Goal: Transaction & Acquisition: Purchase product/service

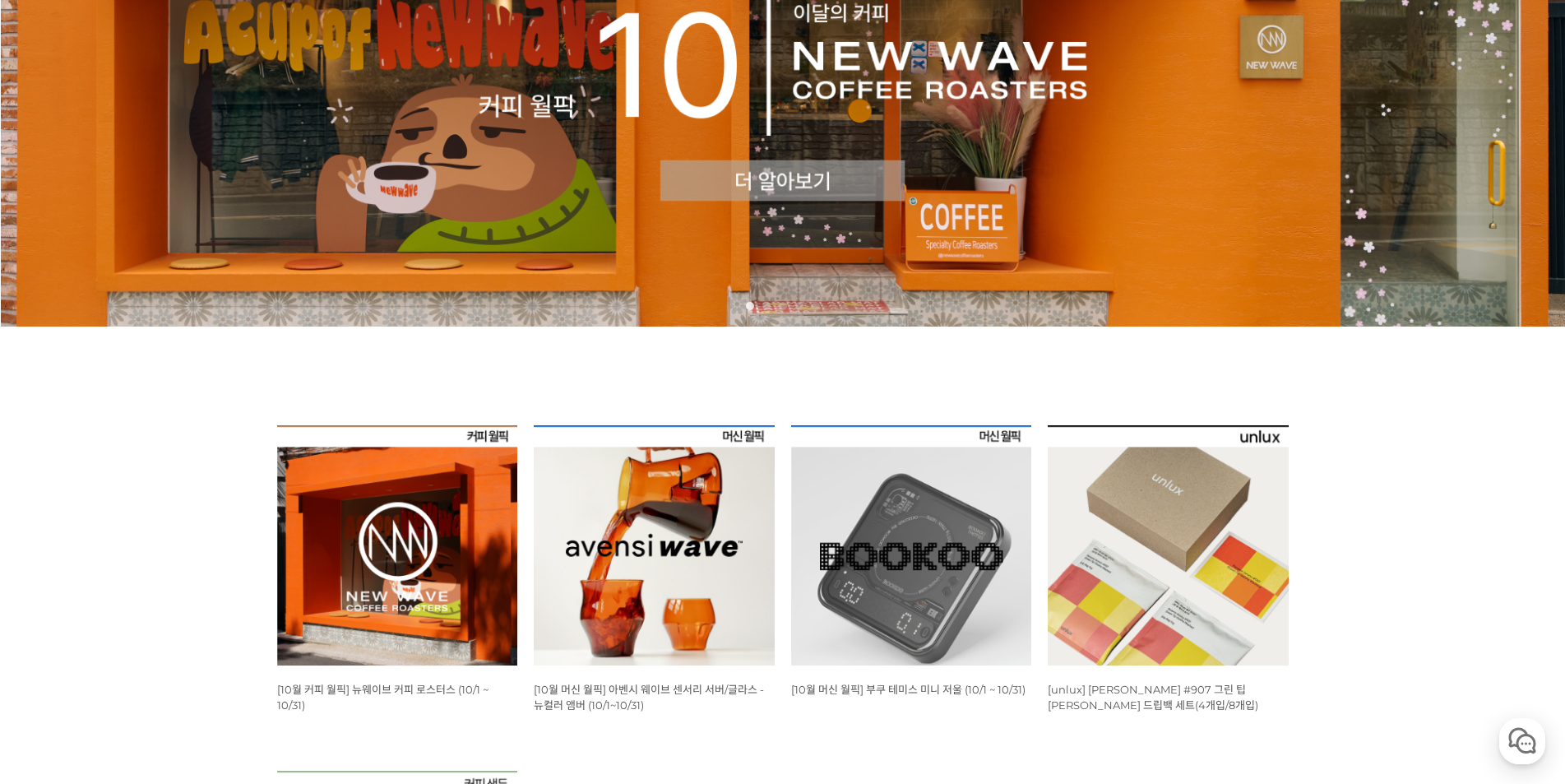
scroll to position [575, 0]
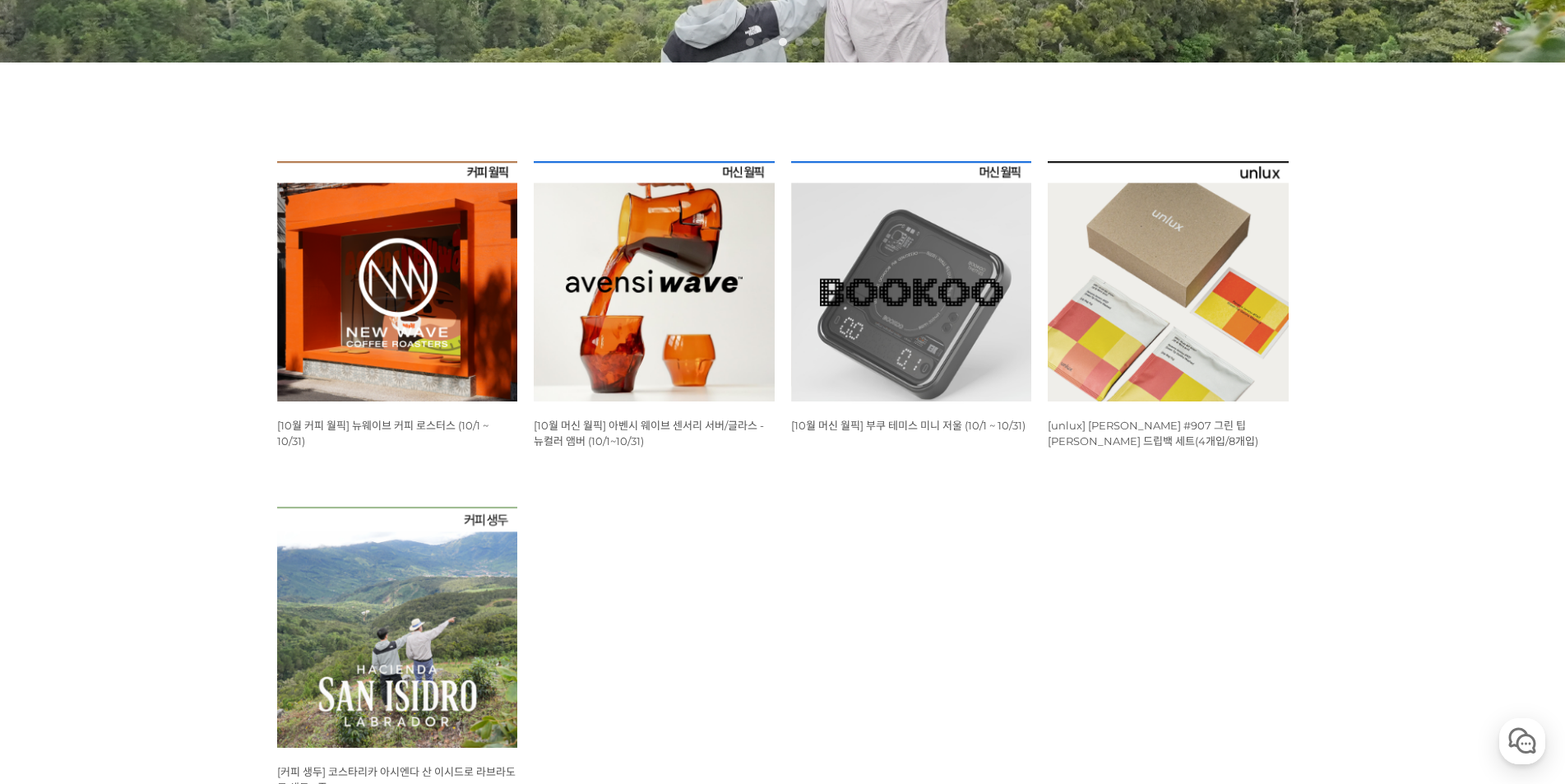
click at [699, 323] on img at bounding box center [655, 282] width 241 height 241
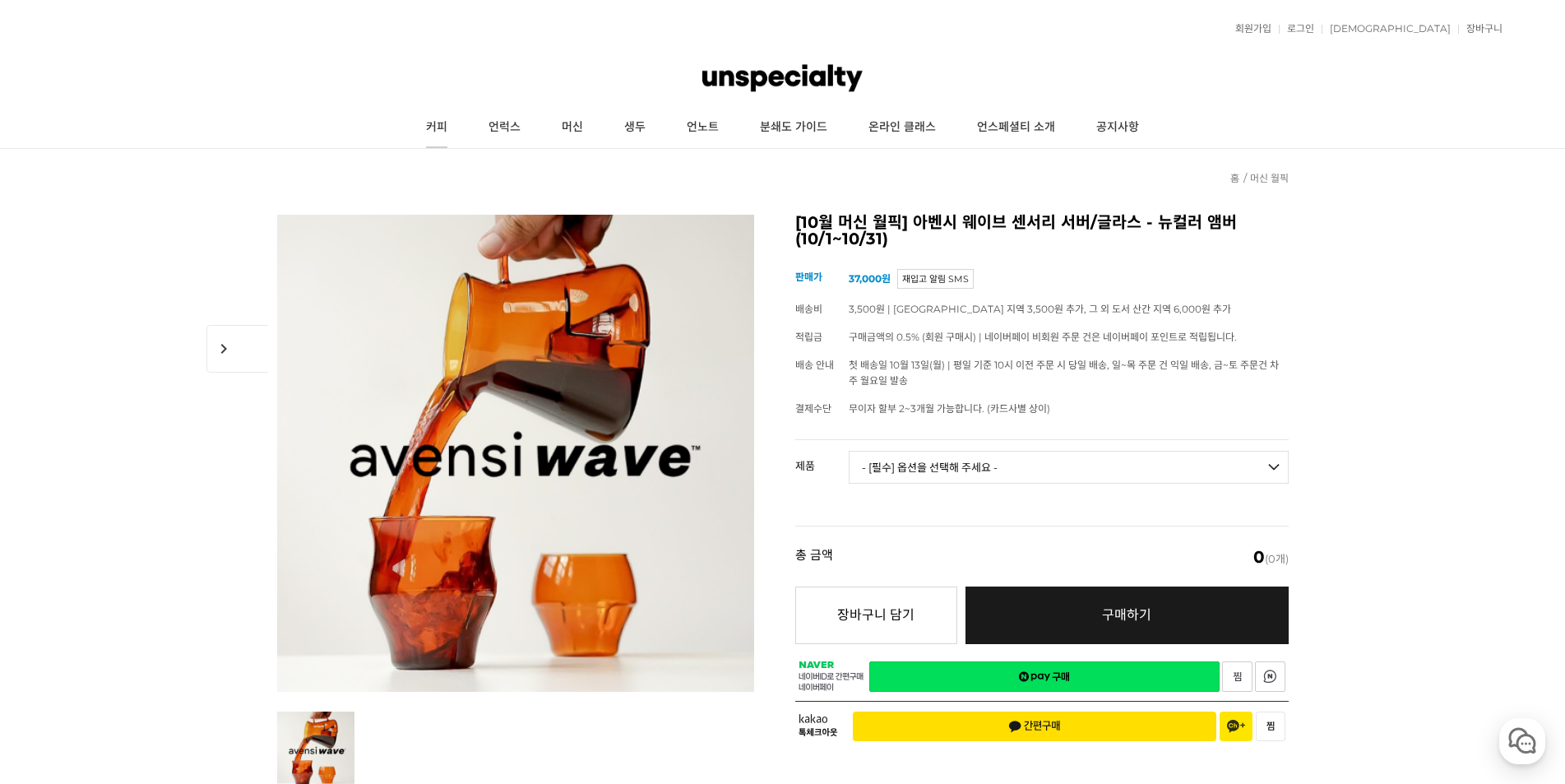
click at [446, 127] on link "커피" at bounding box center [436, 128] width 62 height 41
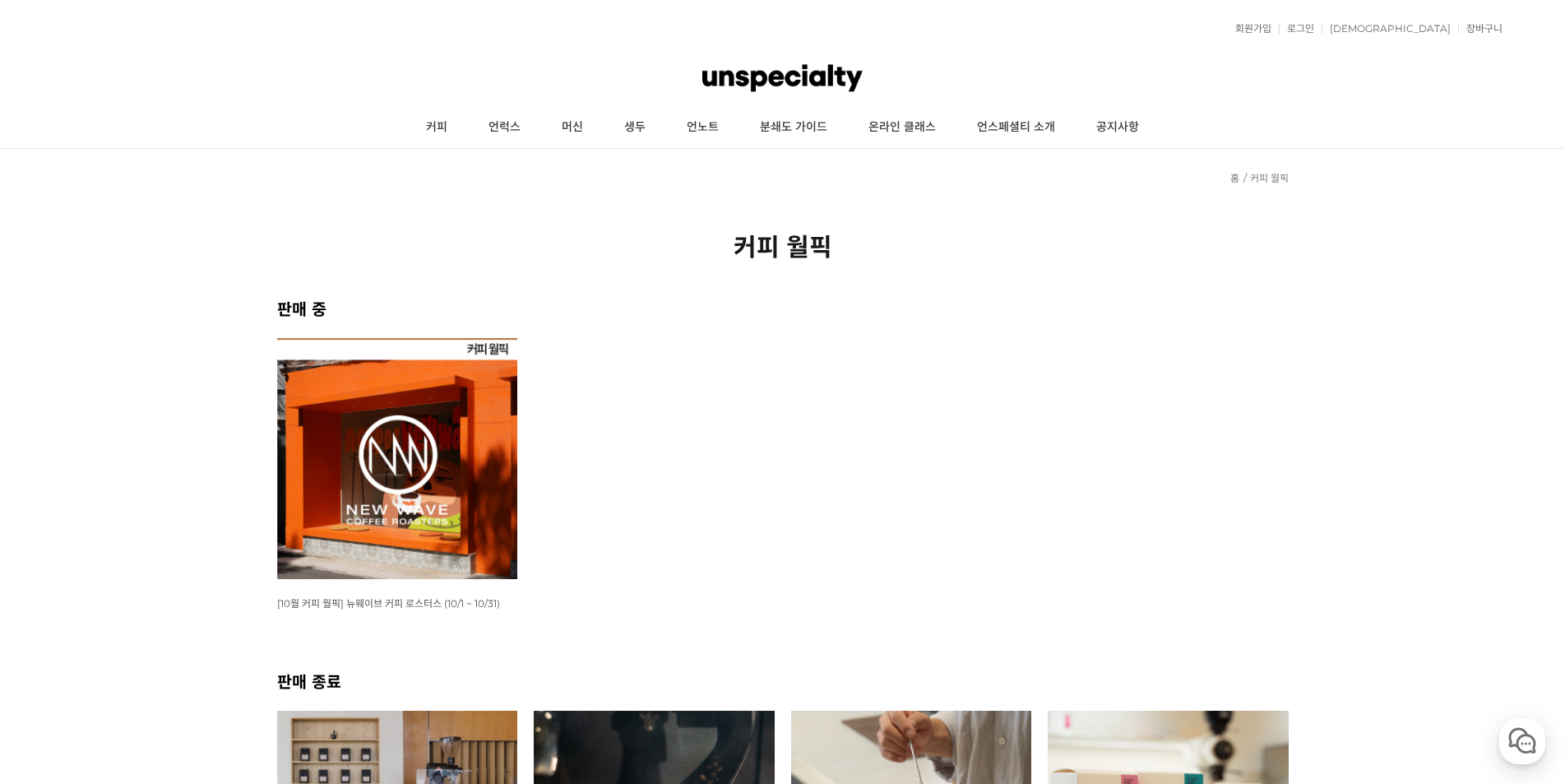
click at [428, 394] on img at bounding box center [398, 458] width 241 height 241
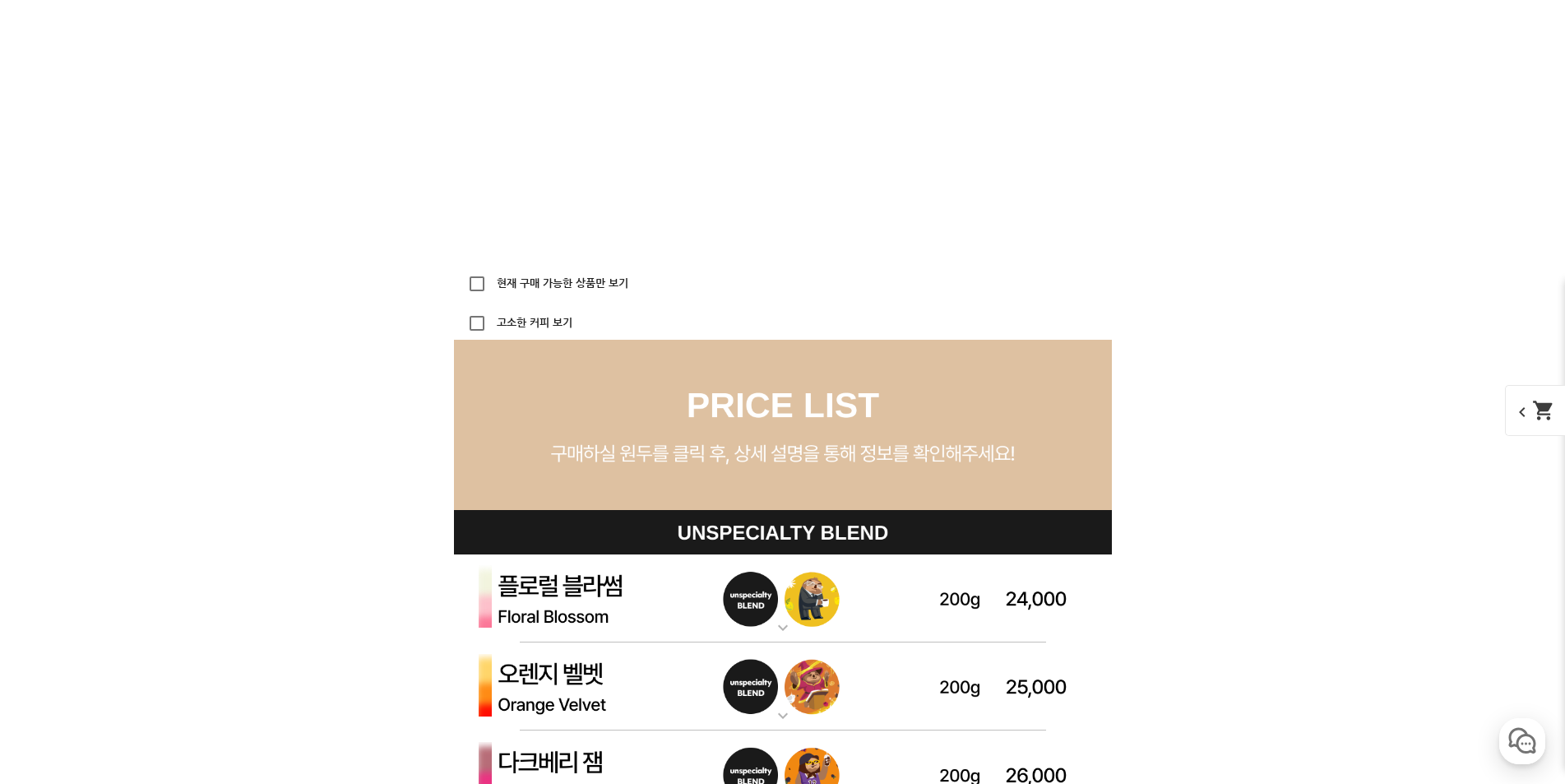
scroll to position [4605, 0]
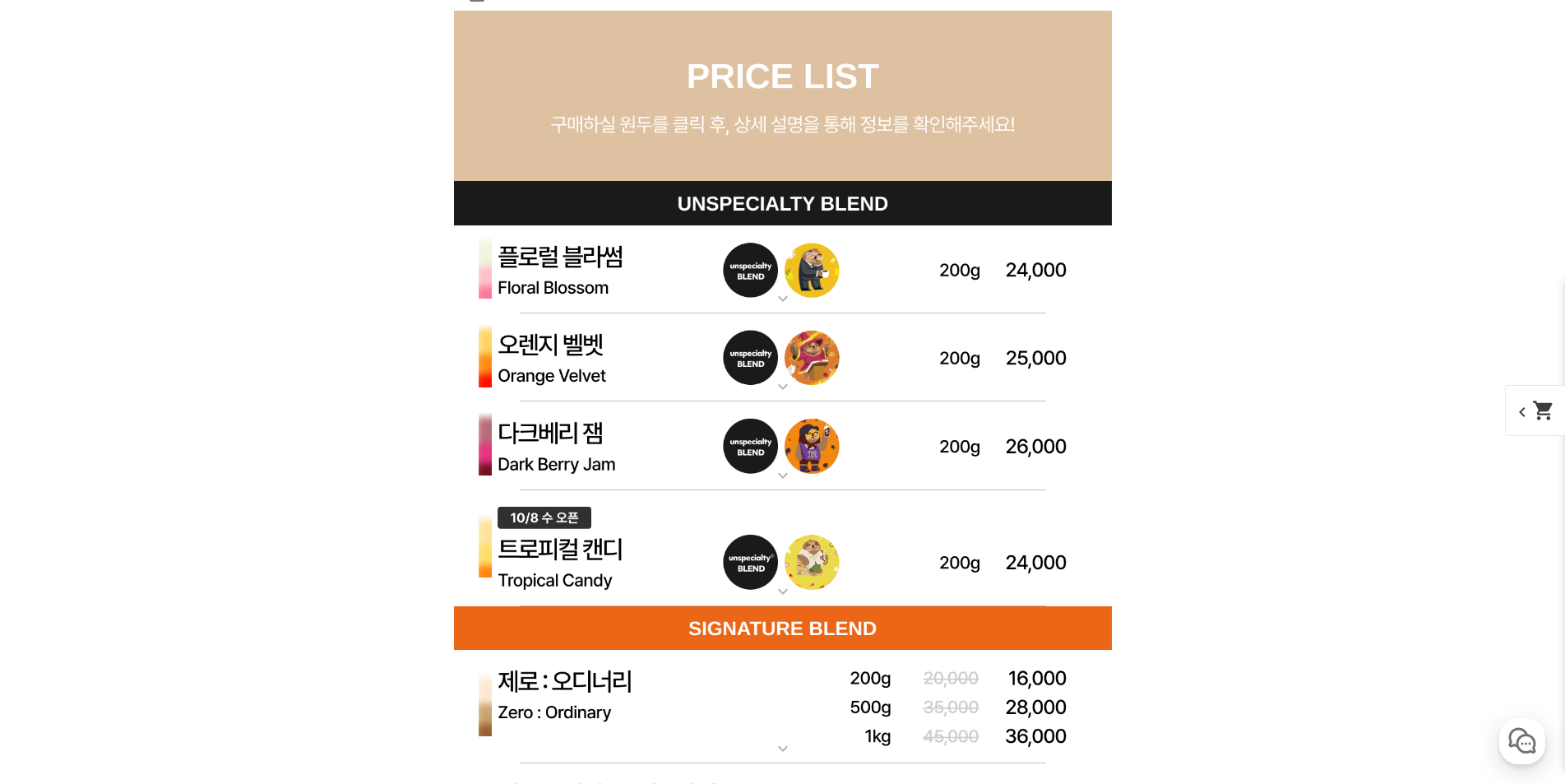
click at [851, 439] on img at bounding box center [782, 446] width 658 height 89
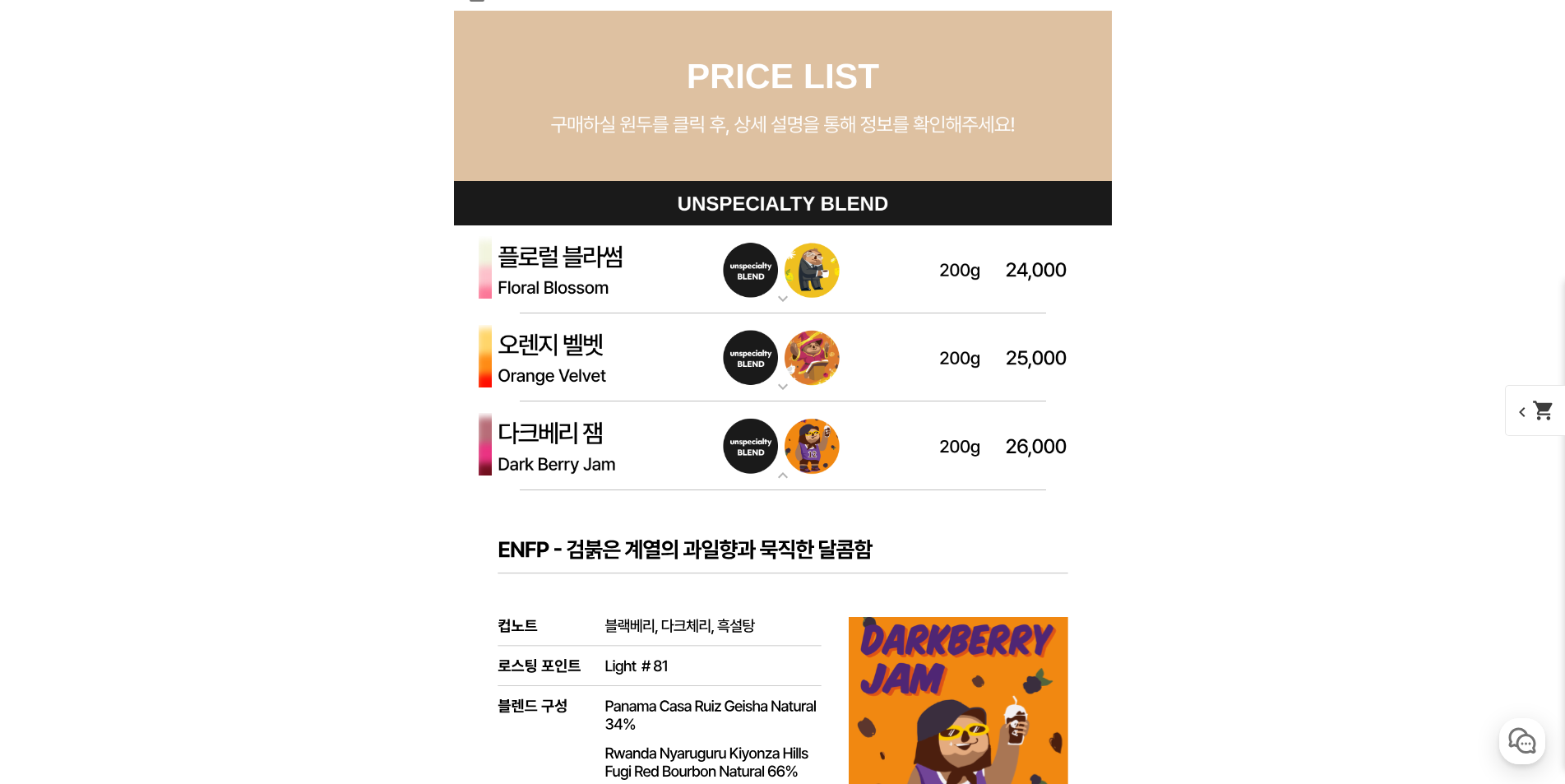
click at [900, 443] on img at bounding box center [782, 446] width 658 height 89
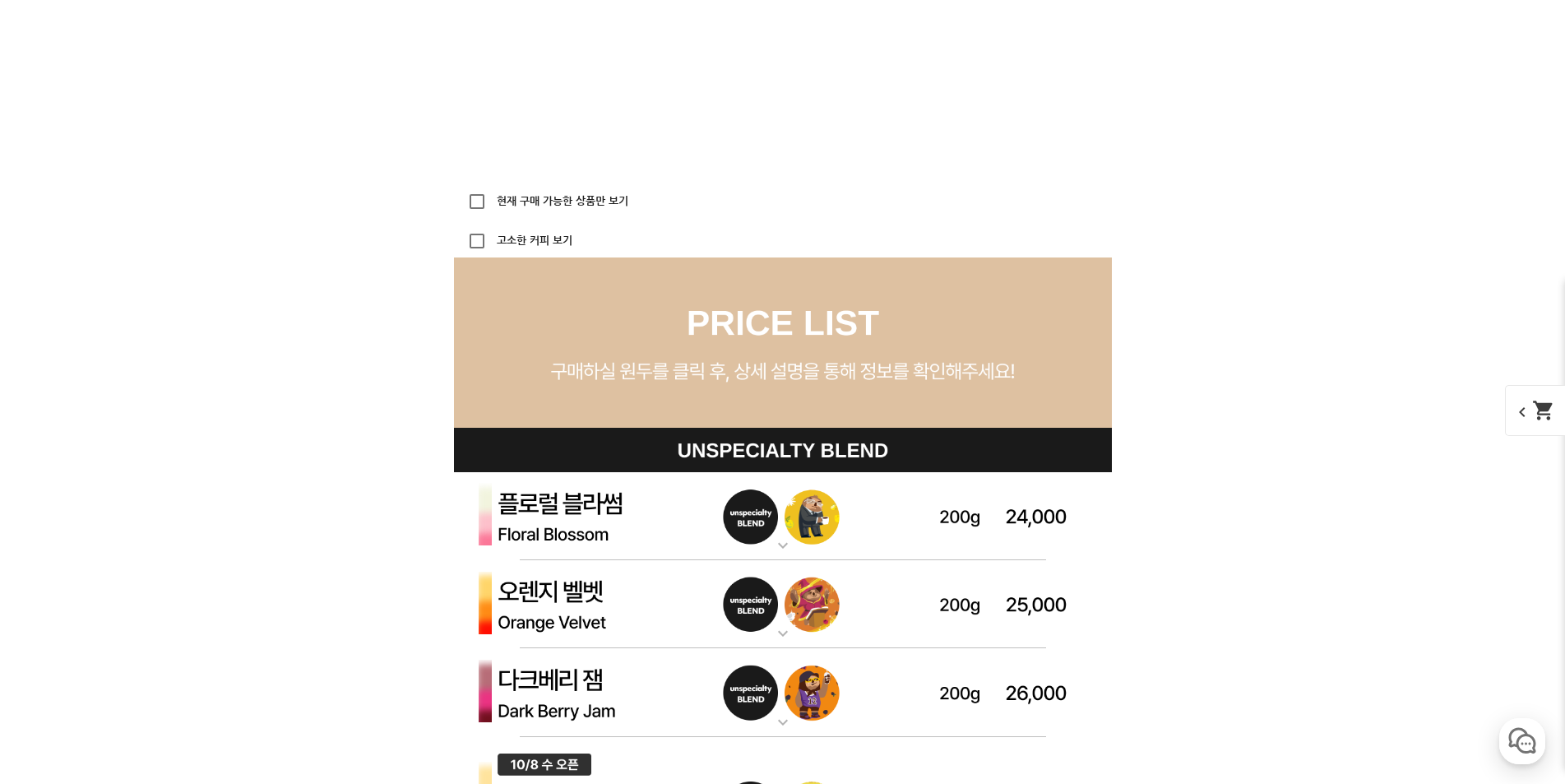
scroll to position [4769, 0]
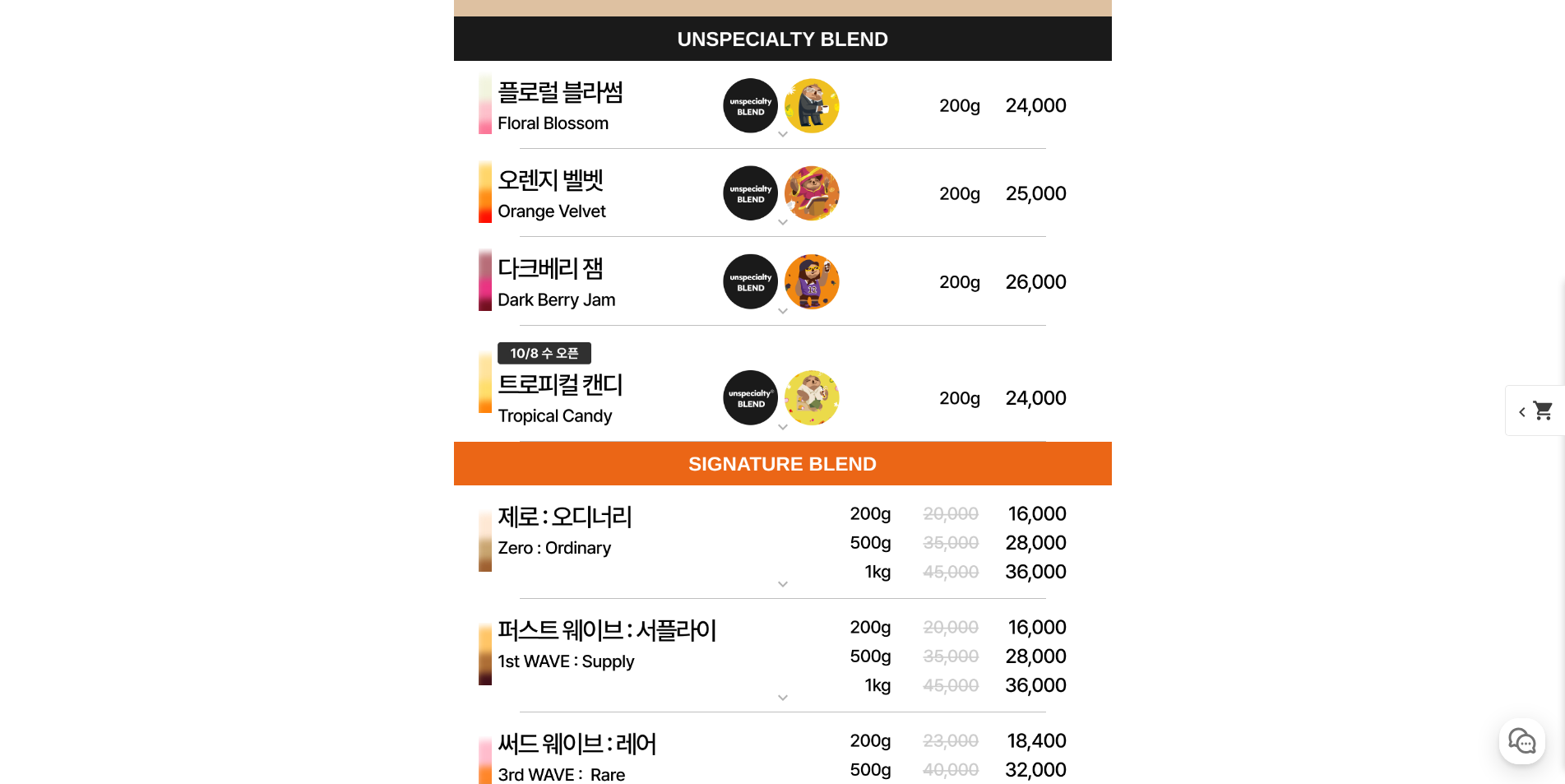
click at [986, 383] on img at bounding box center [782, 384] width 658 height 117
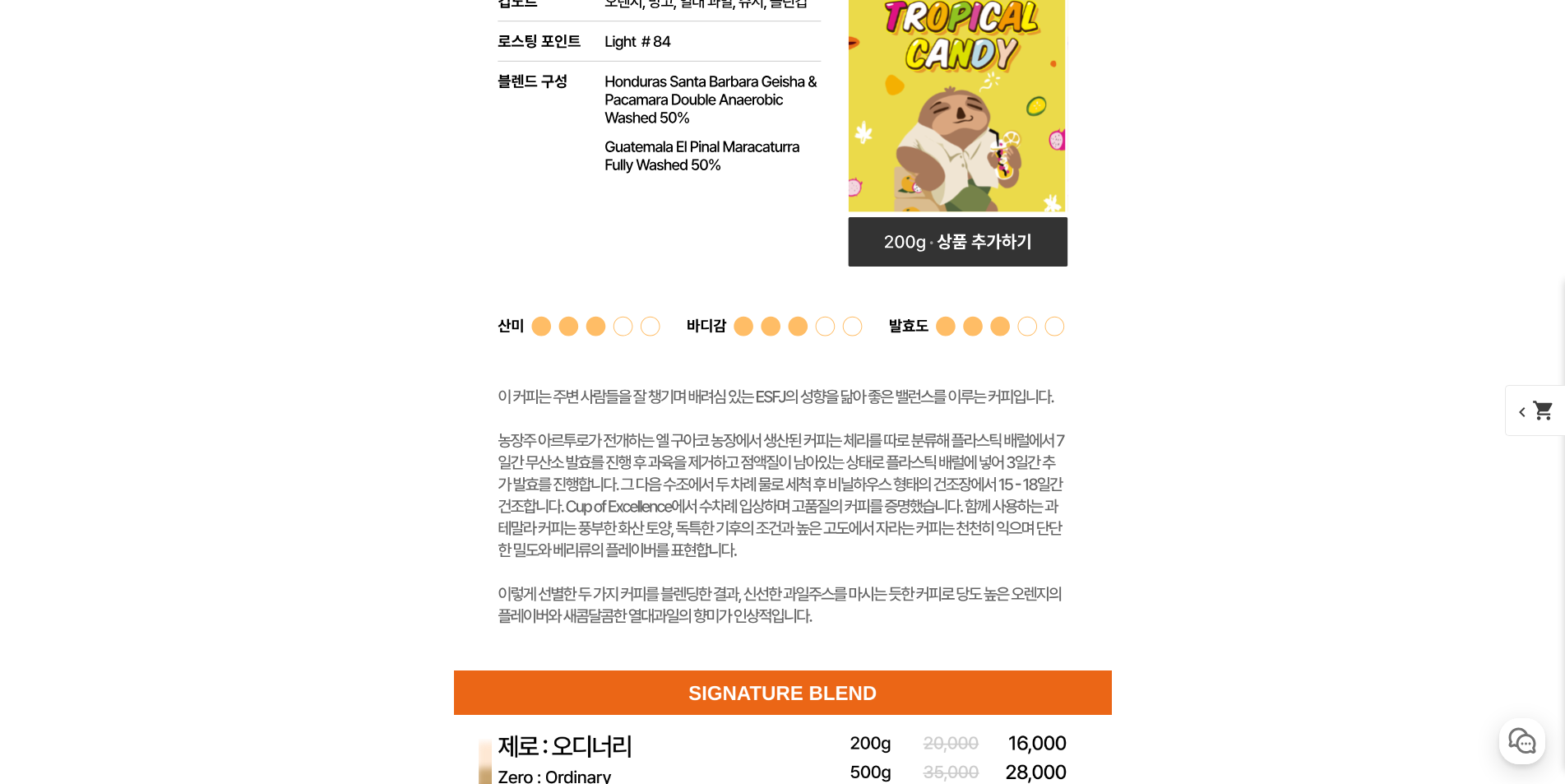
scroll to position [4934, 0]
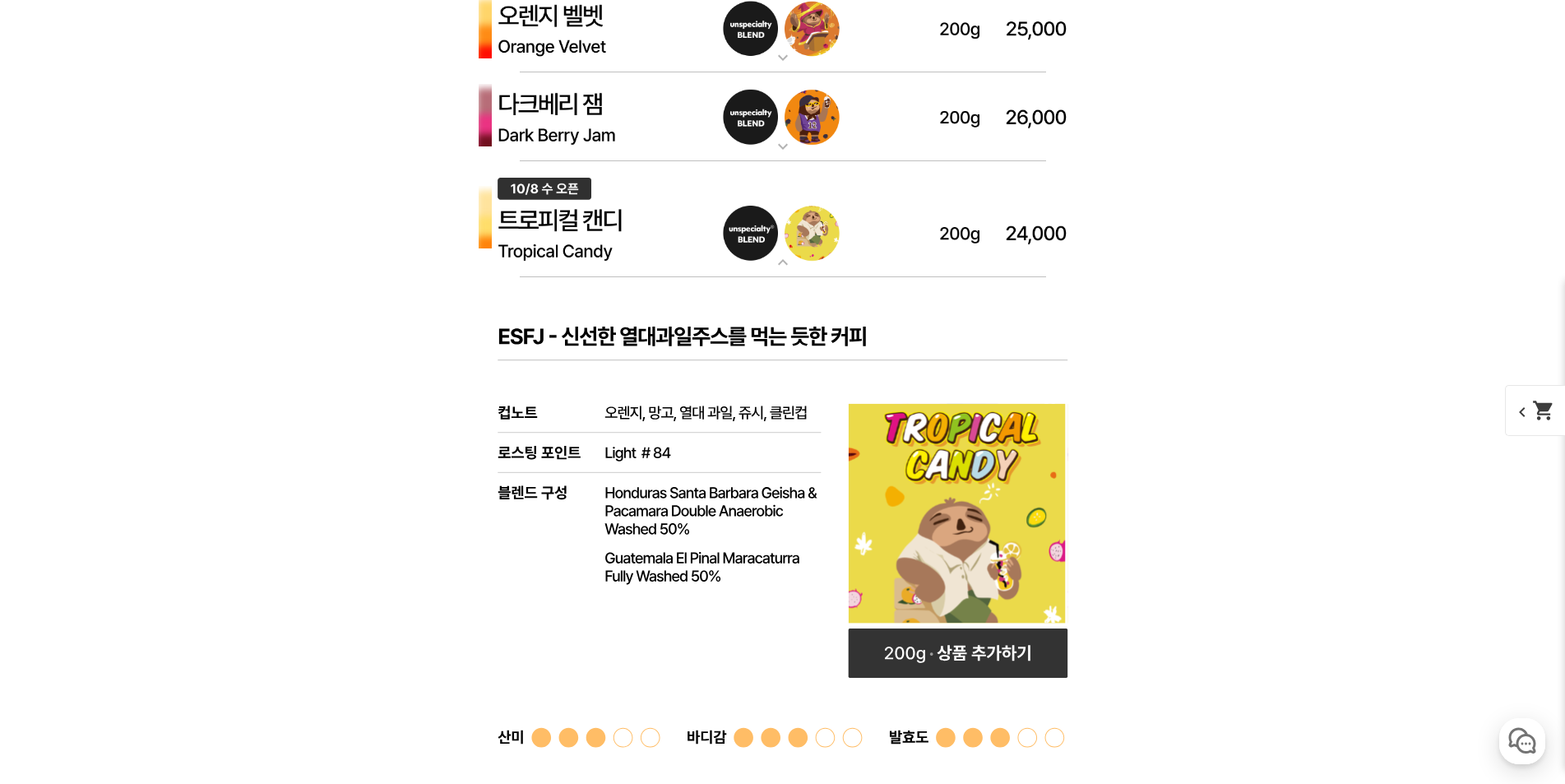
click at [873, 243] on img at bounding box center [782, 220] width 658 height 117
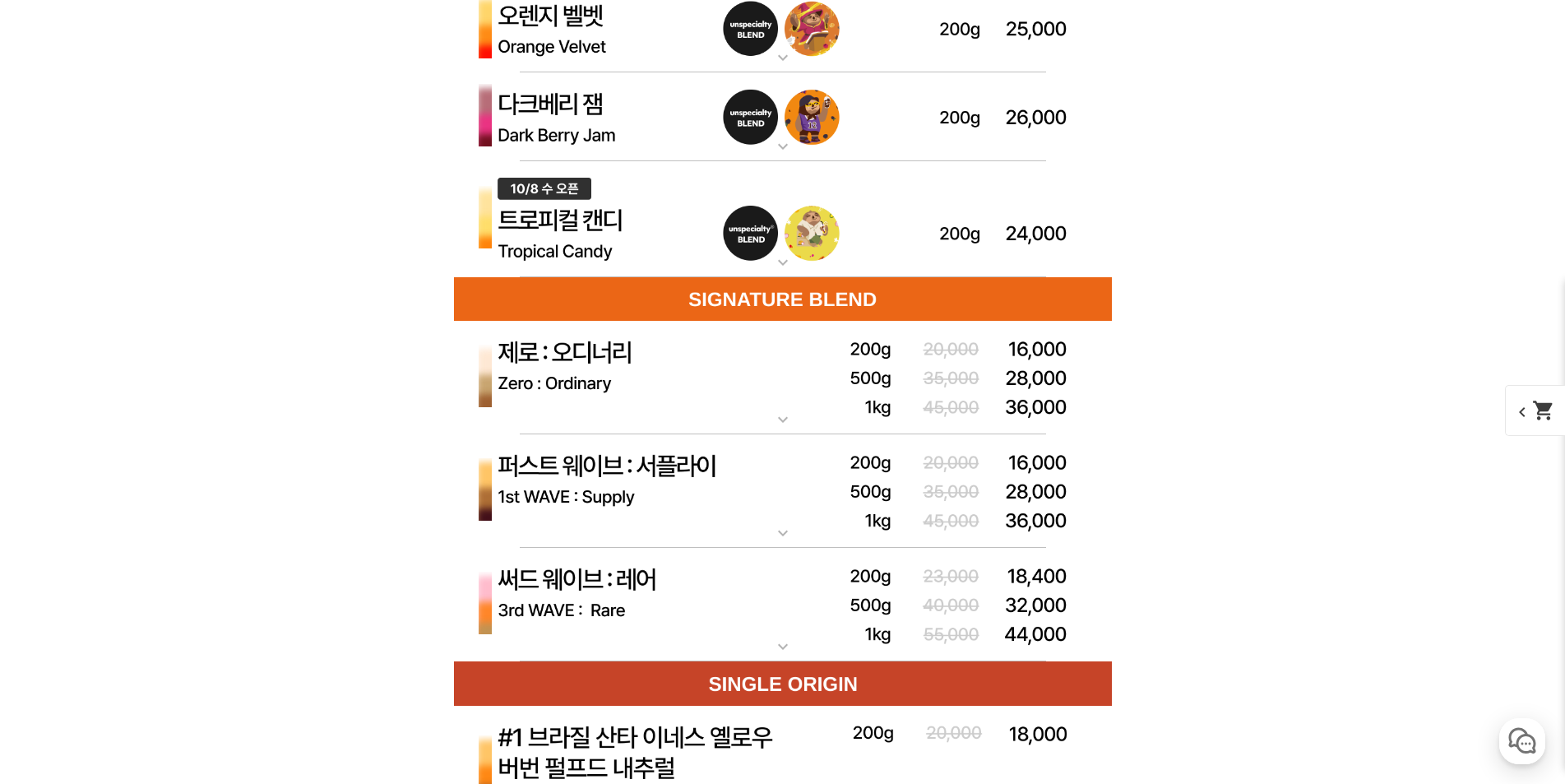
scroll to position [4769, 0]
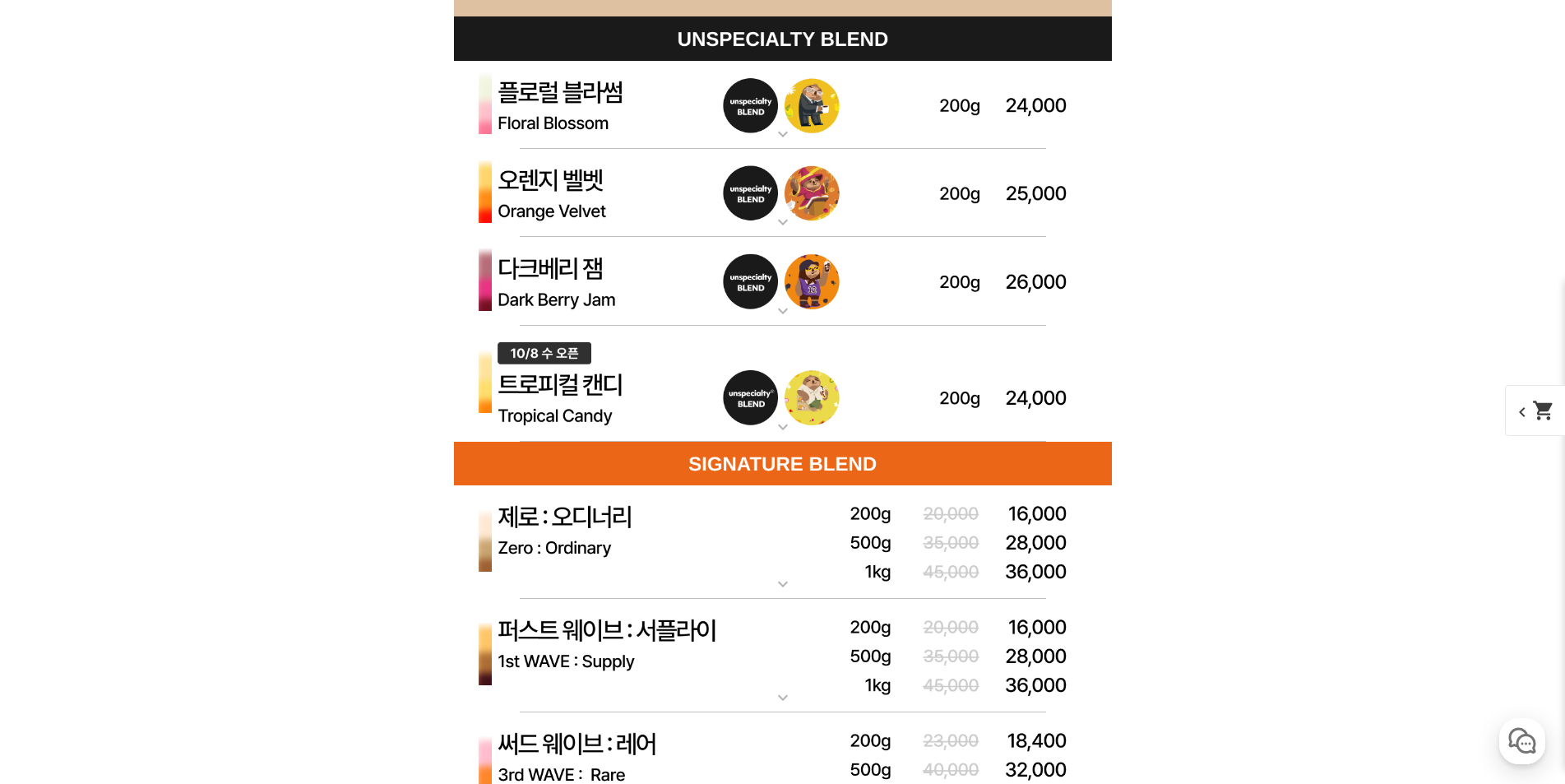
click at [917, 288] on img at bounding box center [782, 281] width 658 height 89
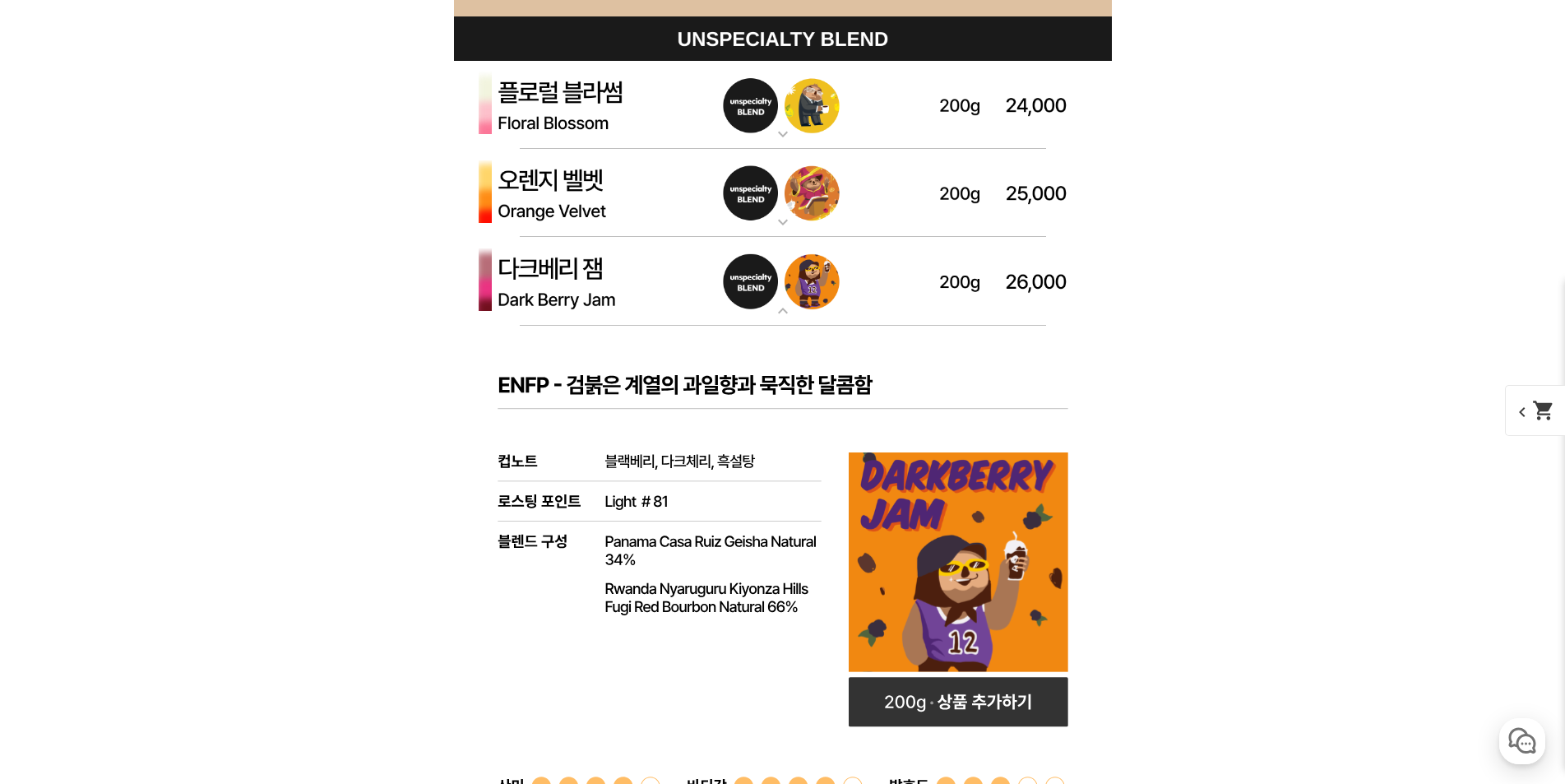
click at [917, 288] on img at bounding box center [782, 281] width 658 height 89
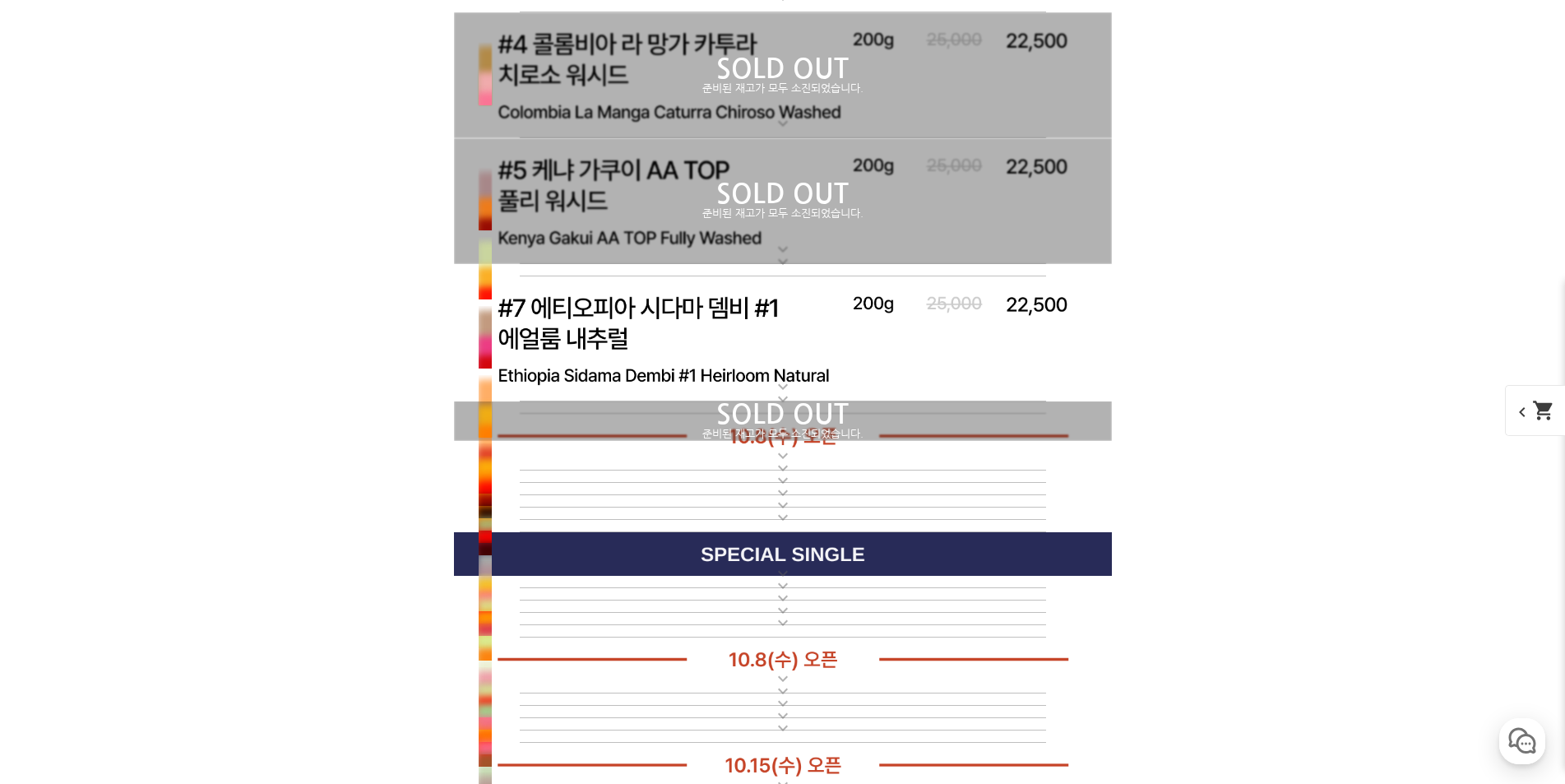
scroll to position [5427, 0]
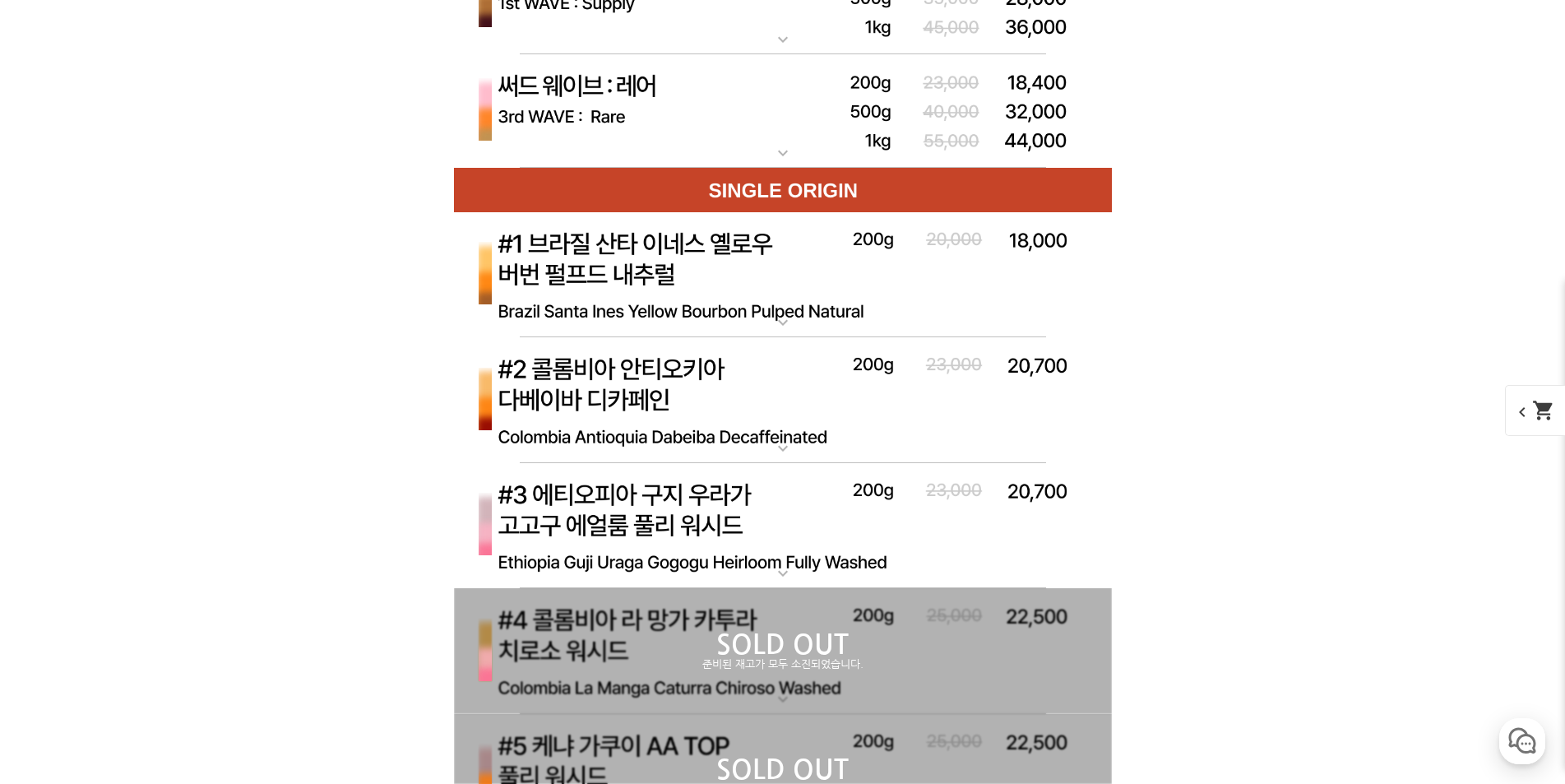
click at [626, 257] on img at bounding box center [782, 275] width 658 height 127
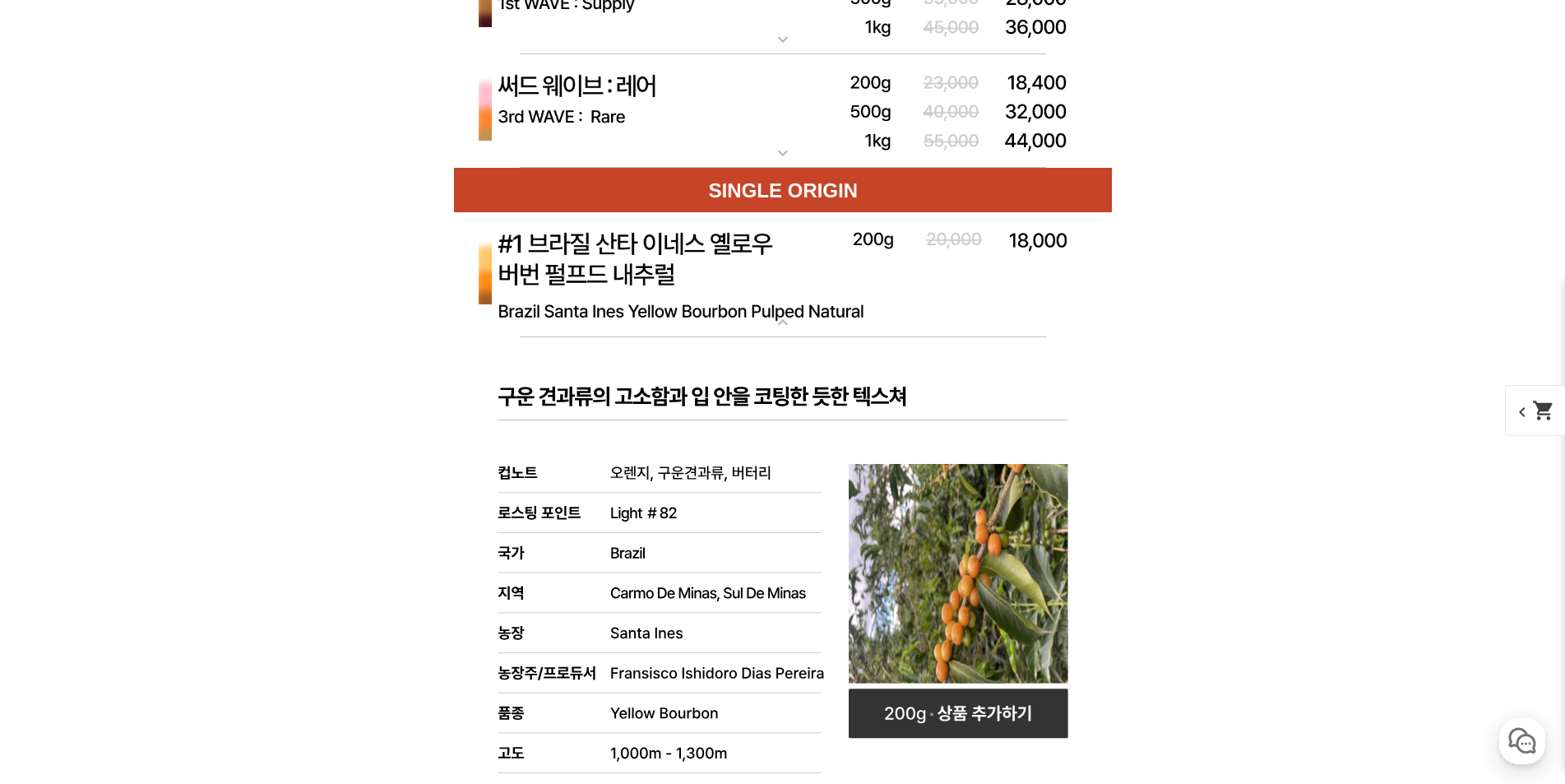
click at [667, 273] on img at bounding box center [782, 275] width 658 height 127
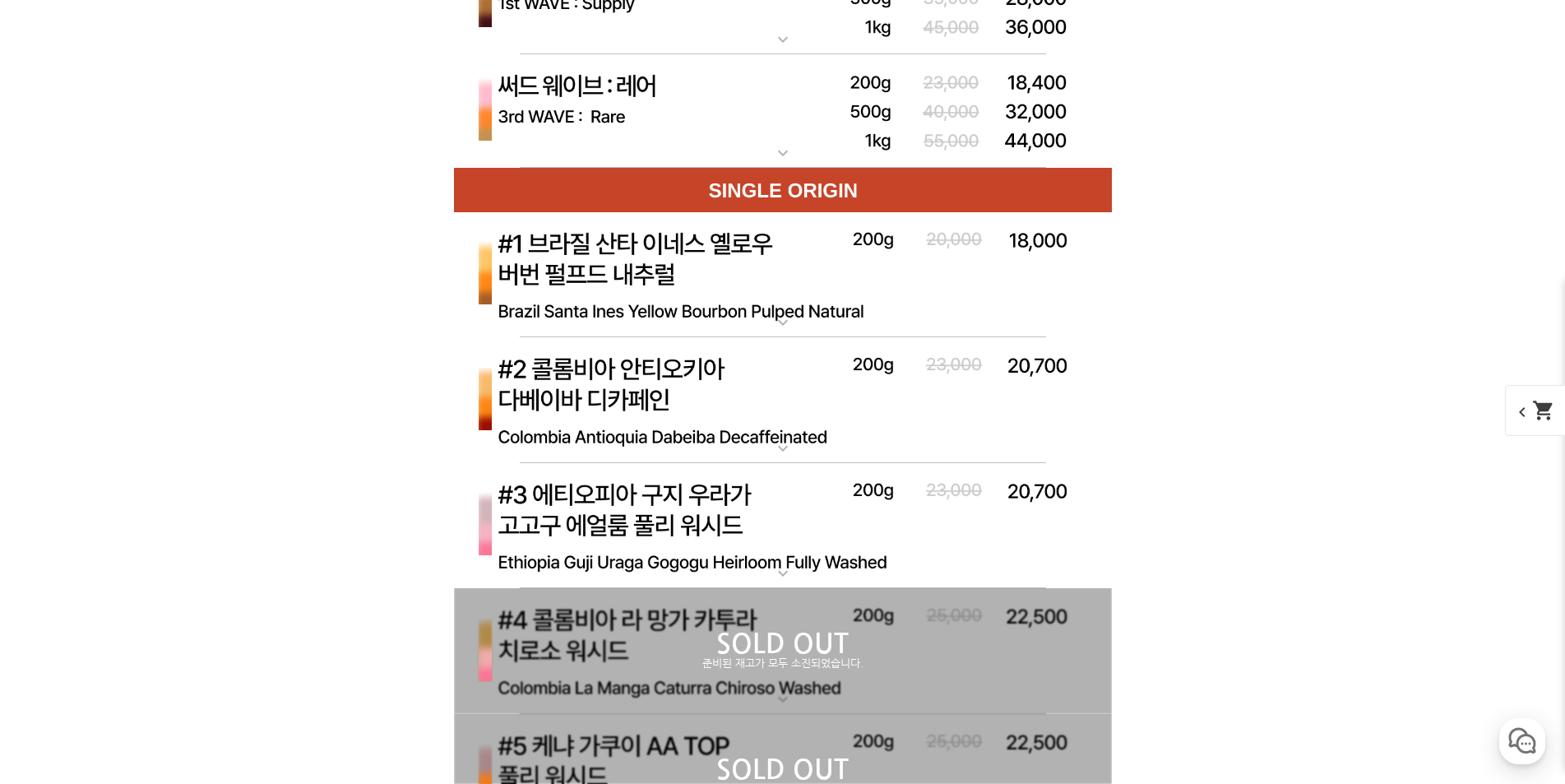
click at [665, 397] on img at bounding box center [782, 401] width 658 height 127
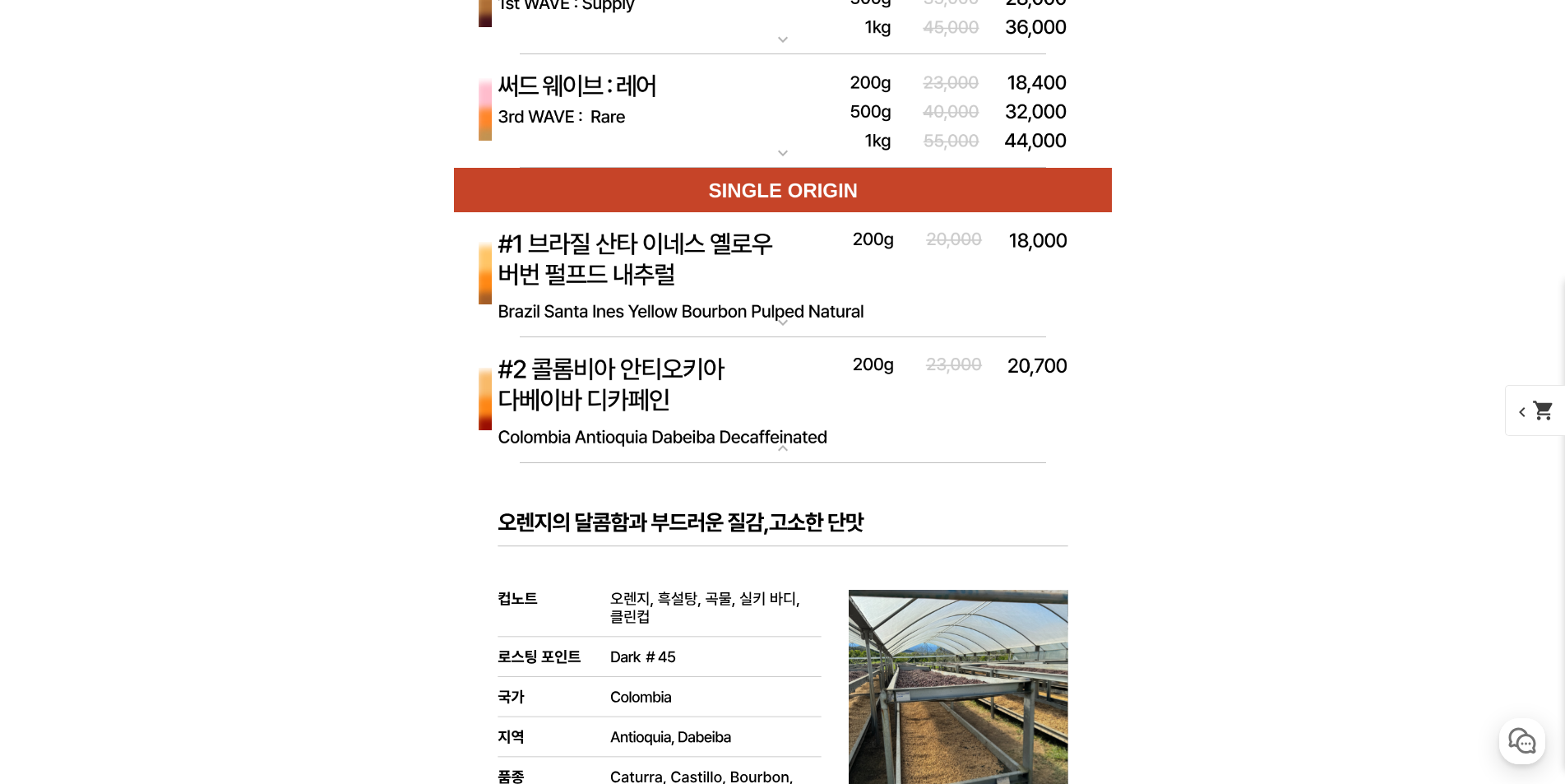
click at [670, 386] on img at bounding box center [782, 401] width 658 height 127
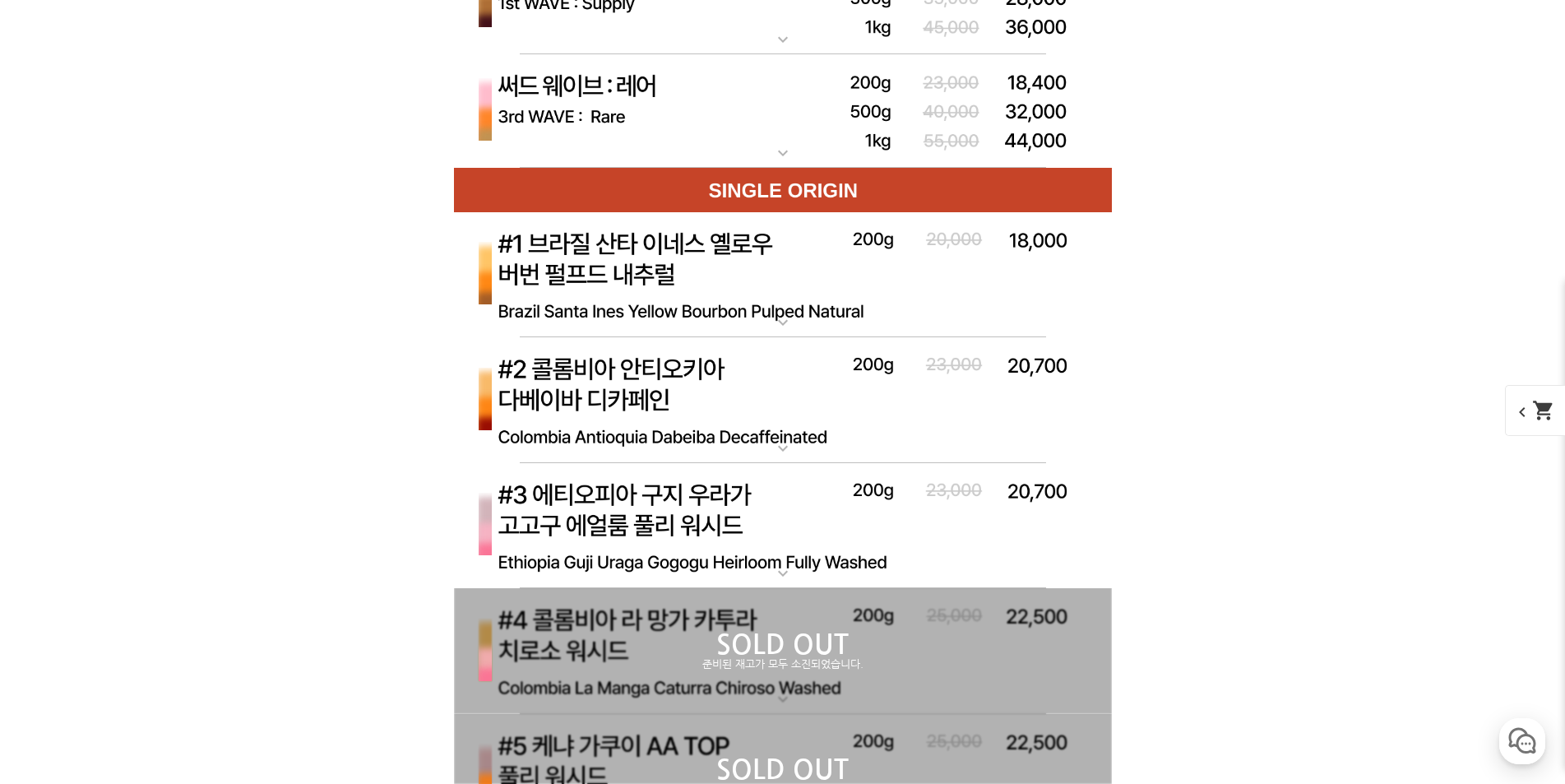
click at [644, 509] on img at bounding box center [782, 526] width 658 height 127
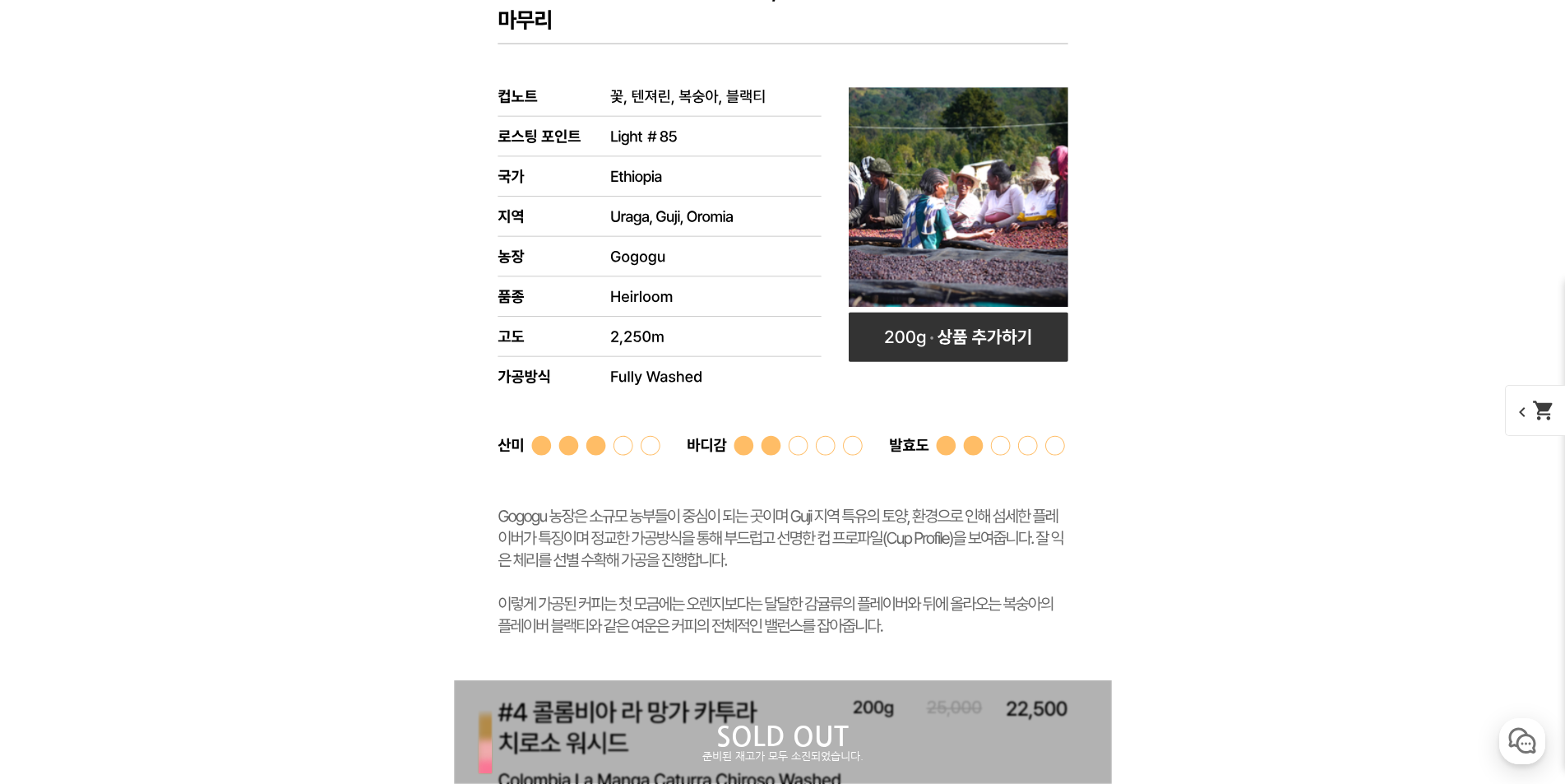
scroll to position [5509, 0]
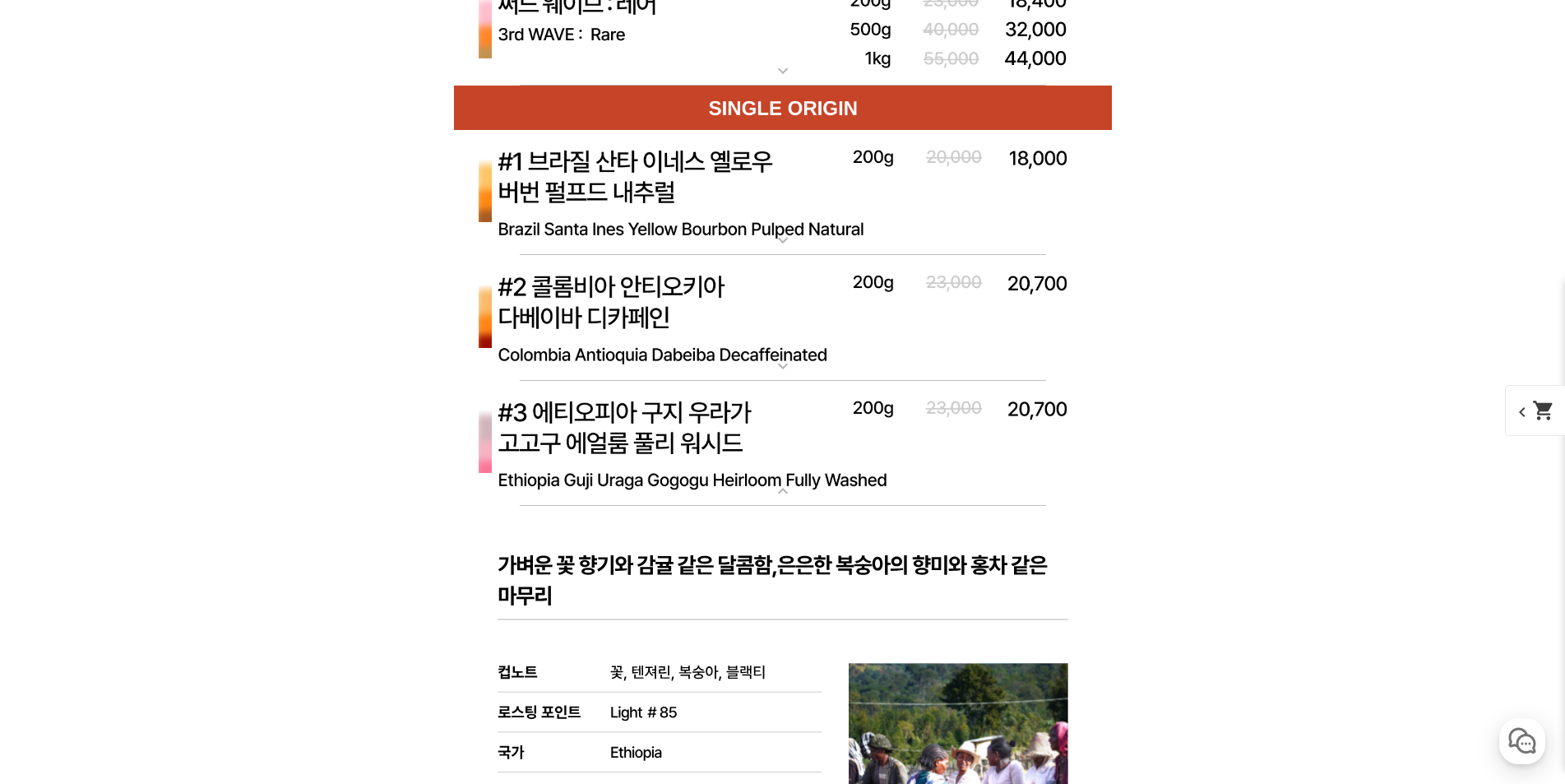
click at [727, 440] on img at bounding box center [782, 444] width 658 height 127
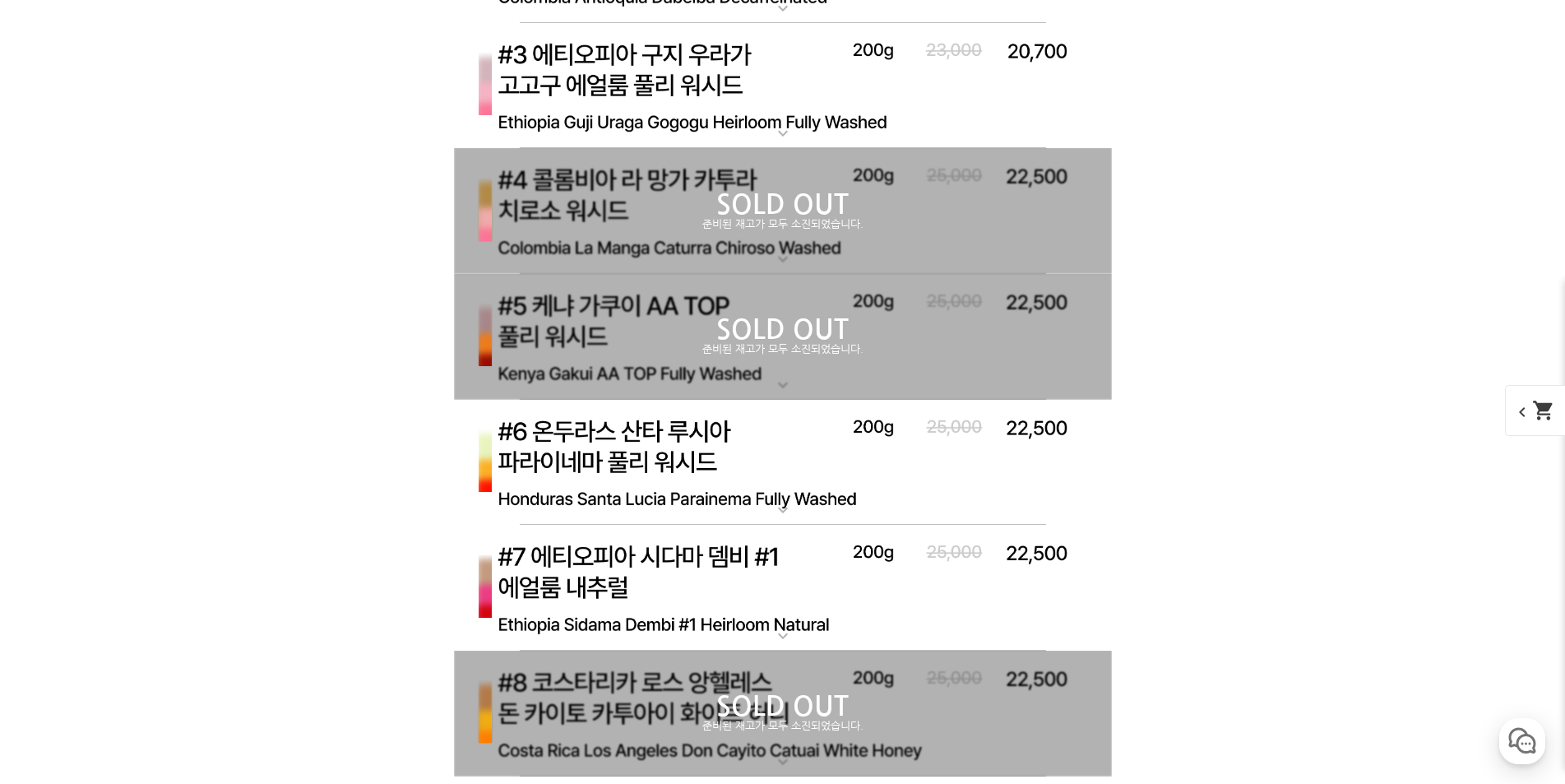
scroll to position [5920, 0]
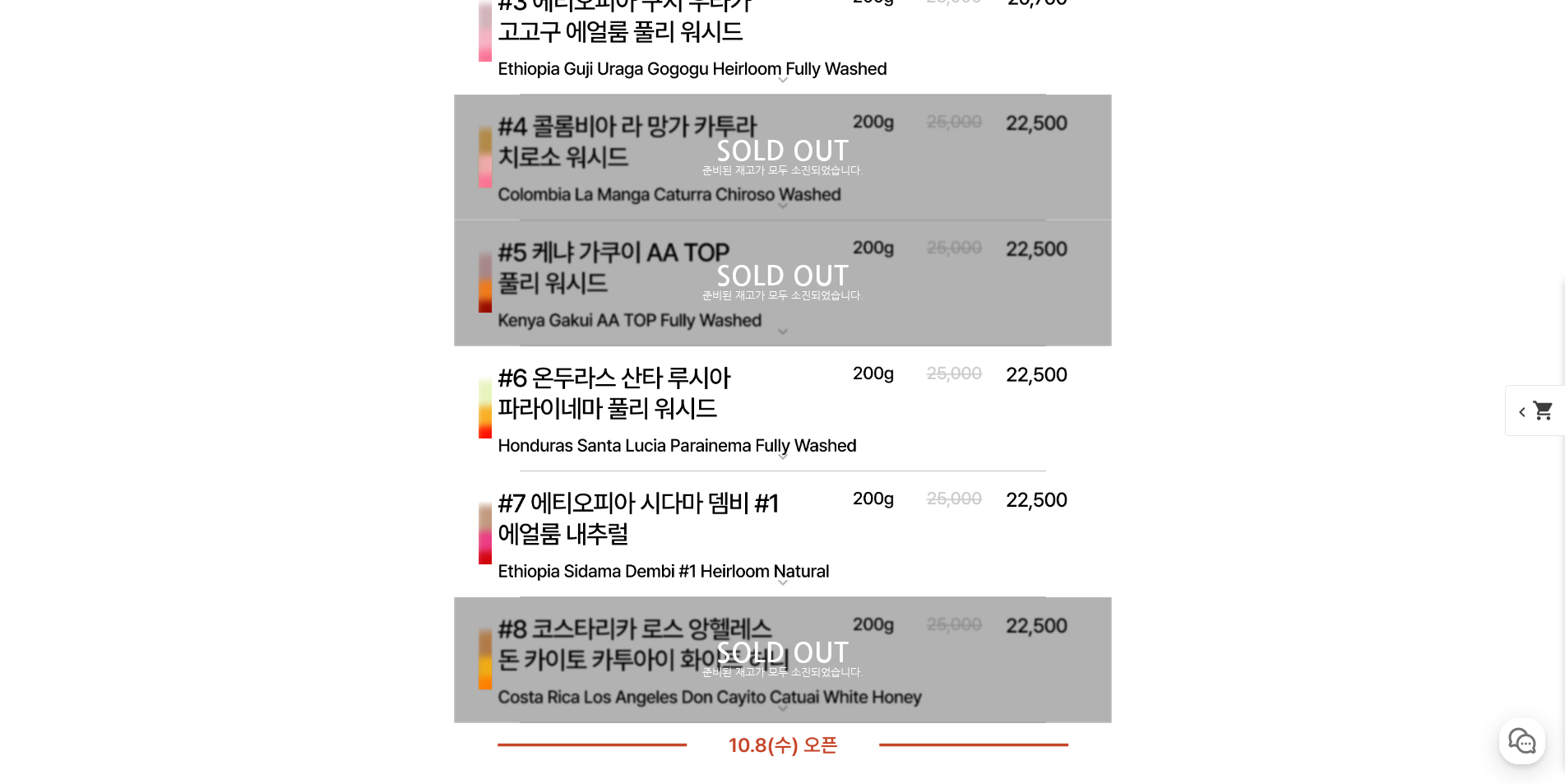
click at [728, 170] on p "준비된 재고가 모두 소진되었습니다." at bounding box center [782, 171] width 658 height 14
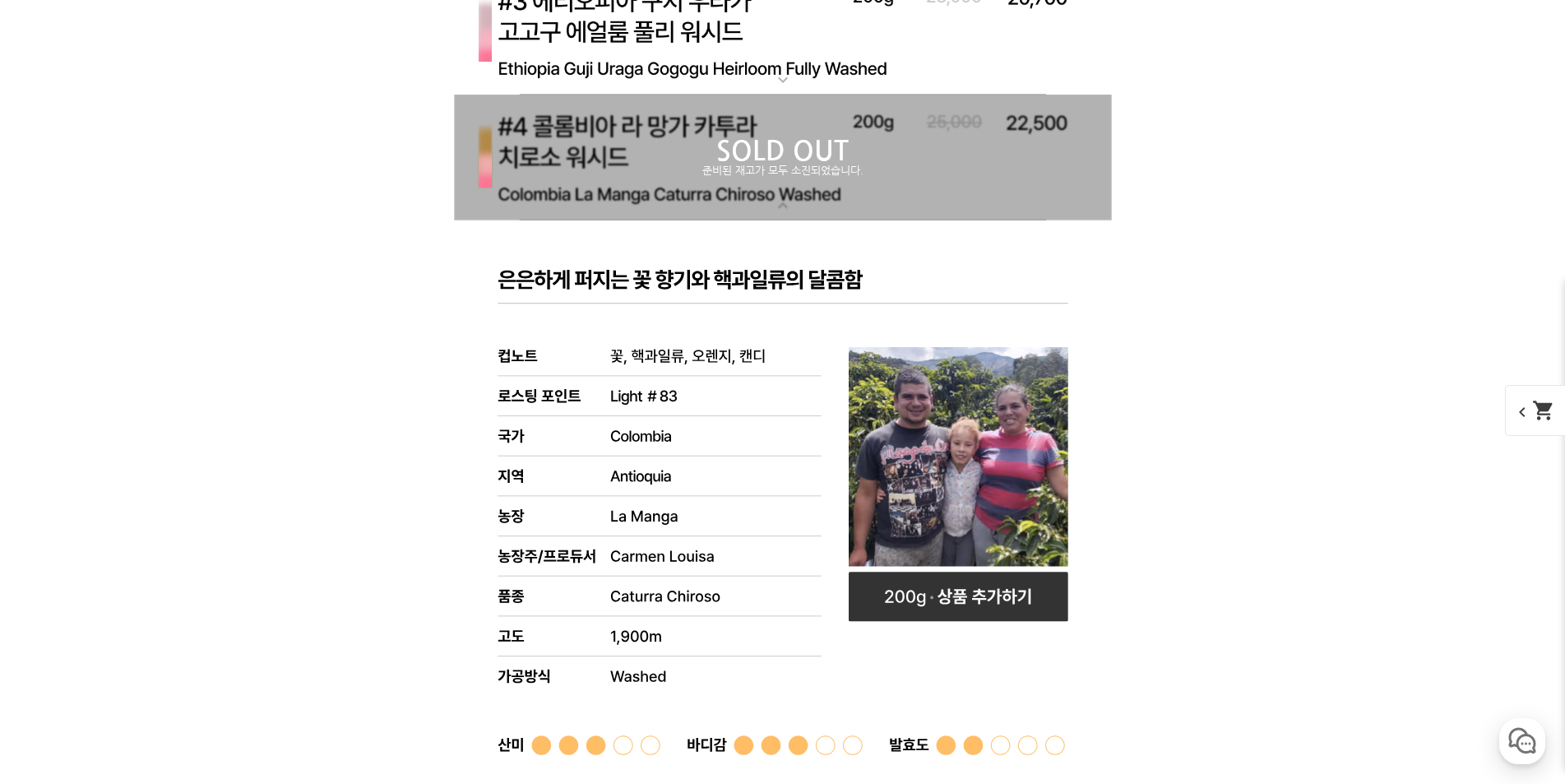
click at [736, 158] on p "SOLD OUT" at bounding box center [782, 150] width 658 height 26
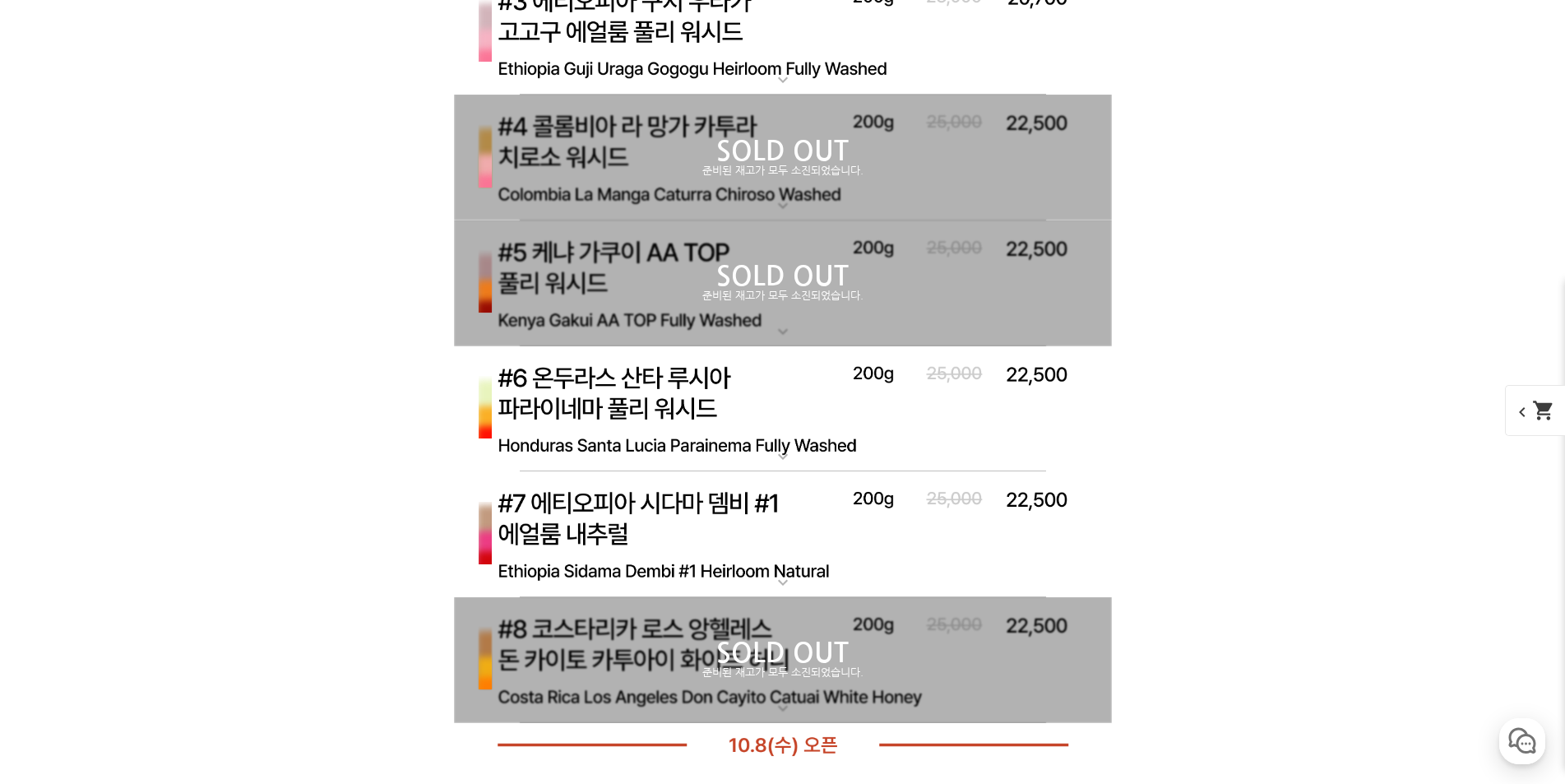
click at [736, 158] on p "SOLD OUT" at bounding box center [782, 150] width 658 height 26
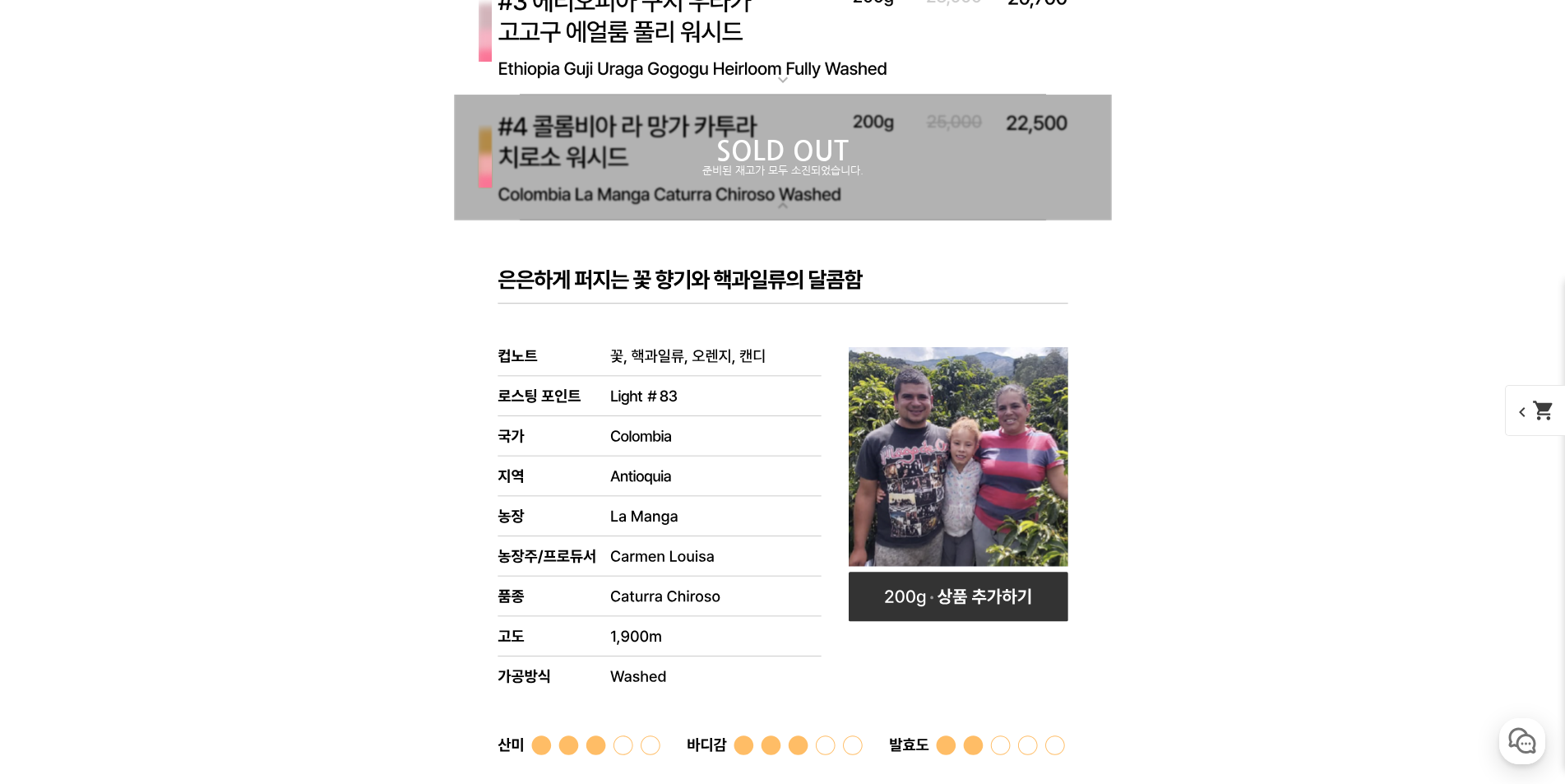
click at [736, 158] on p "SOLD OUT" at bounding box center [782, 150] width 658 height 26
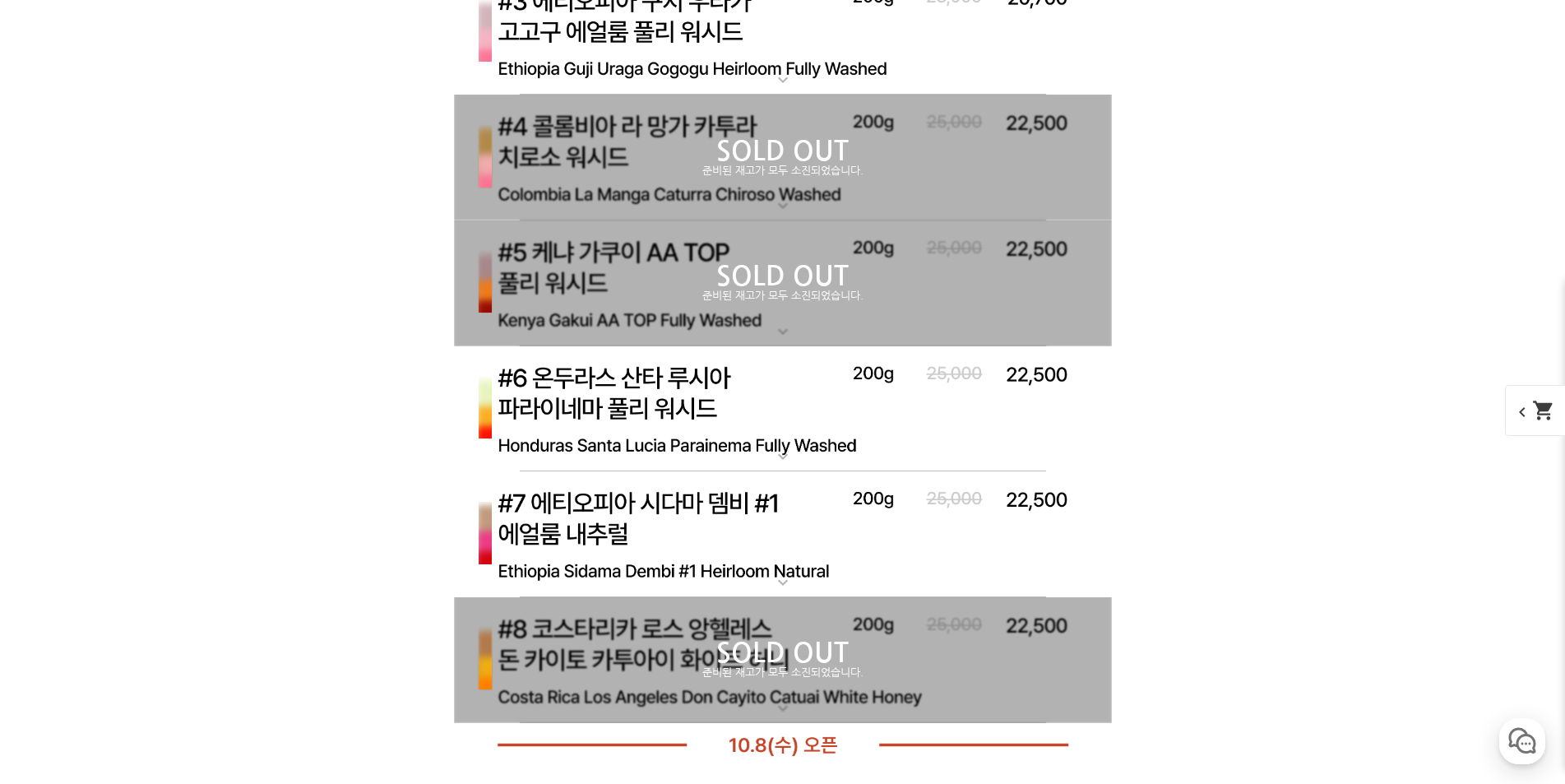
click at [711, 302] on p "준비된 재고가 모두 소진되었습니다." at bounding box center [782, 296] width 658 height 14
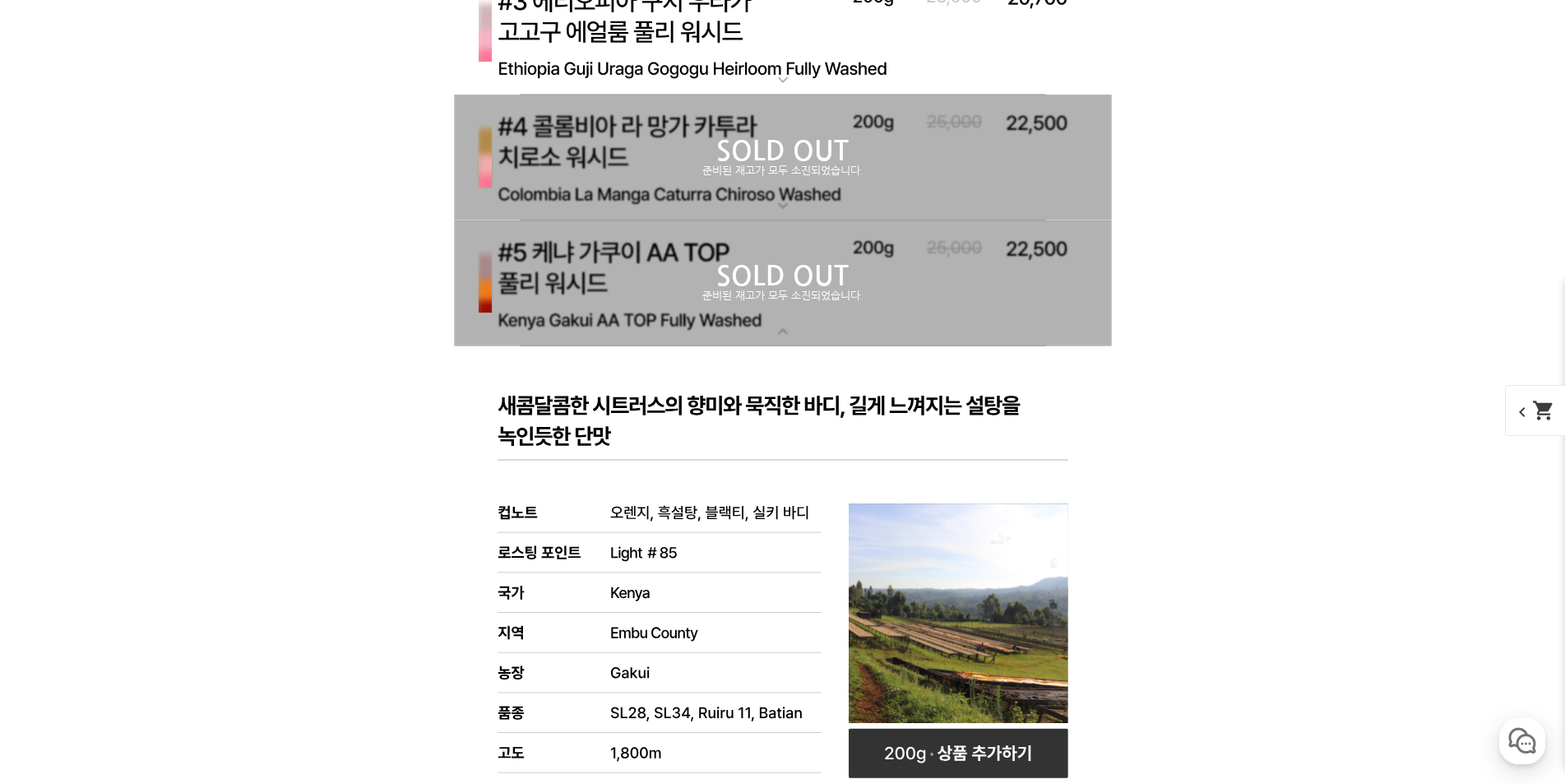
click at [739, 269] on p "SOLD OUT" at bounding box center [782, 275] width 658 height 26
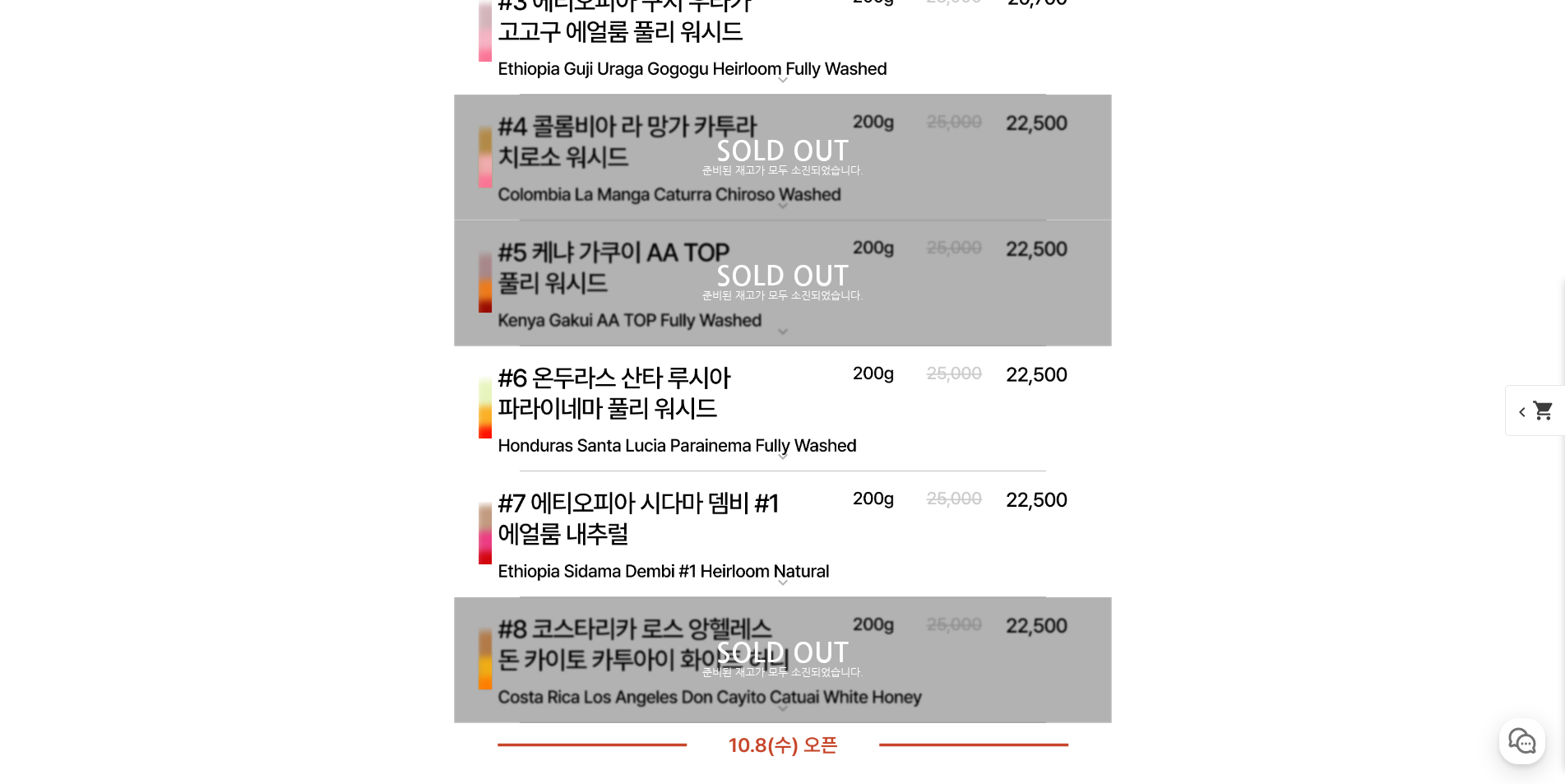
click at [781, 392] on img at bounding box center [782, 410] width 658 height 127
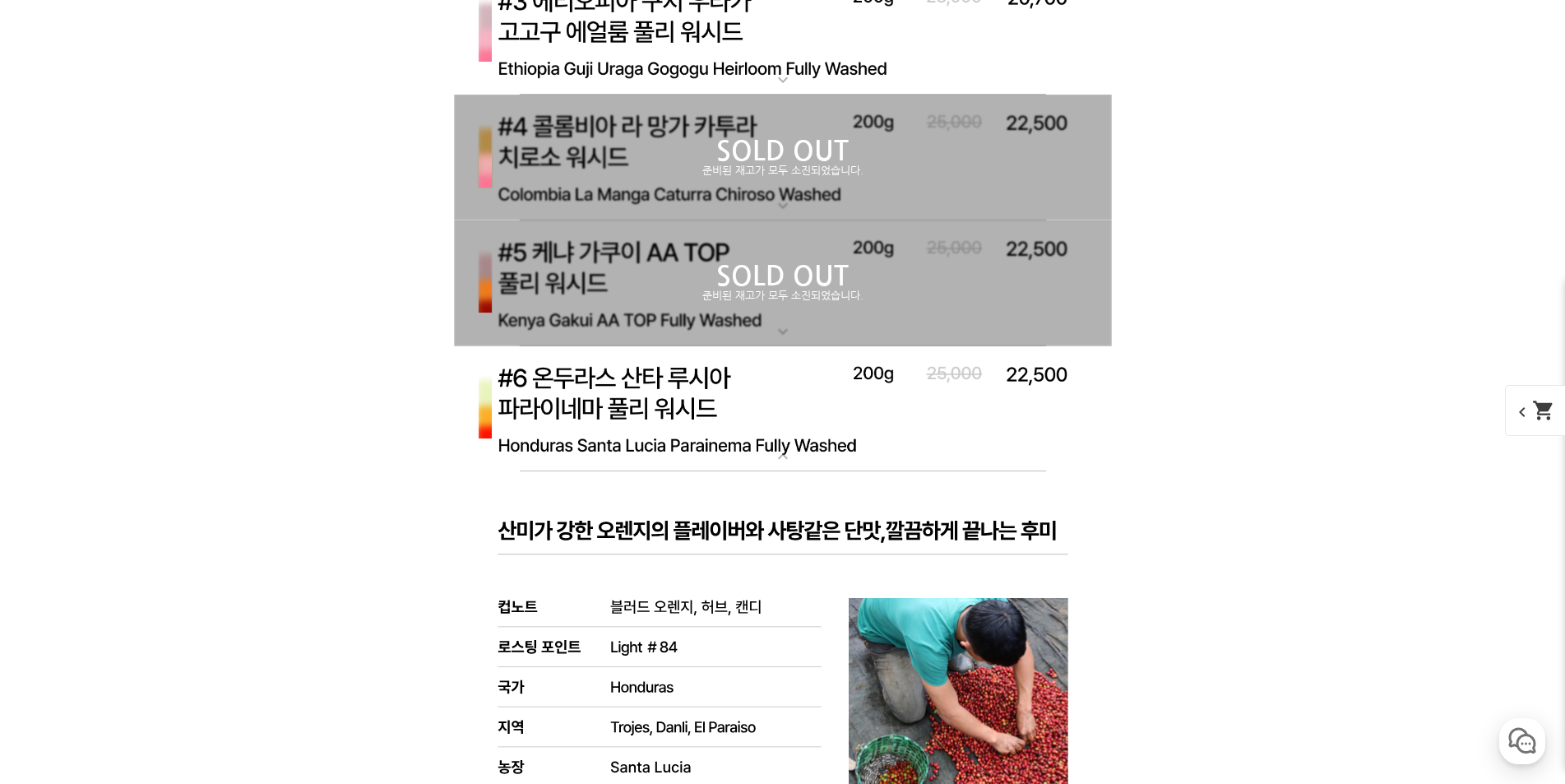
click at [683, 397] on img at bounding box center [782, 410] width 658 height 127
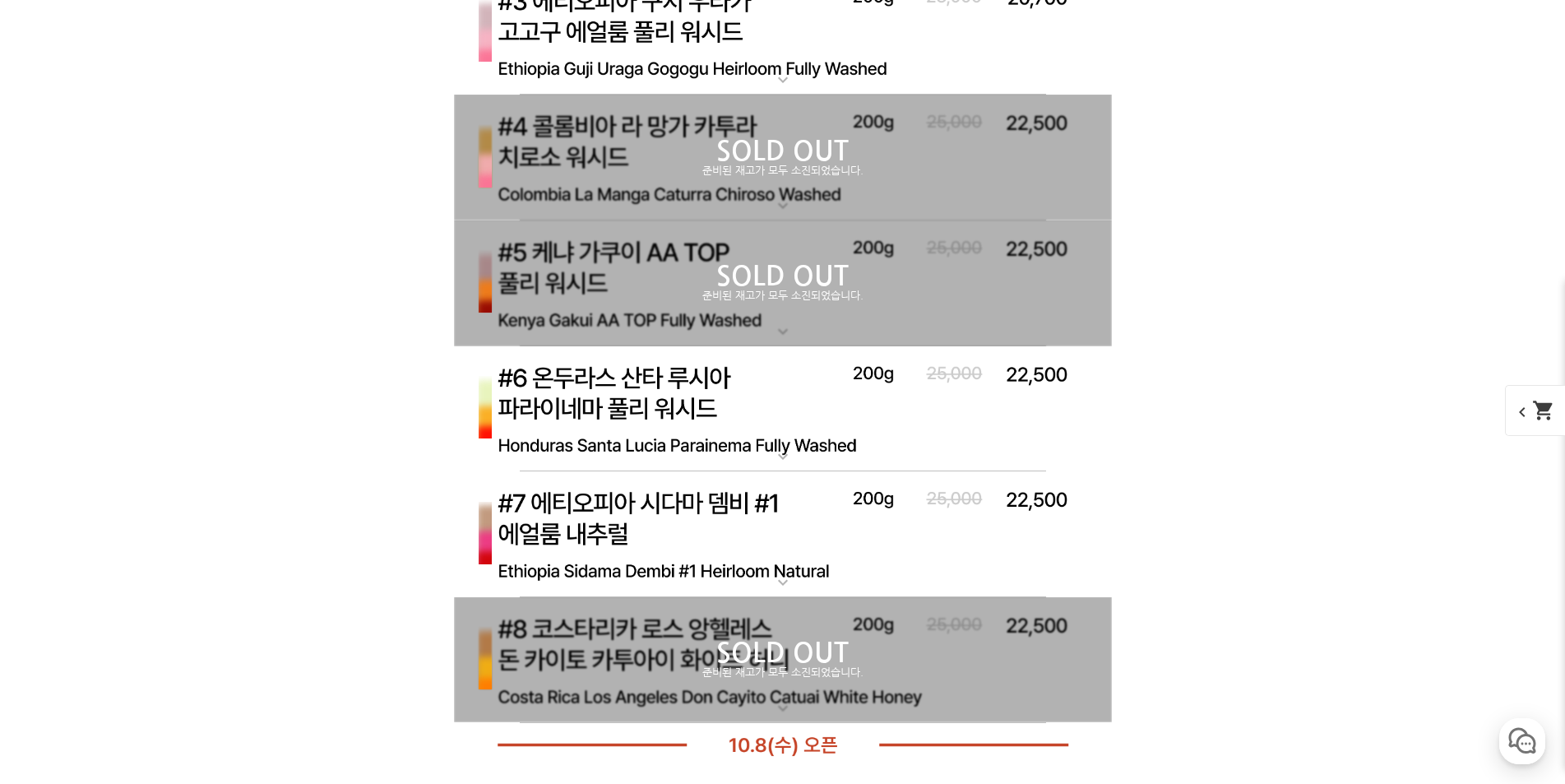
click at [690, 514] on img at bounding box center [782, 534] width 658 height 127
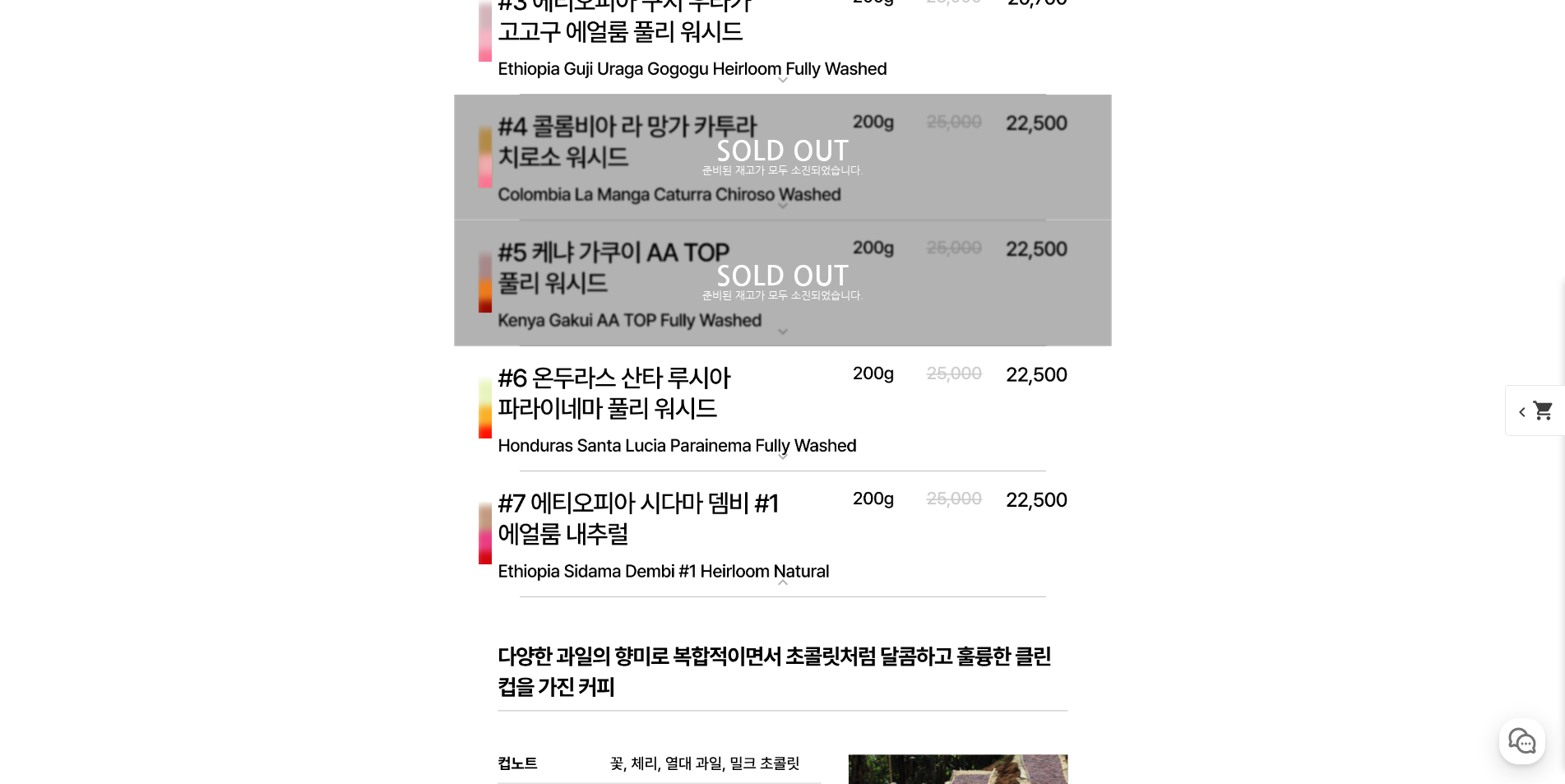
scroll to position [6167, 0]
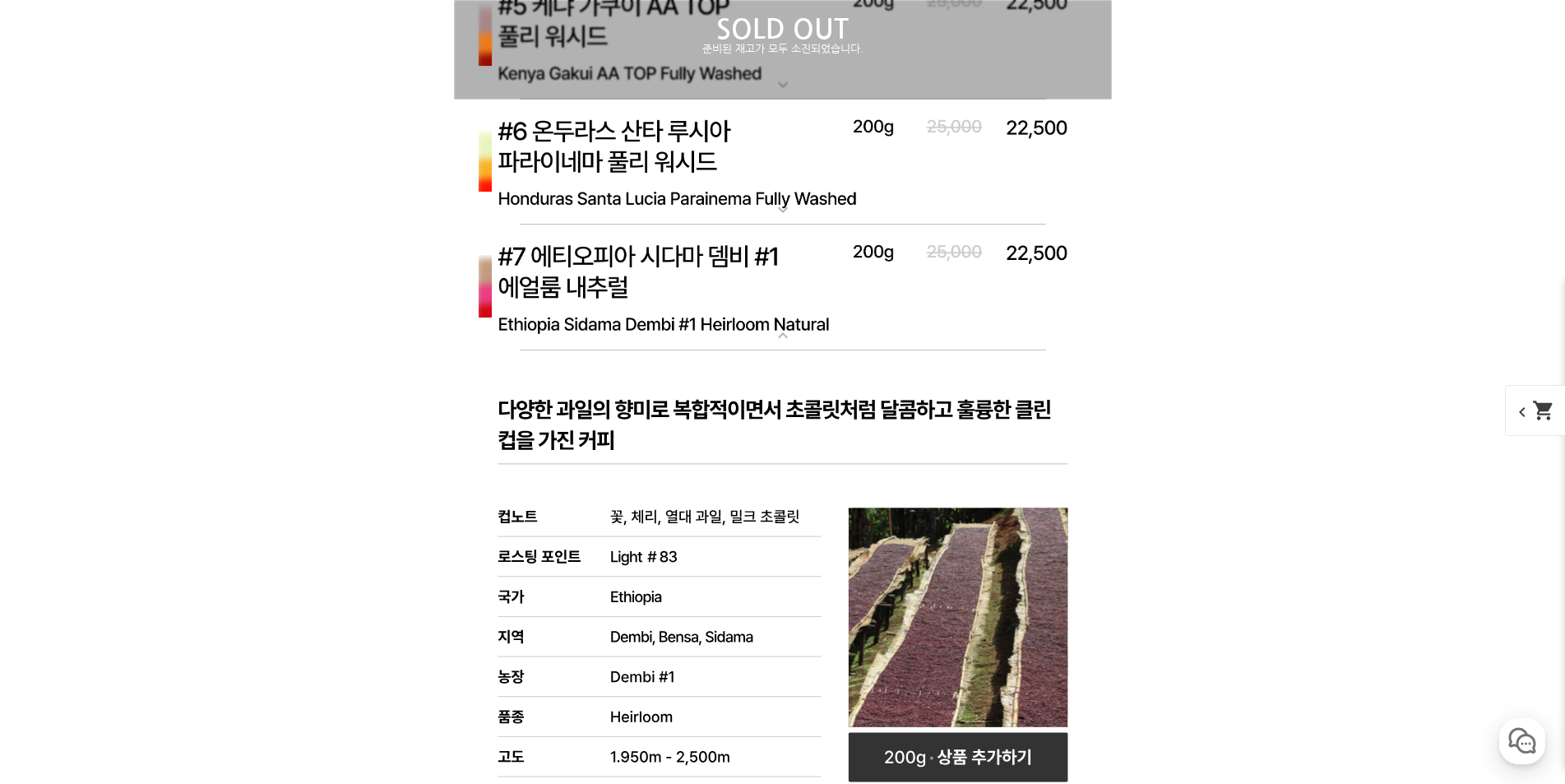
click at [740, 283] on img at bounding box center [782, 287] width 658 height 127
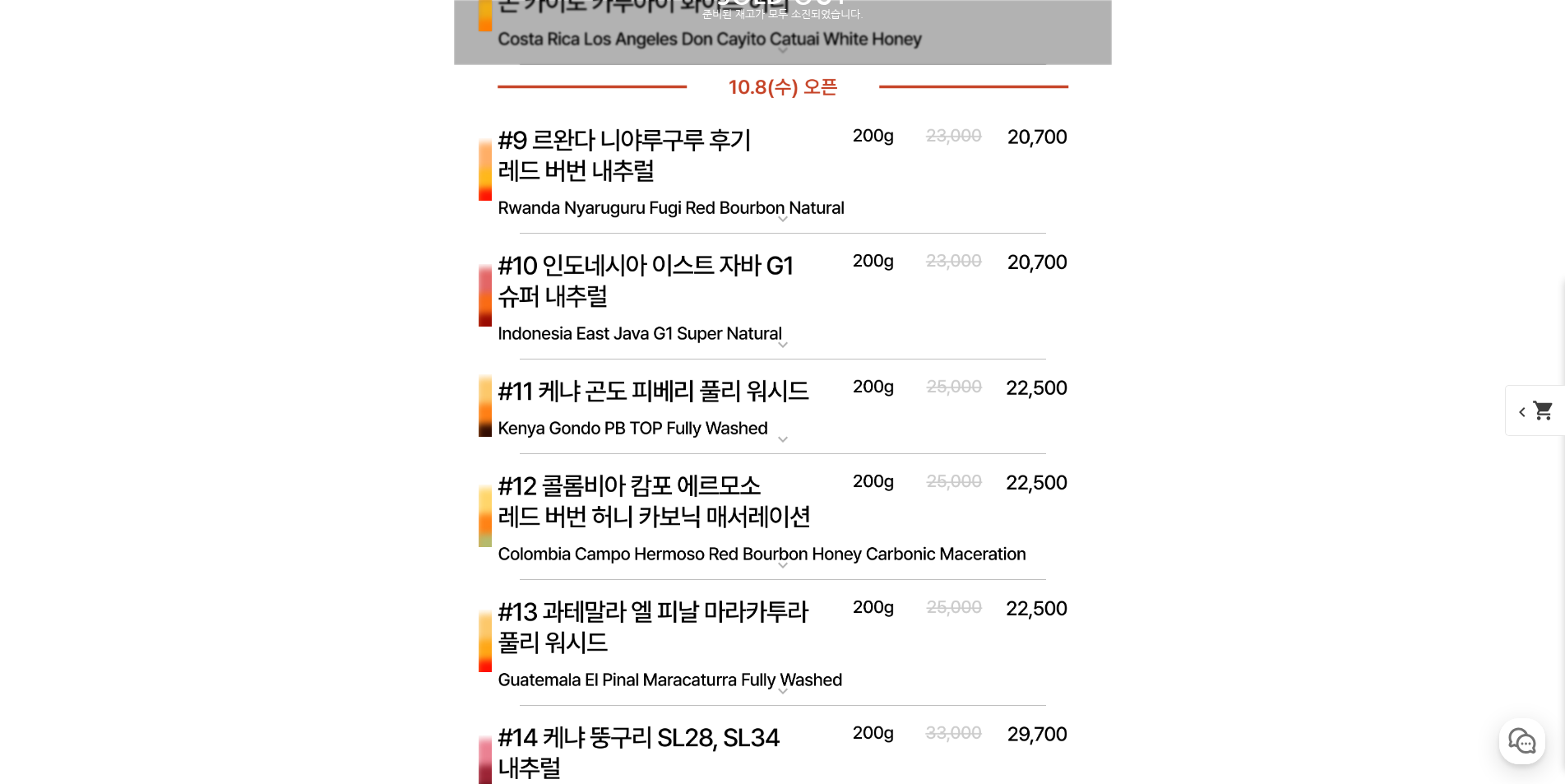
scroll to position [6743, 0]
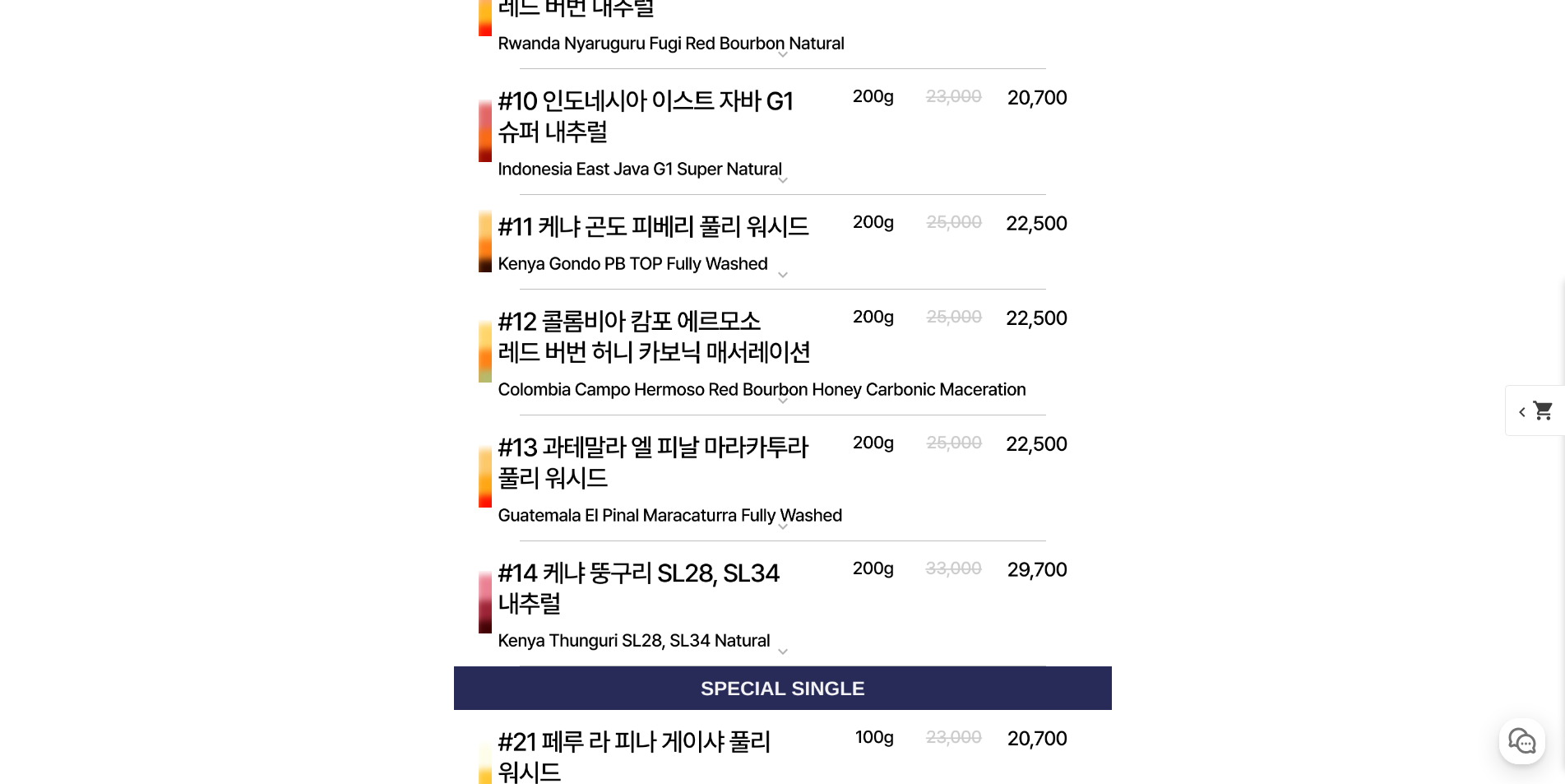
click at [711, 453] on img at bounding box center [782, 478] width 658 height 127
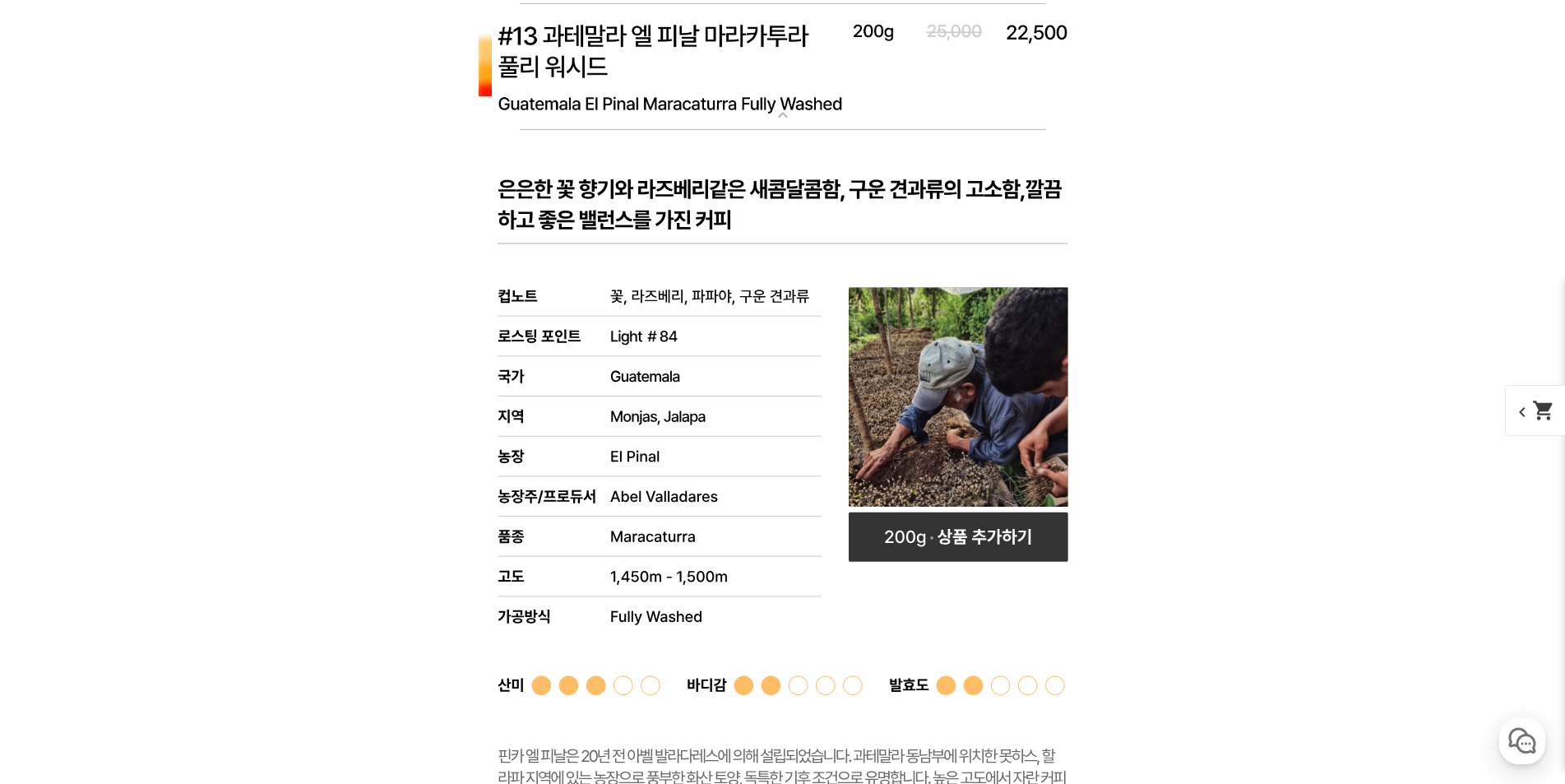
scroll to position [6825, 0]
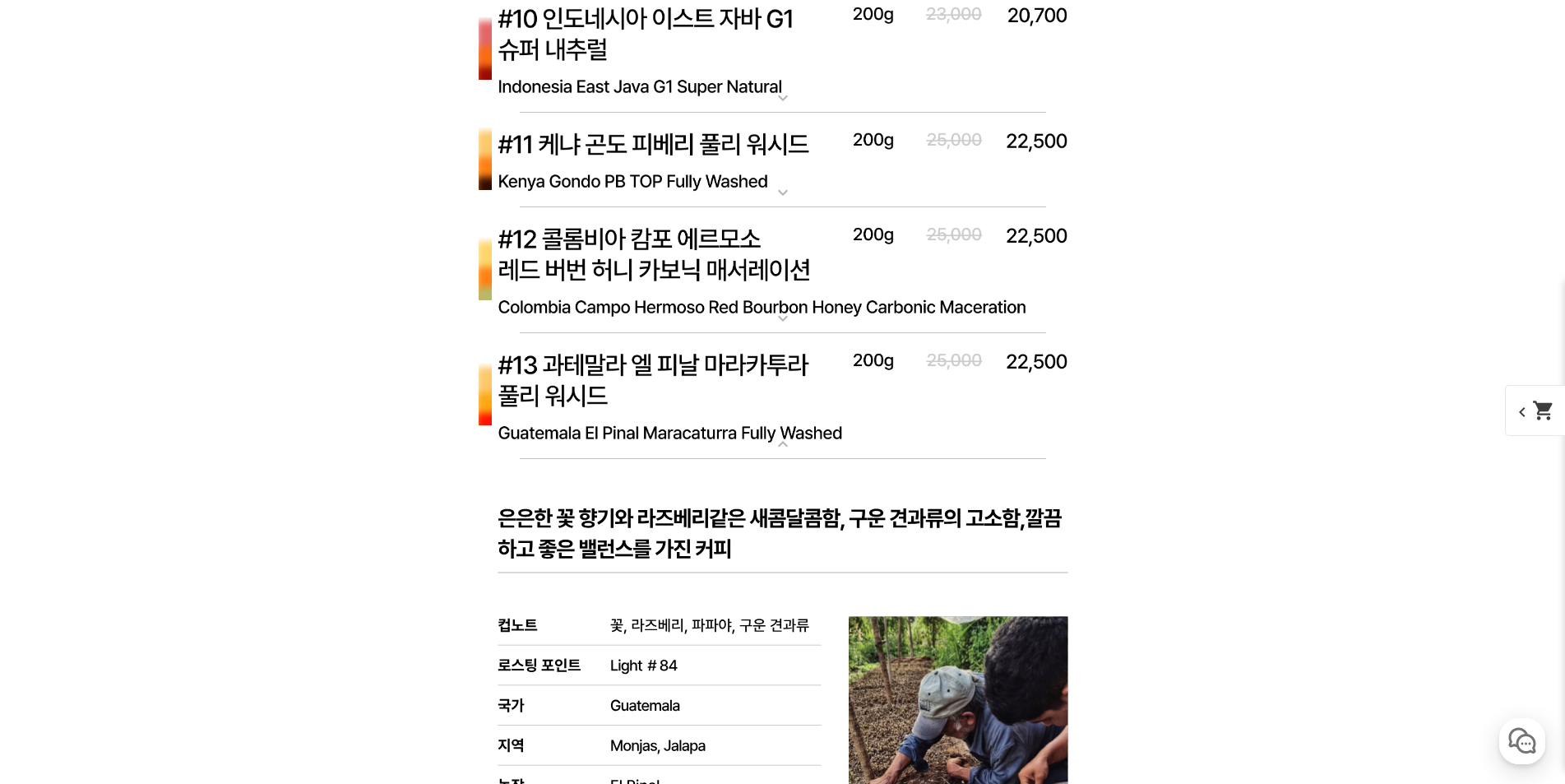
click at [691, 409] on img at bounding box center [782, 396] width 658 height 127
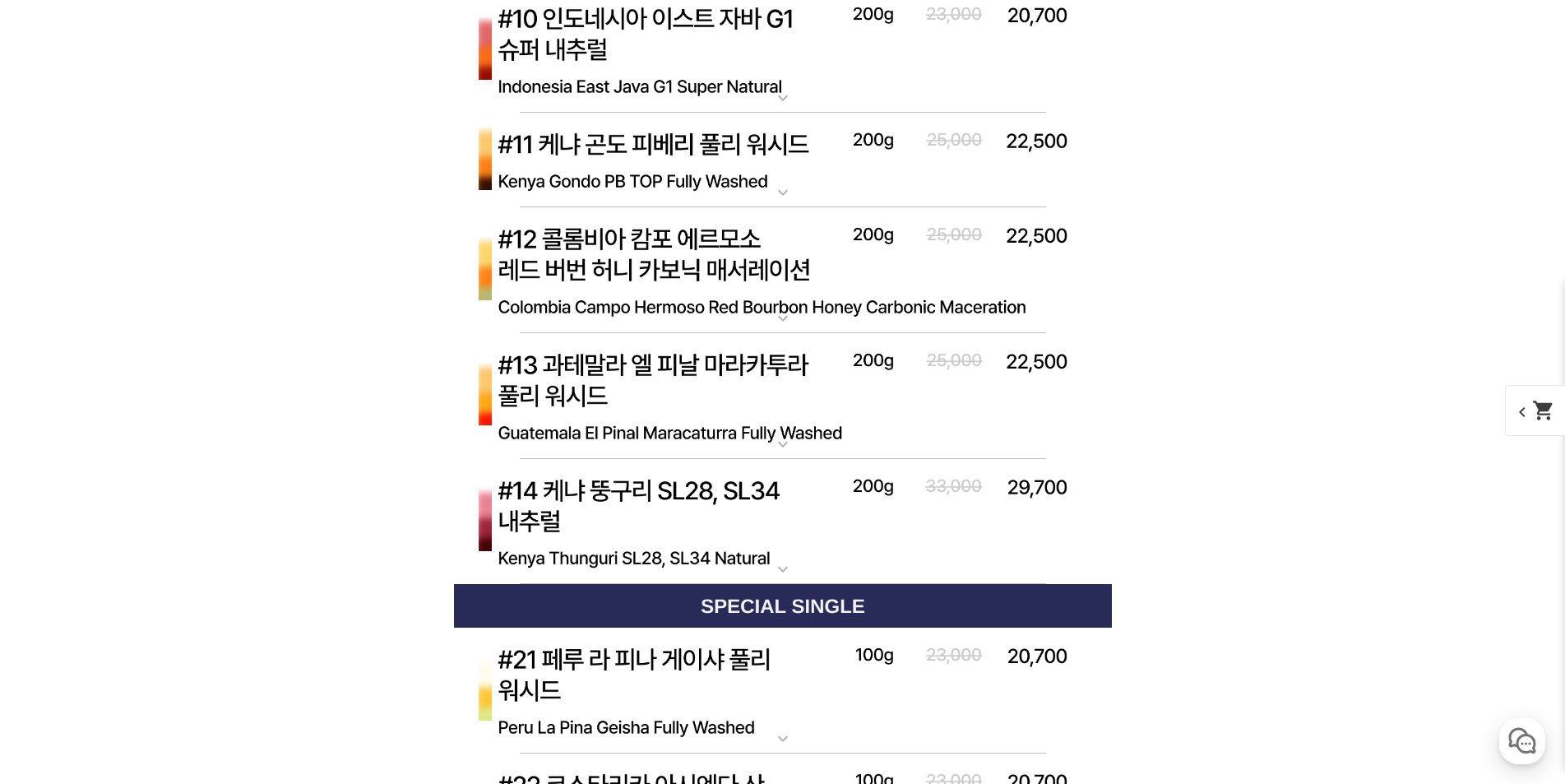
click at [691, 273] on img at bounding box center [782, 270] width 658 height 127
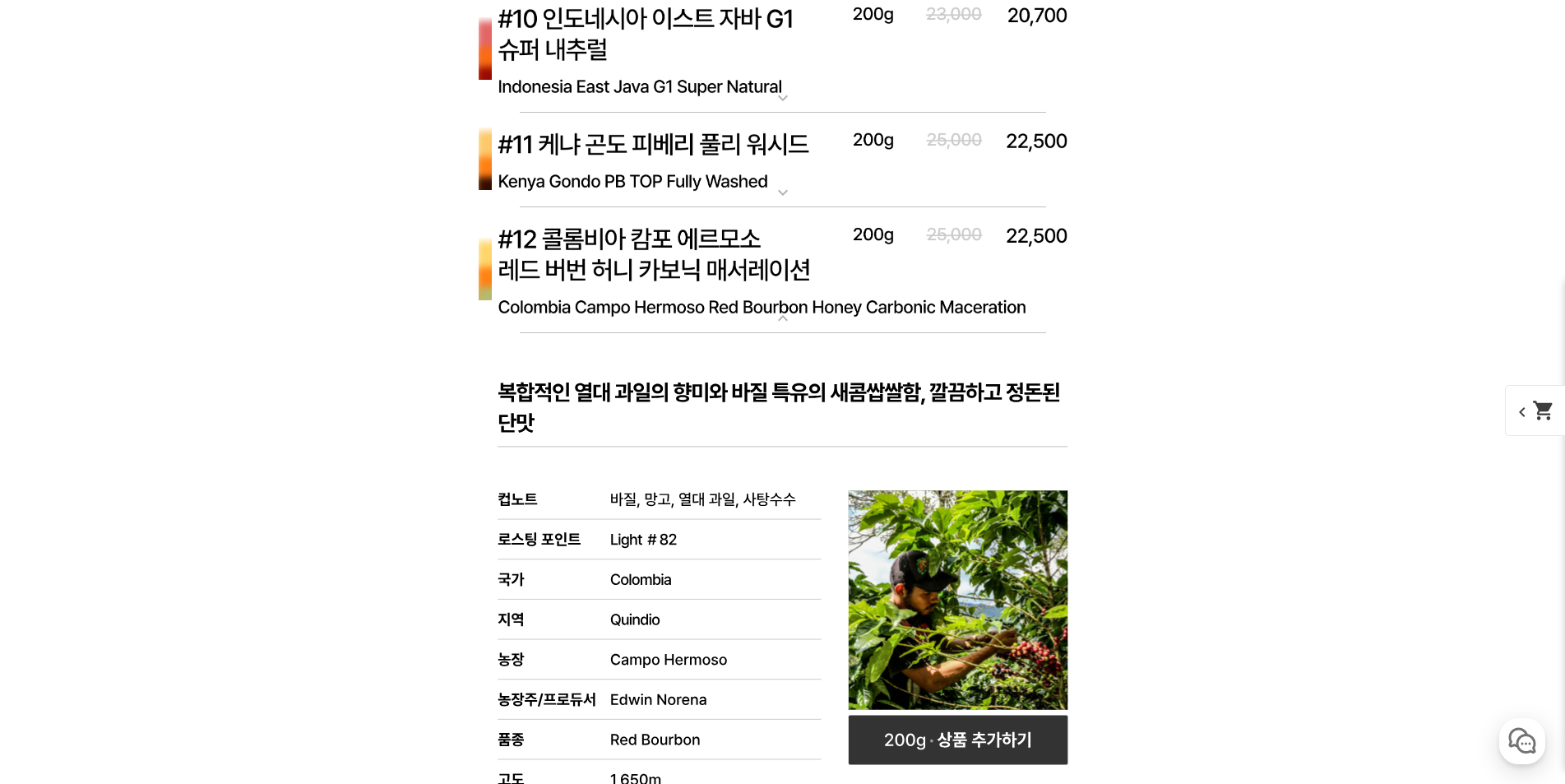
click at [680, 271] on img at bounding box center [782, 270] width 658 height 127
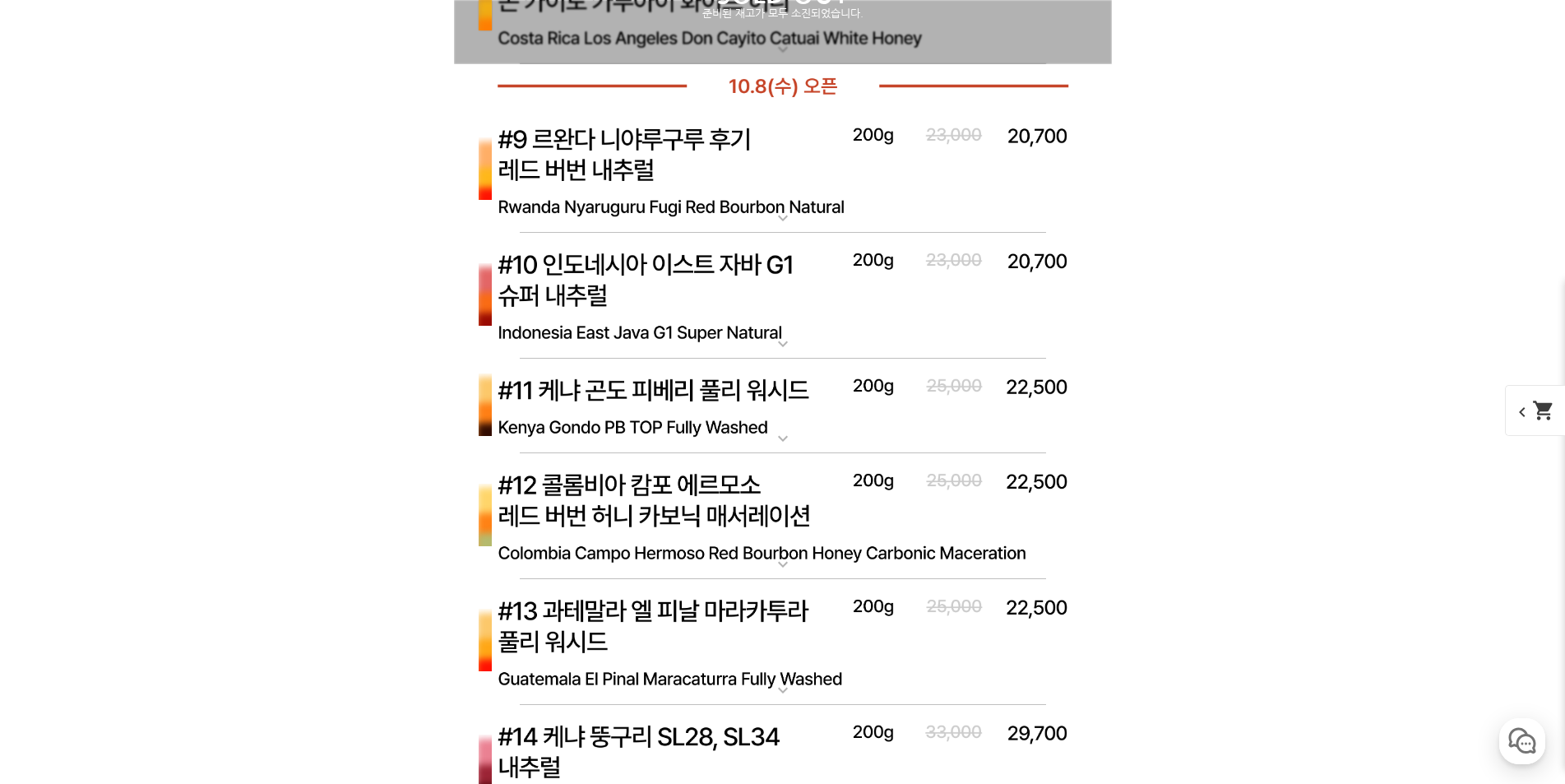
scroll to position [6578, 0]
click at [702, 394] on img at bounding box center [782, 407] width 658 height 95
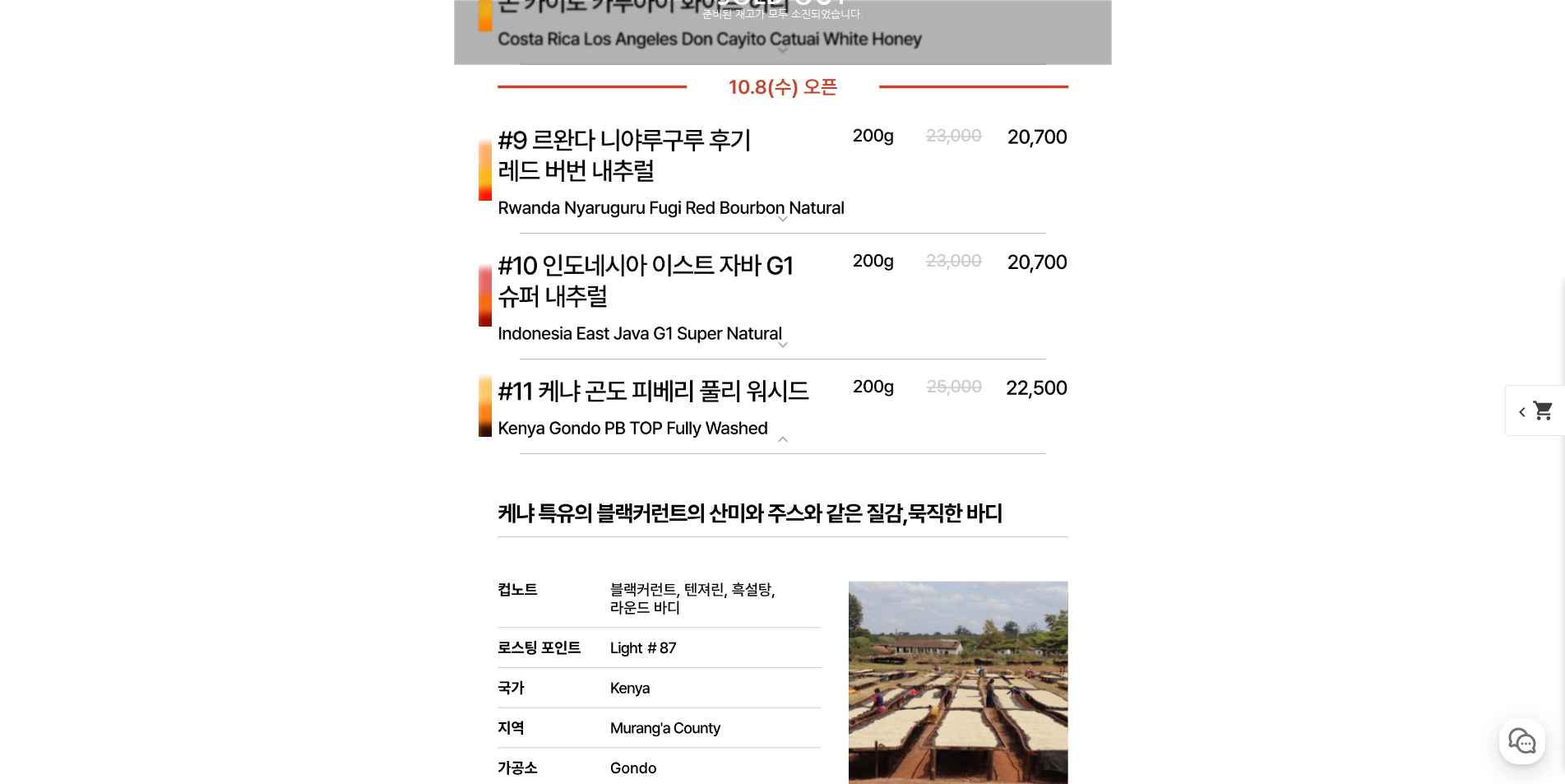
scroll to position [6660, 0]
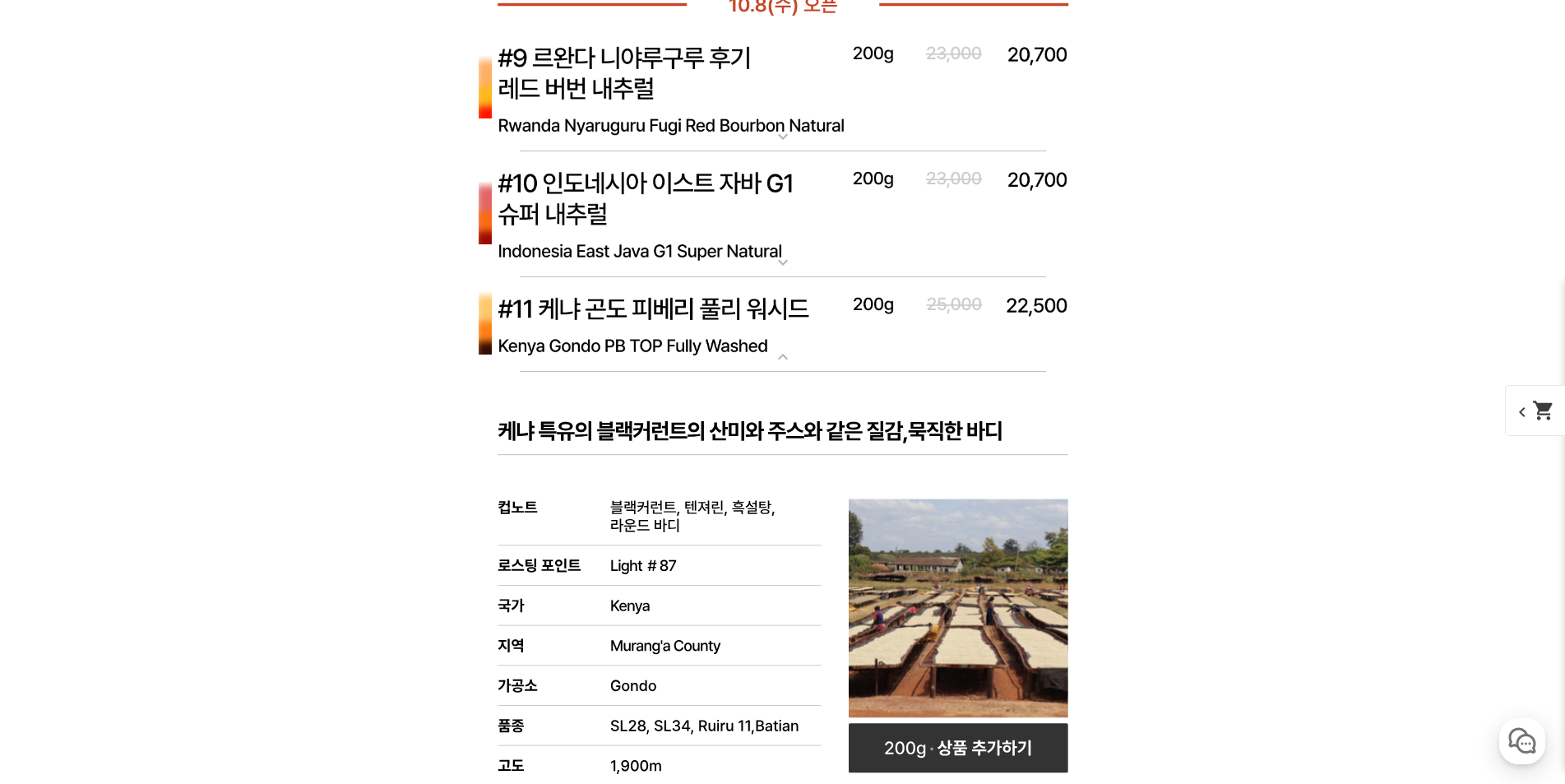
click at [716, 337] on img at bounding box center [782, 325] width 658 height 95
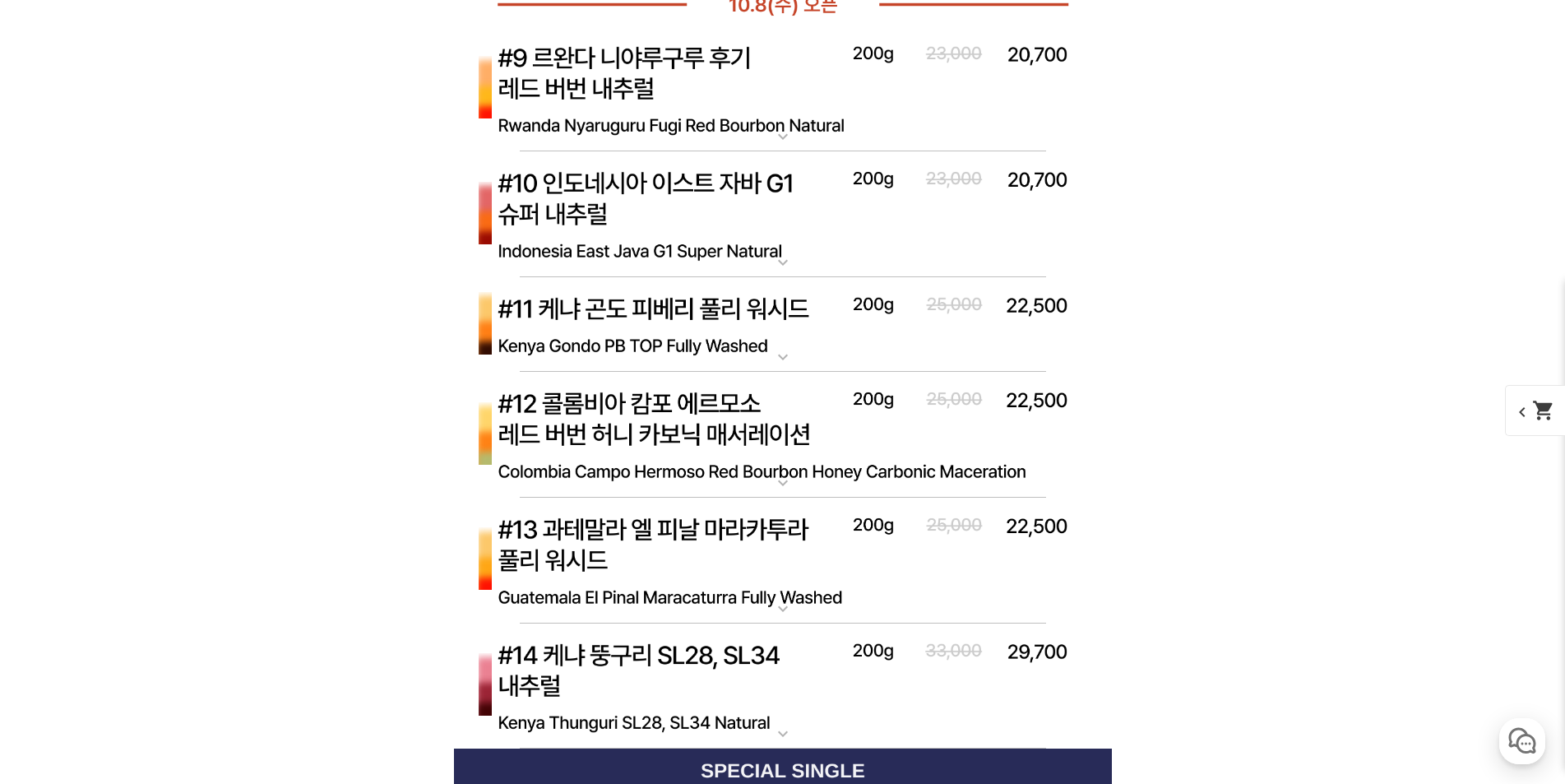
click at [699, 217] on img at bounding box center [782, 214] width 658 height 127
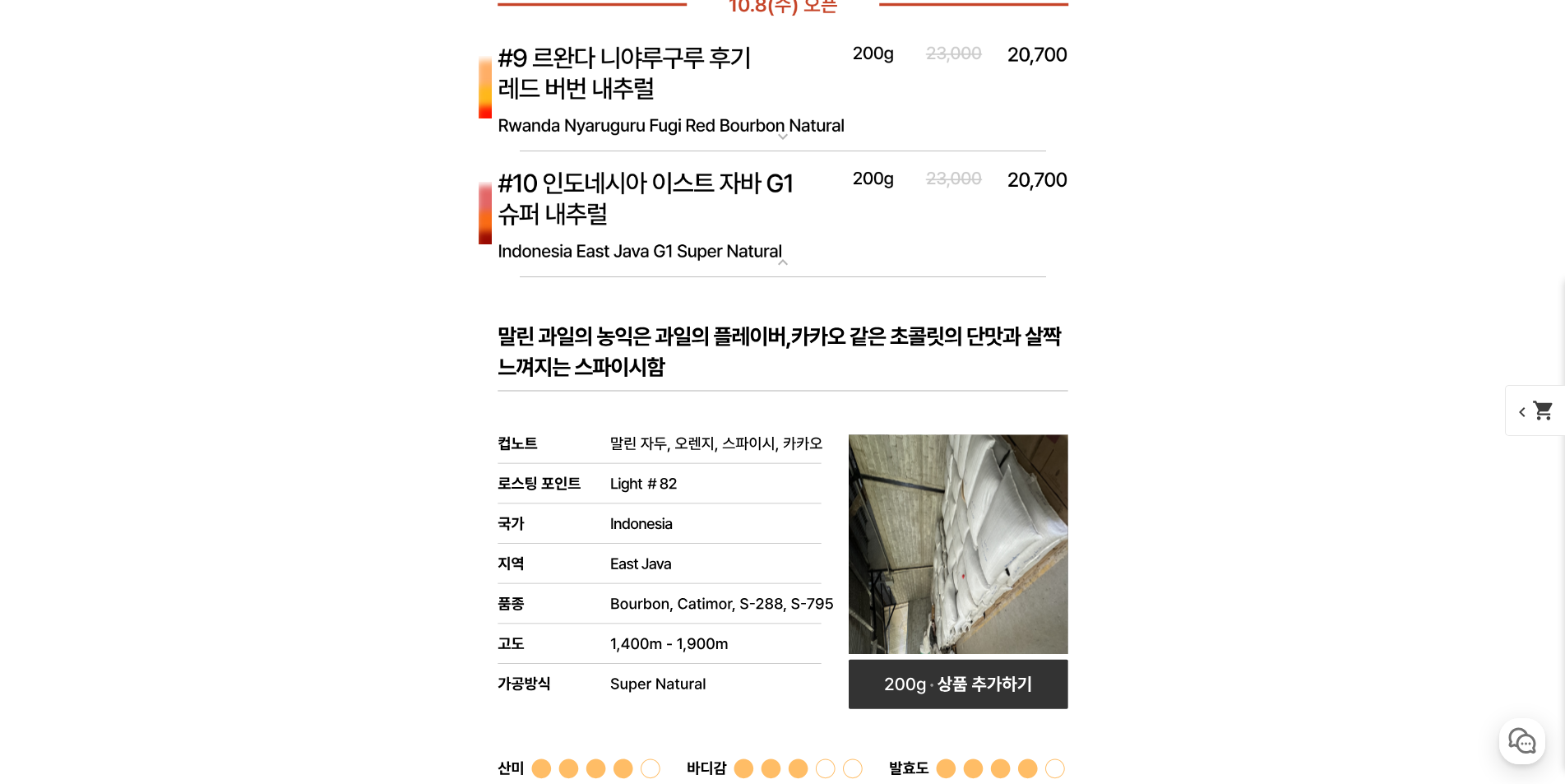
click at [715, 224] on img at bounding box center [782, 214] width 658 height 127
click at [687, 90] on img at bounding box center [782, 89] width 658 height 127
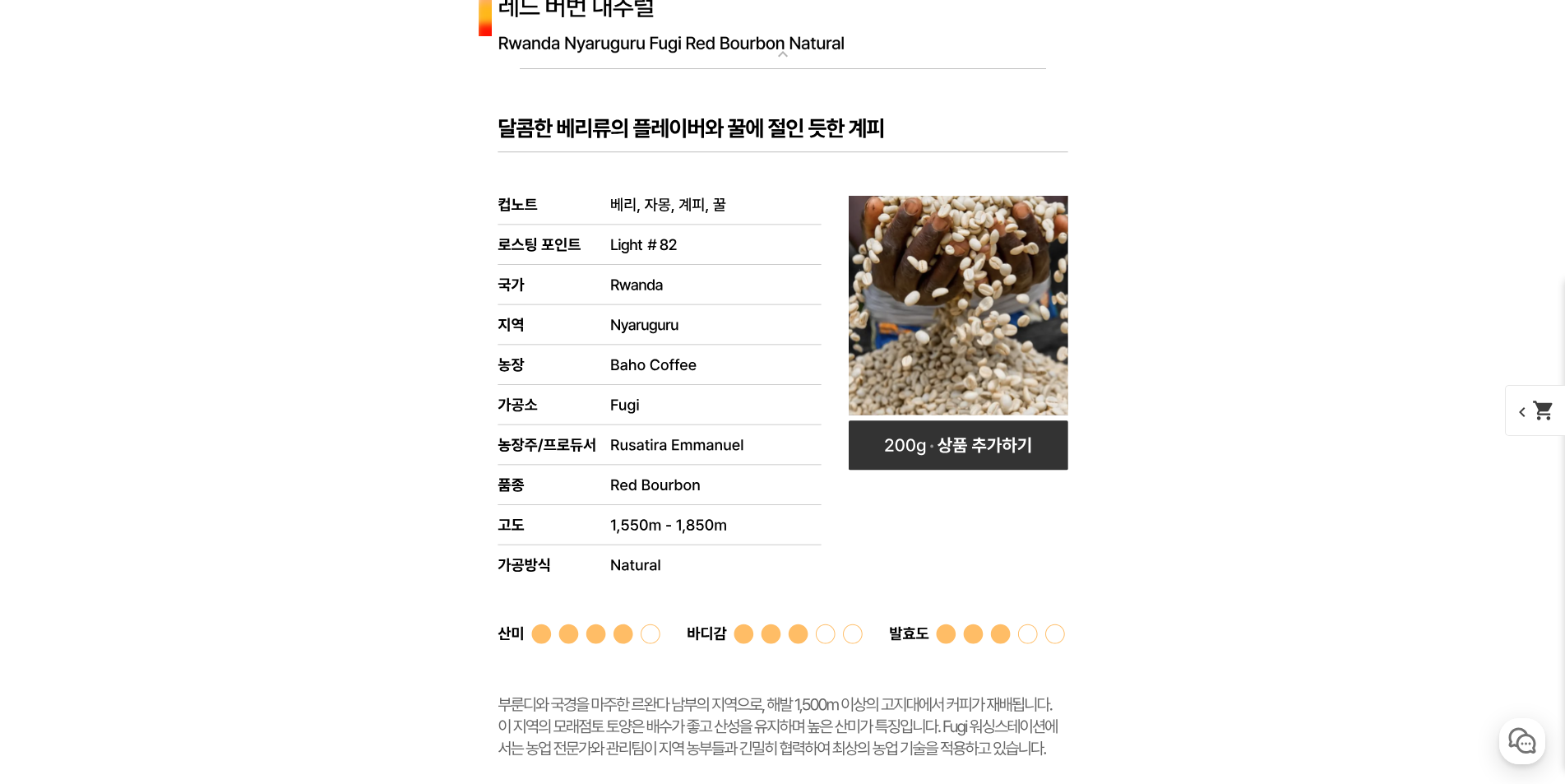
scroll to position [6578, 0]
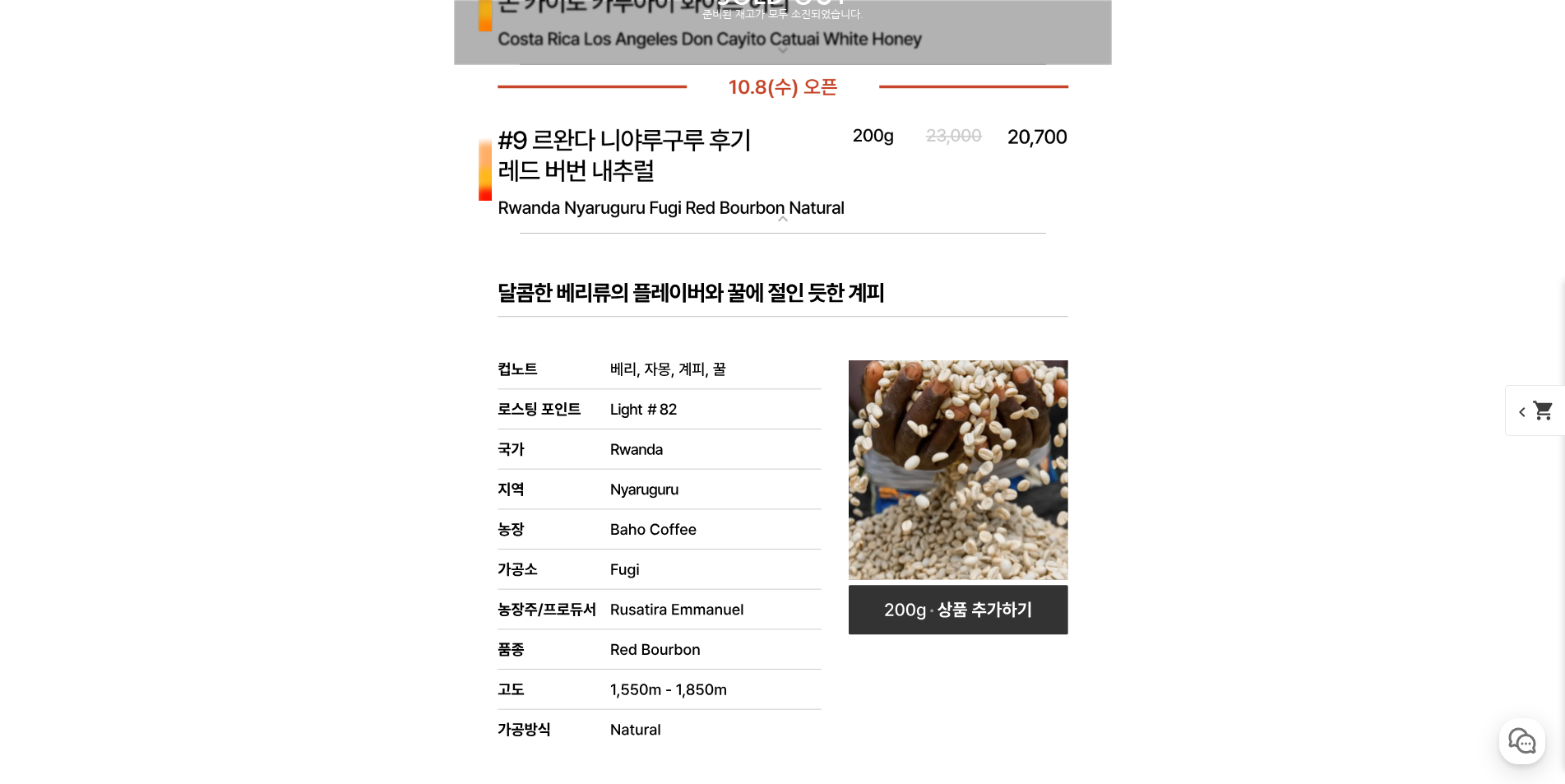
click at [742, 193] on img at bounding box center [782, 172] width 658 height 127
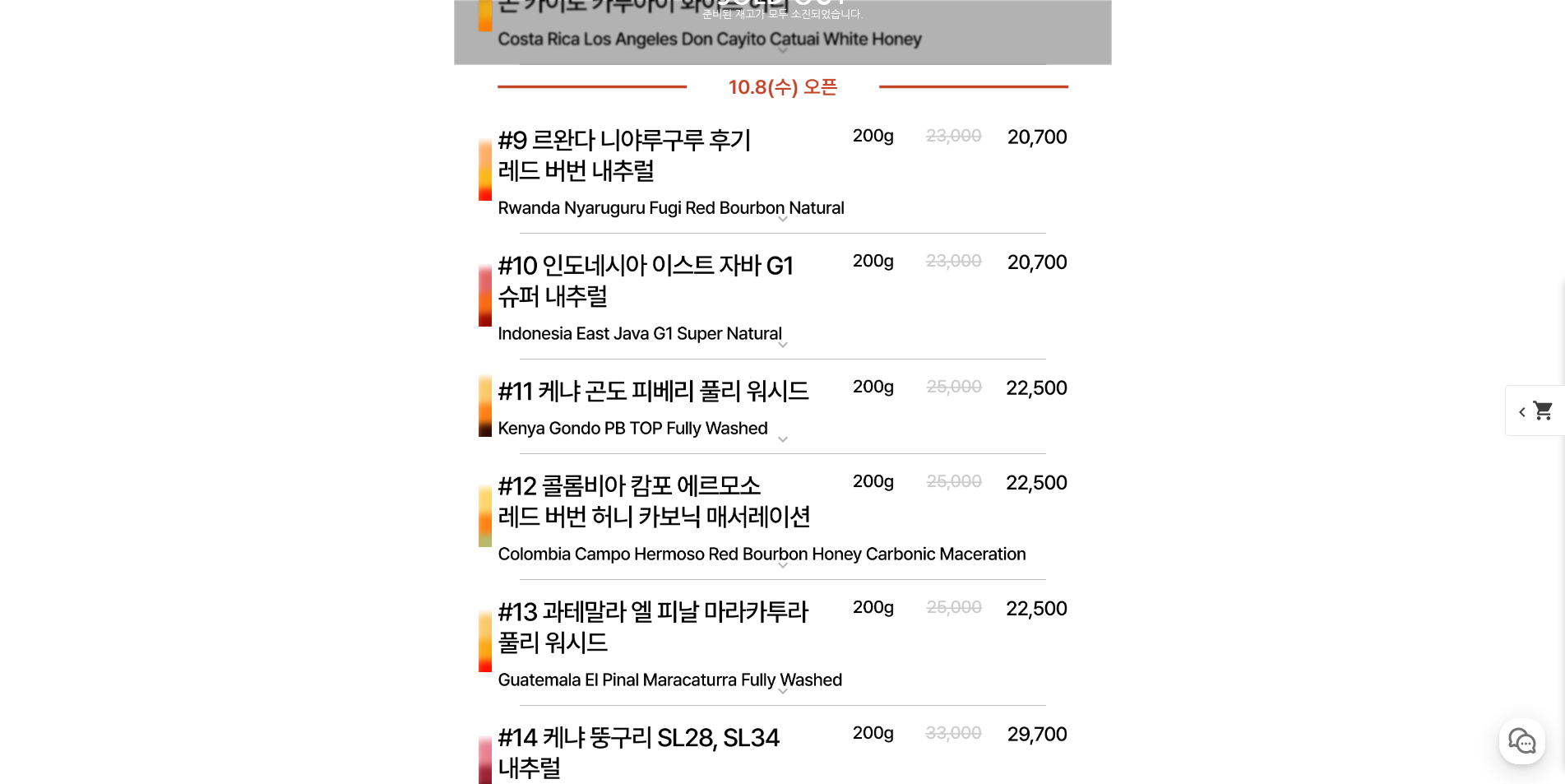
click at [742, 194] on img at bounding box center [782, 172] width 658 height 127
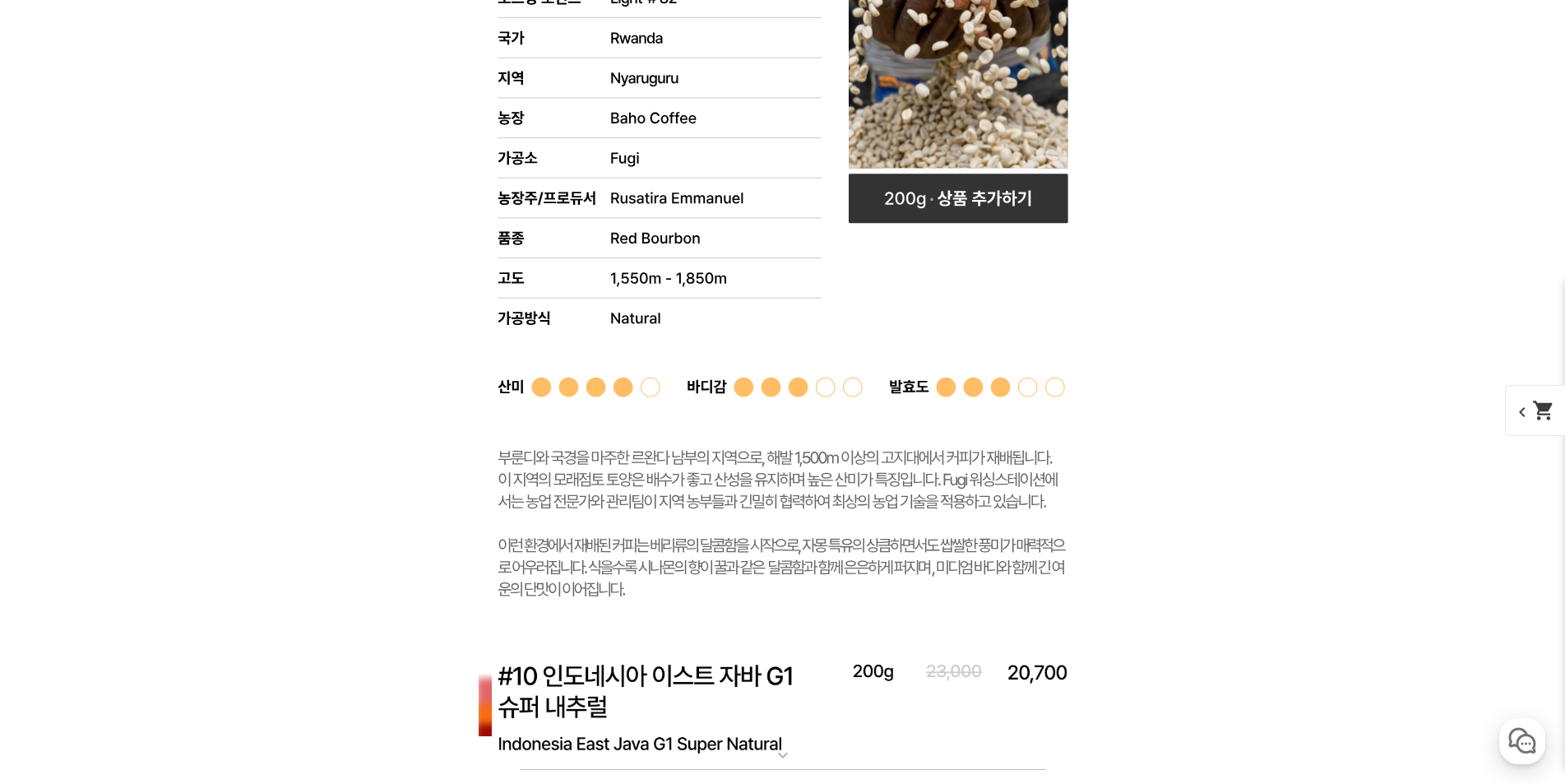
scroll to position [6496, 0]
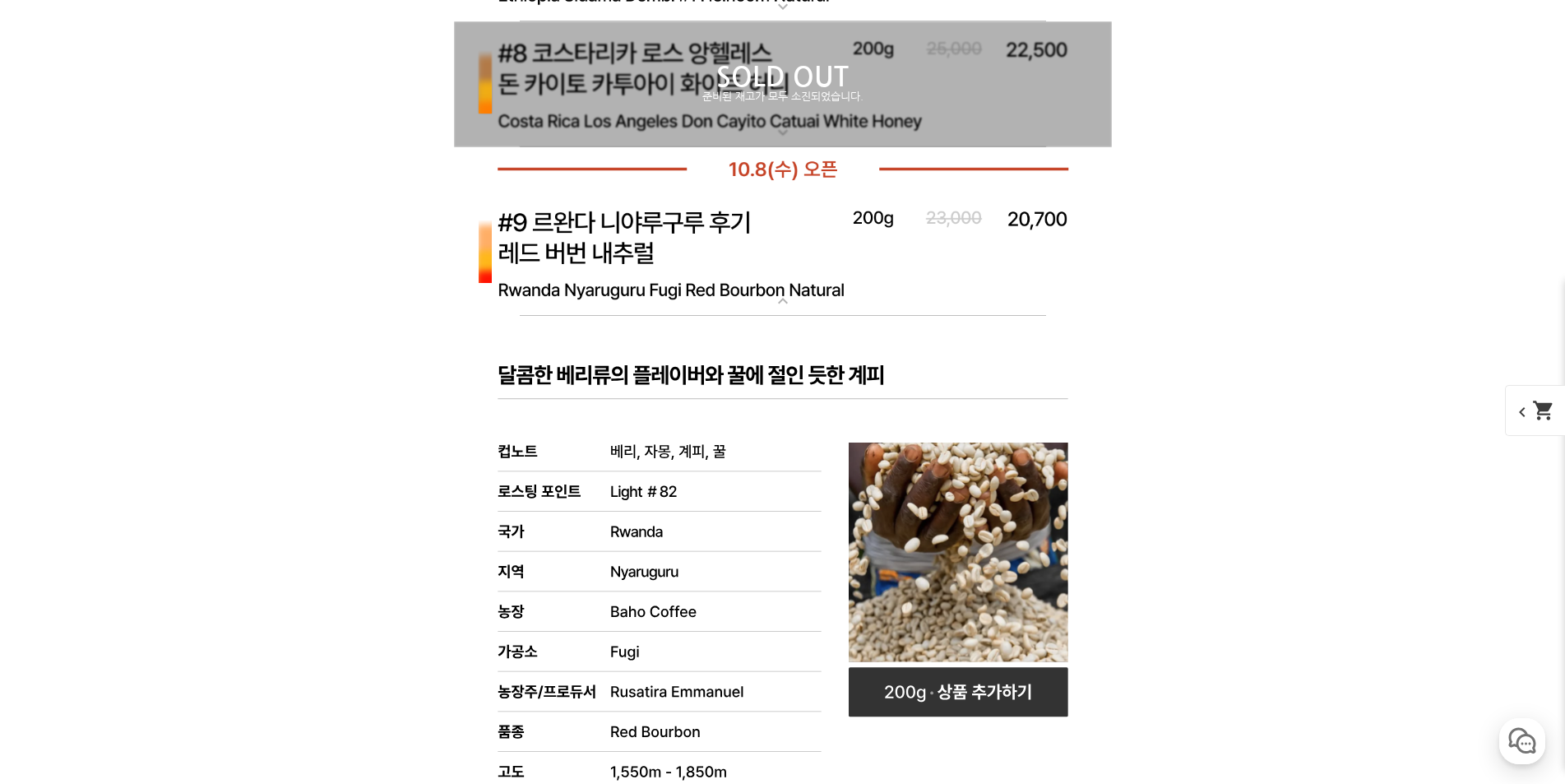
click at [676, 273] on img at bounding box center [782, 254] width 658 height 127
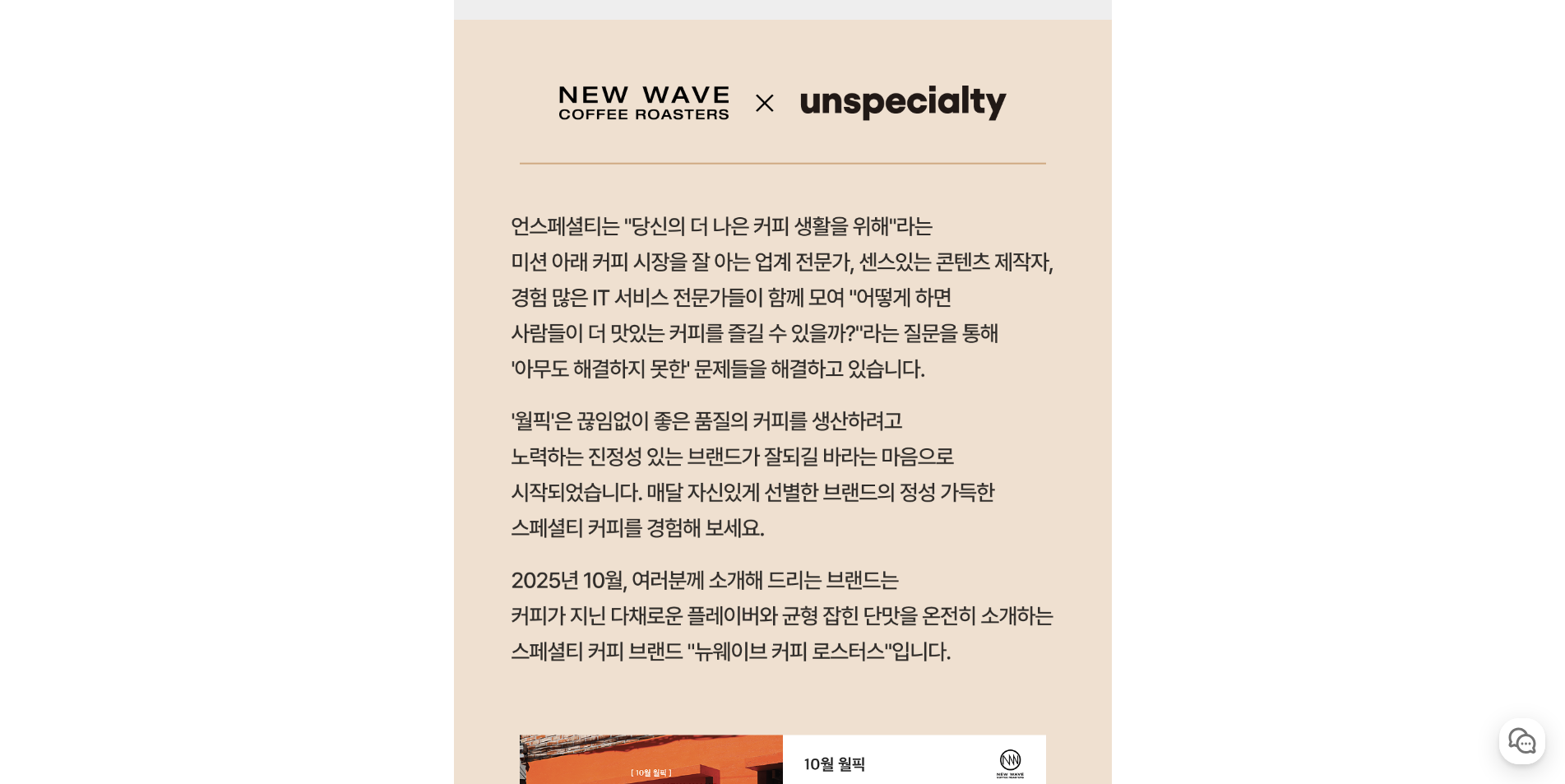
scroll to position [0, 0]
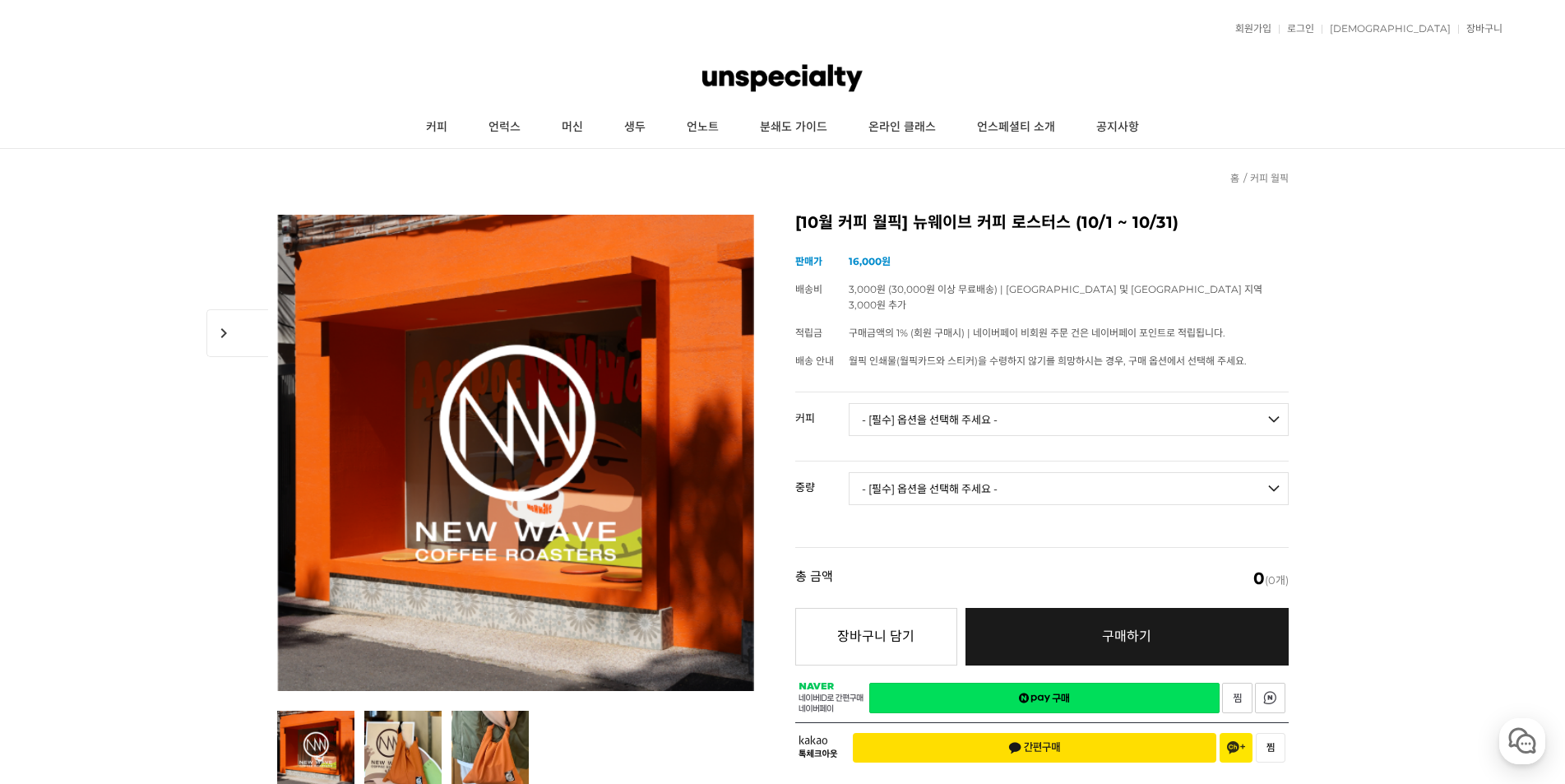
click at [1075, 414] on select "- [필수] 옵션을 선택해 주세요 - ------------------- 언스페셜티 분쇄도 가이드 종이 받기 (주문 1건당 최대 1개 제공) …" at bounding box center [1069, 419] width 440 height 33
click at [1078, 408] on select "- [필수] 옵션을 선택해 주세요 - ------------------- 언스페셜티 분쇄도 가이드 종이 받기 (주문 1건당 최대 1개 제공) …" at bounding box center [1069, 419] width 440 height 33
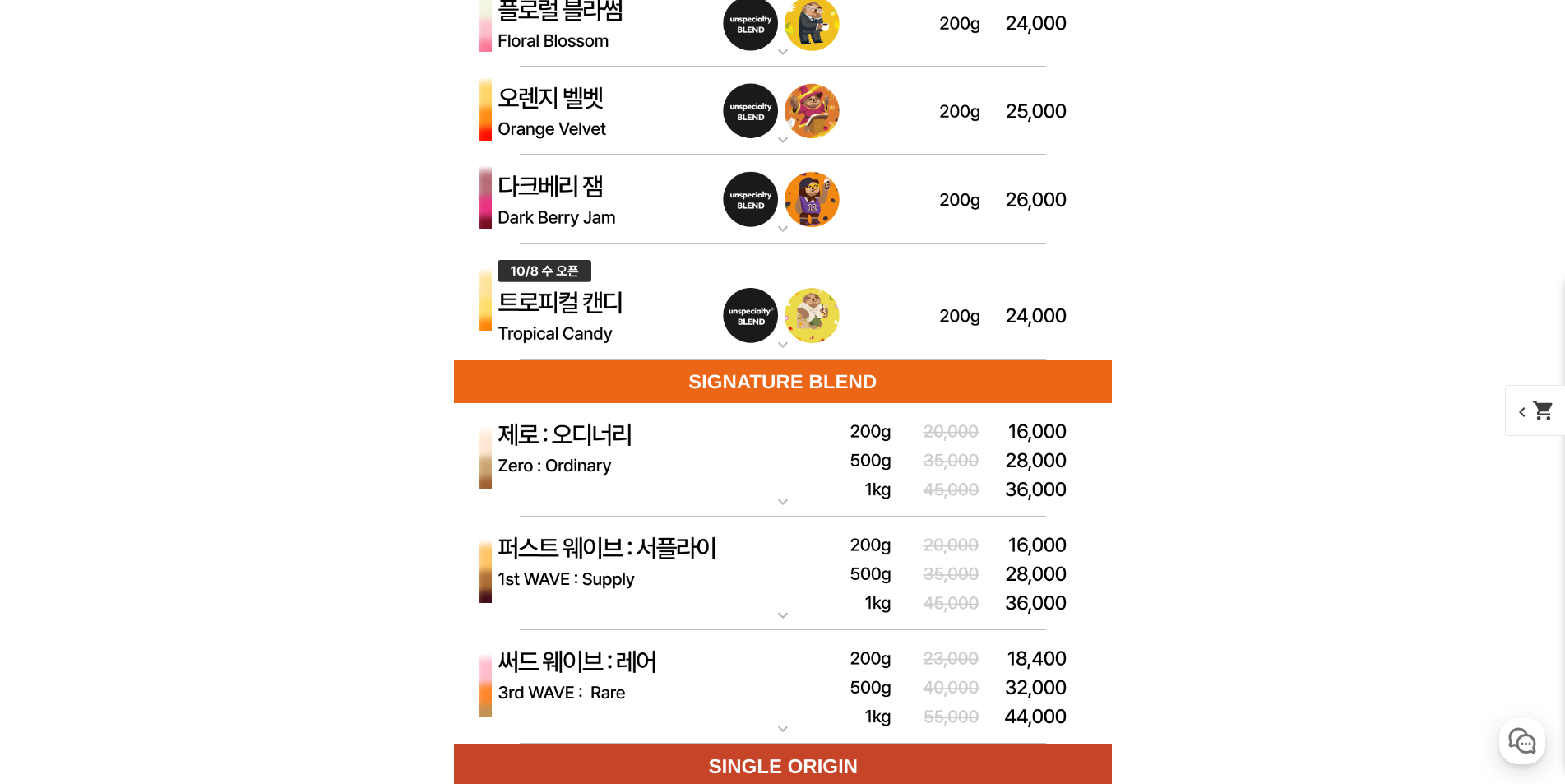
scroll to position [4769, 0]
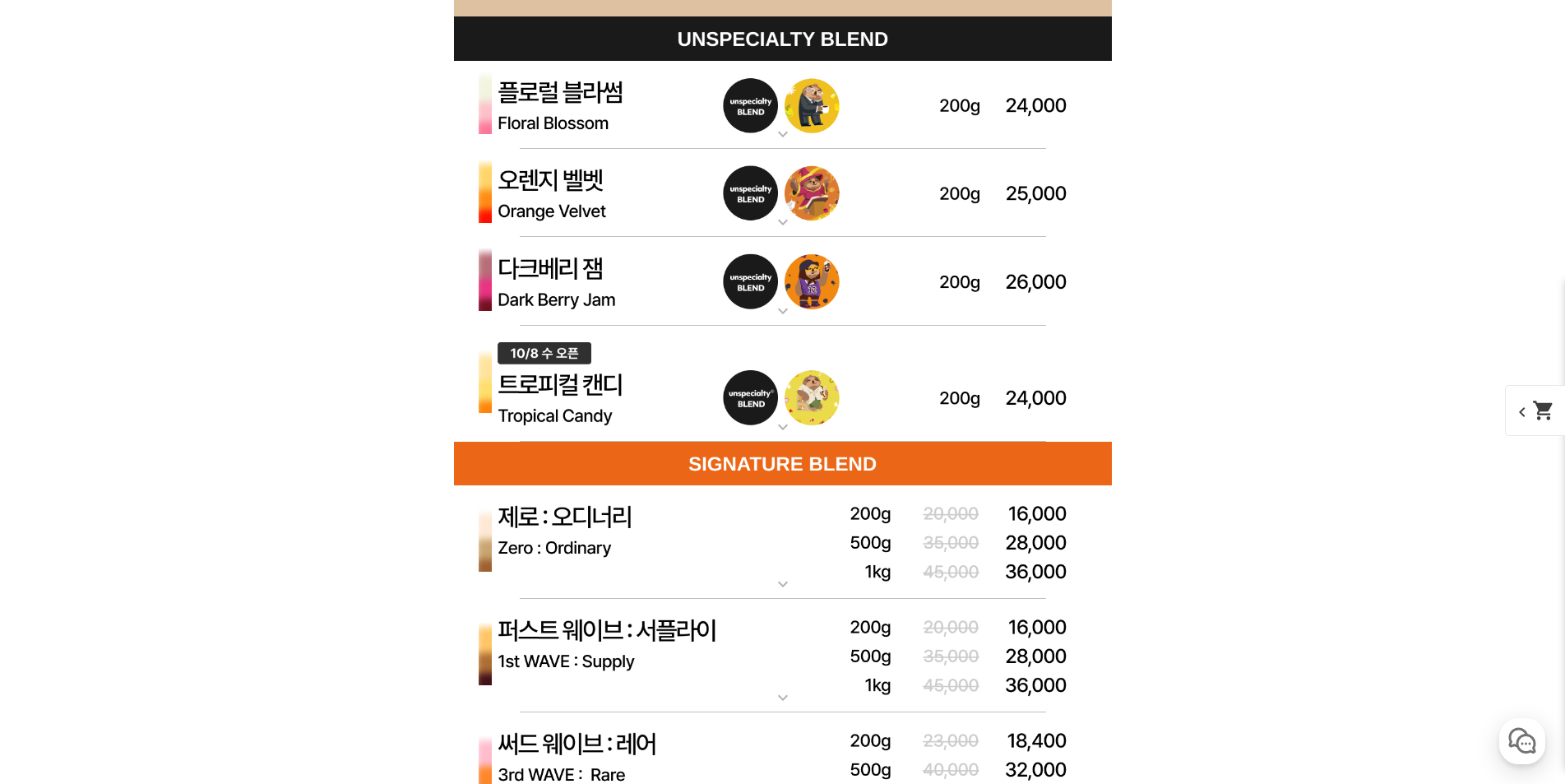
click at [986, 401] on img at bounding box center [782, 384] width 658 height 117
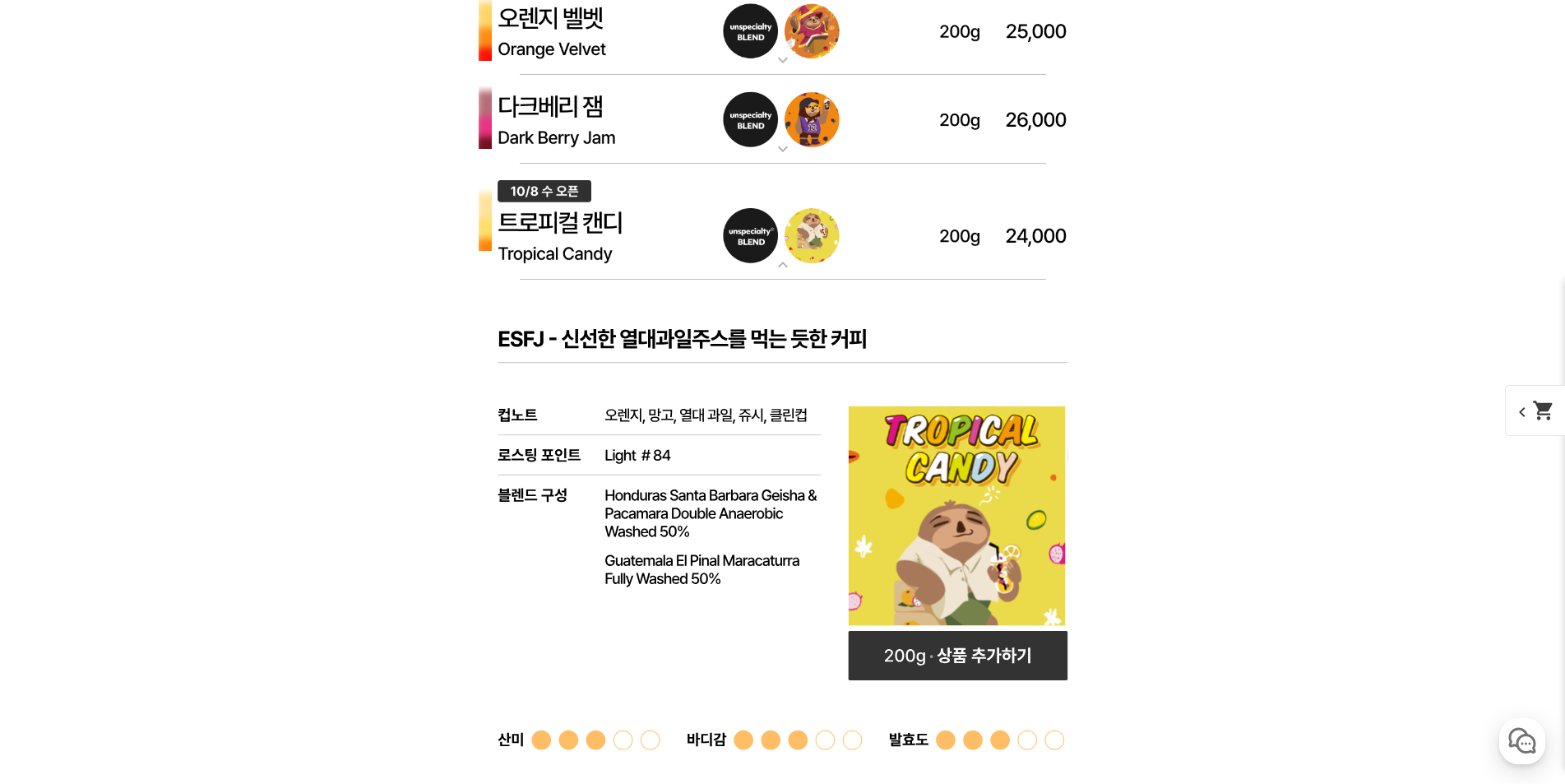
scroll to position [4852, 0]
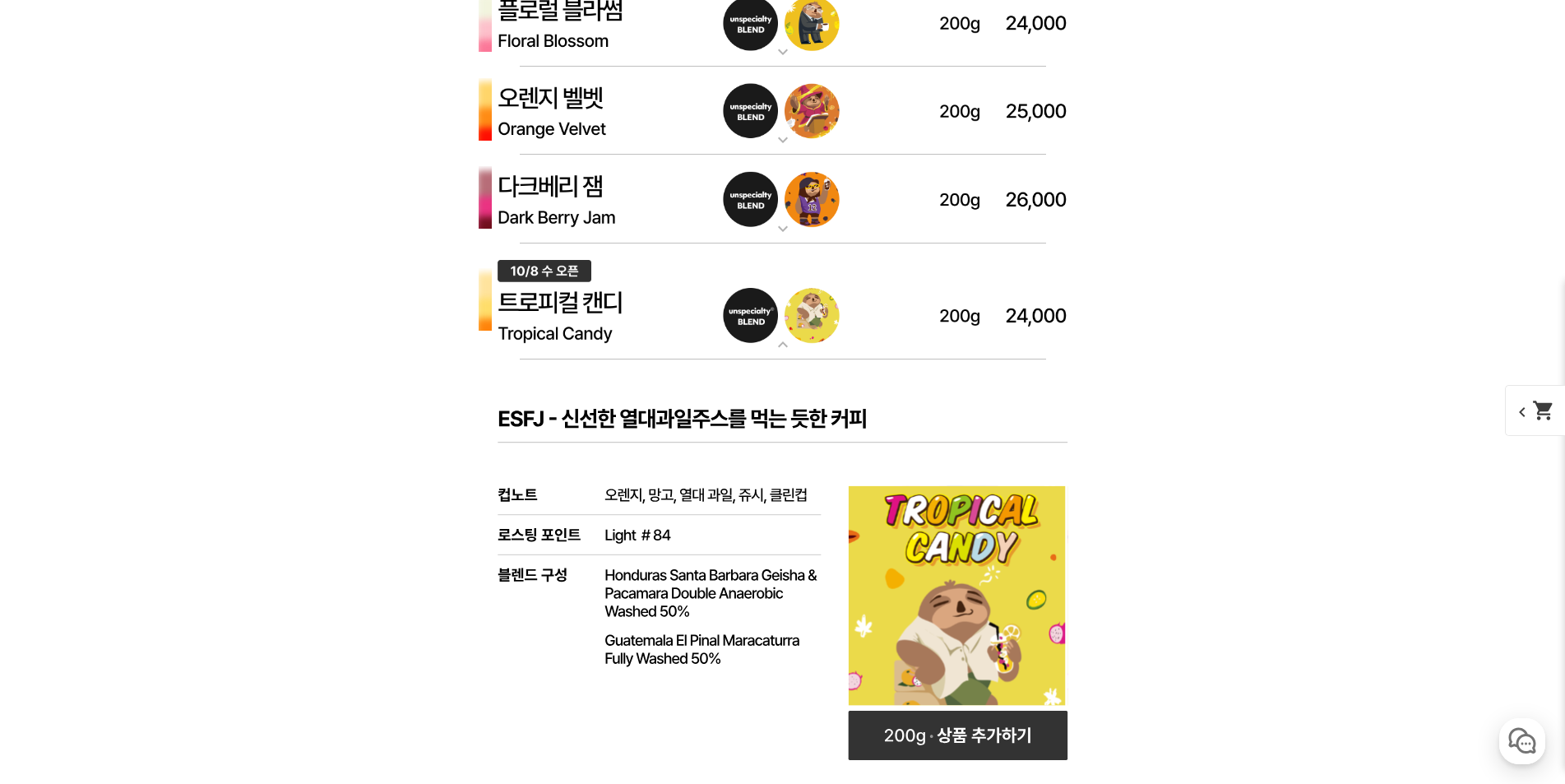
click at [965, 328] on img at bounding box center [782, 302] width 658 height 117
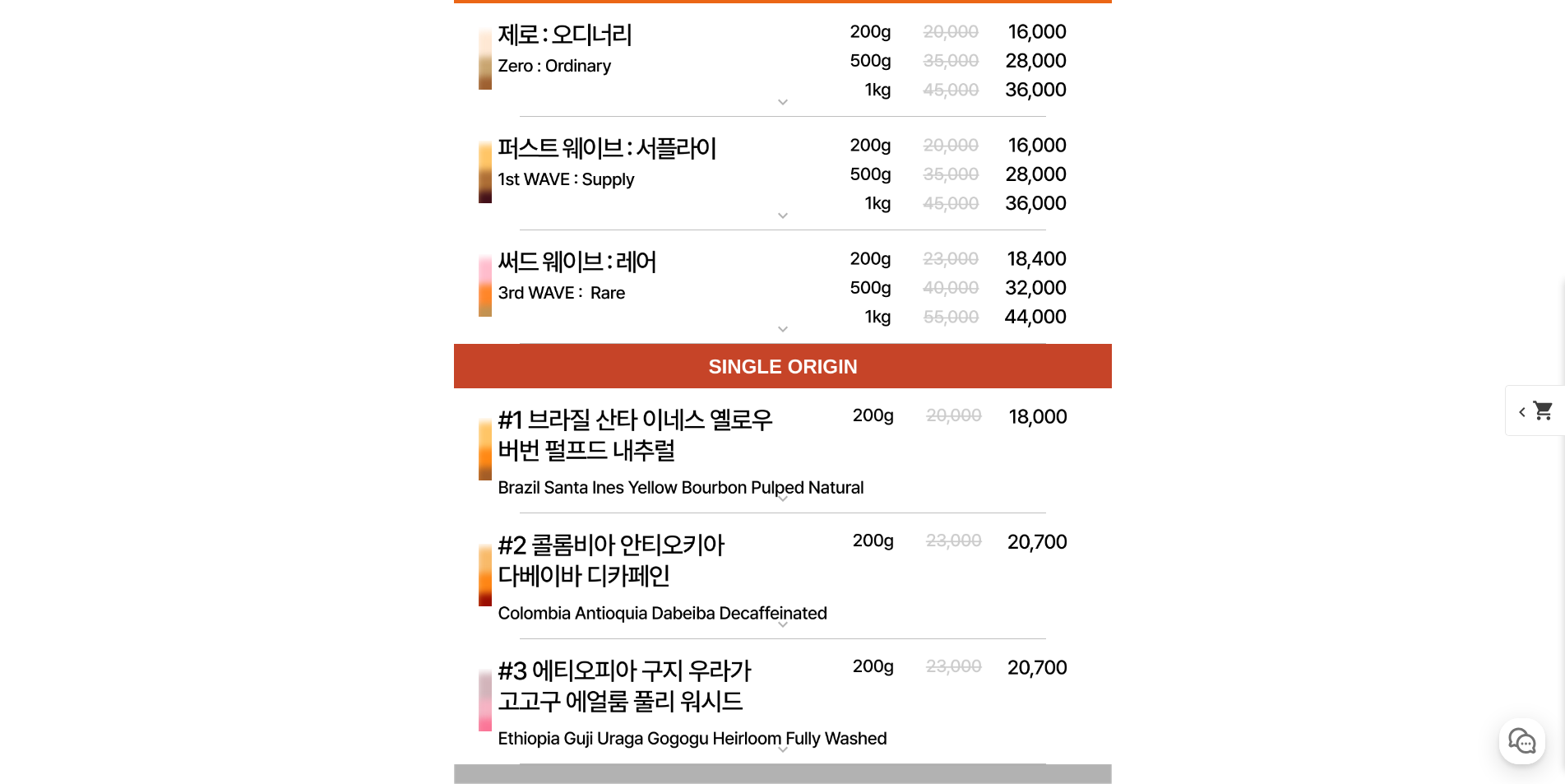
scroll to position [5262, 0]
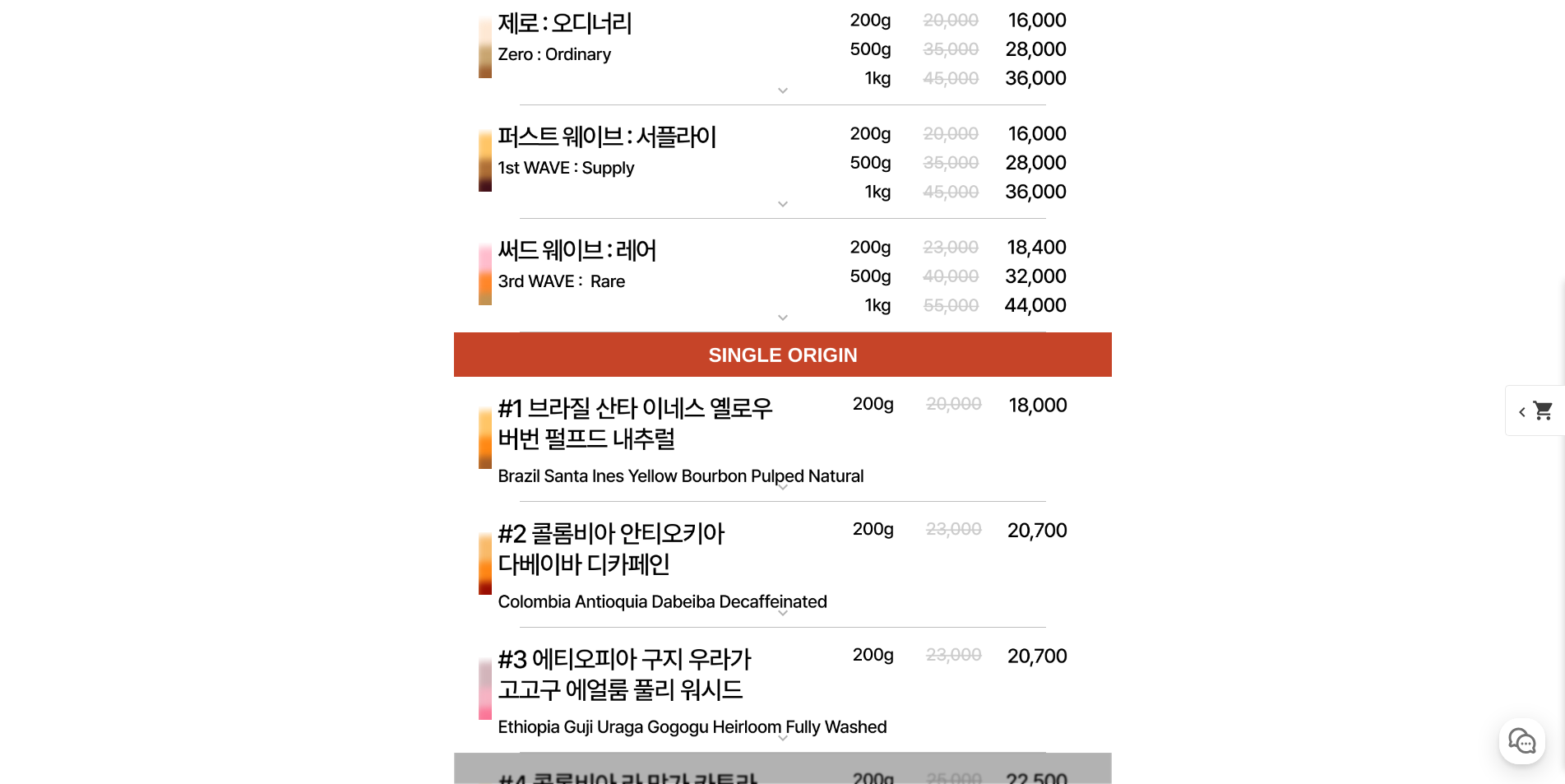
click at [805, 269] on img at bounding box center [782, 275] width 658 height 114
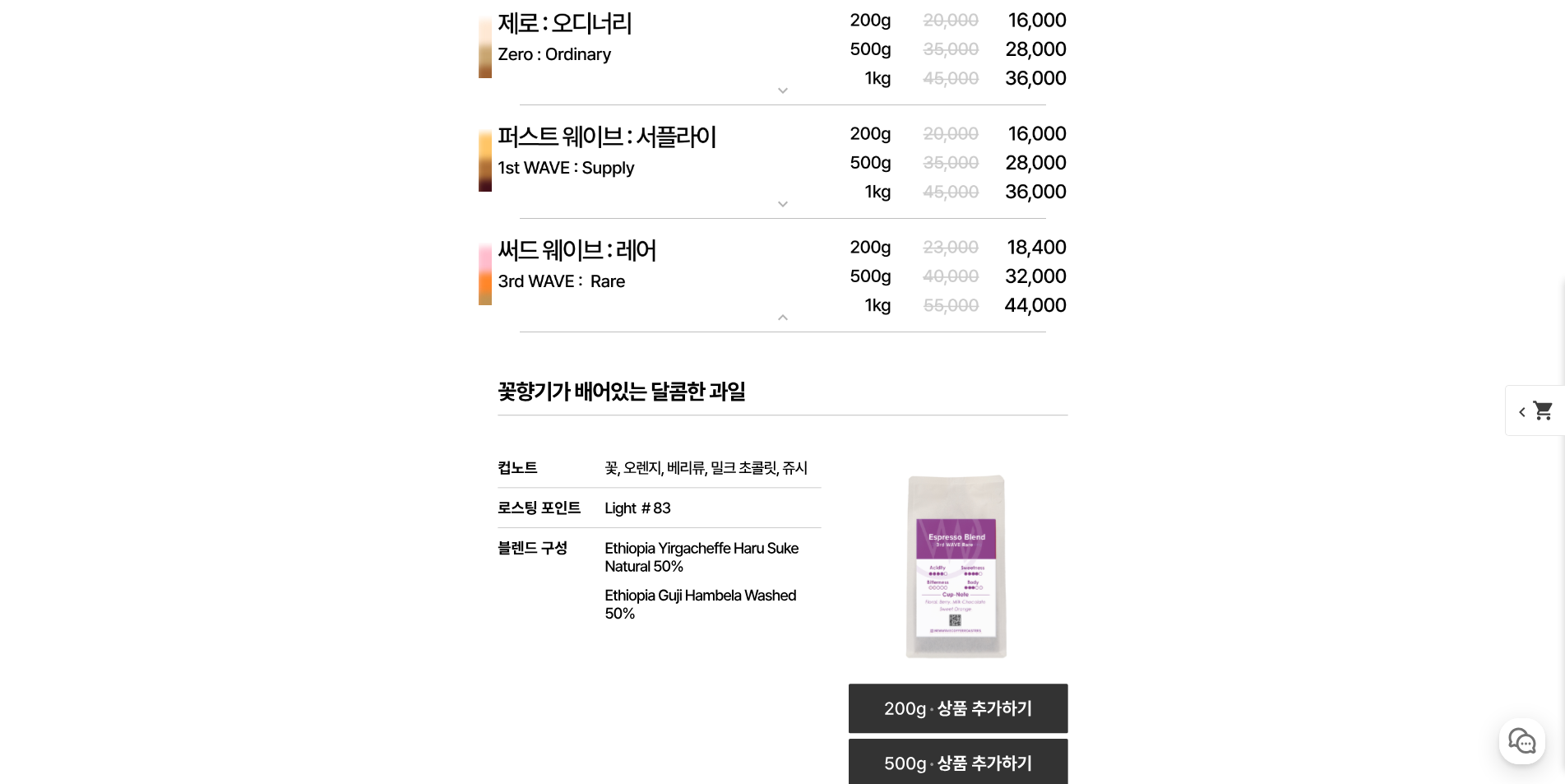
click at [662, 280] on img at bounding box center [782, 275] width 658 height 114
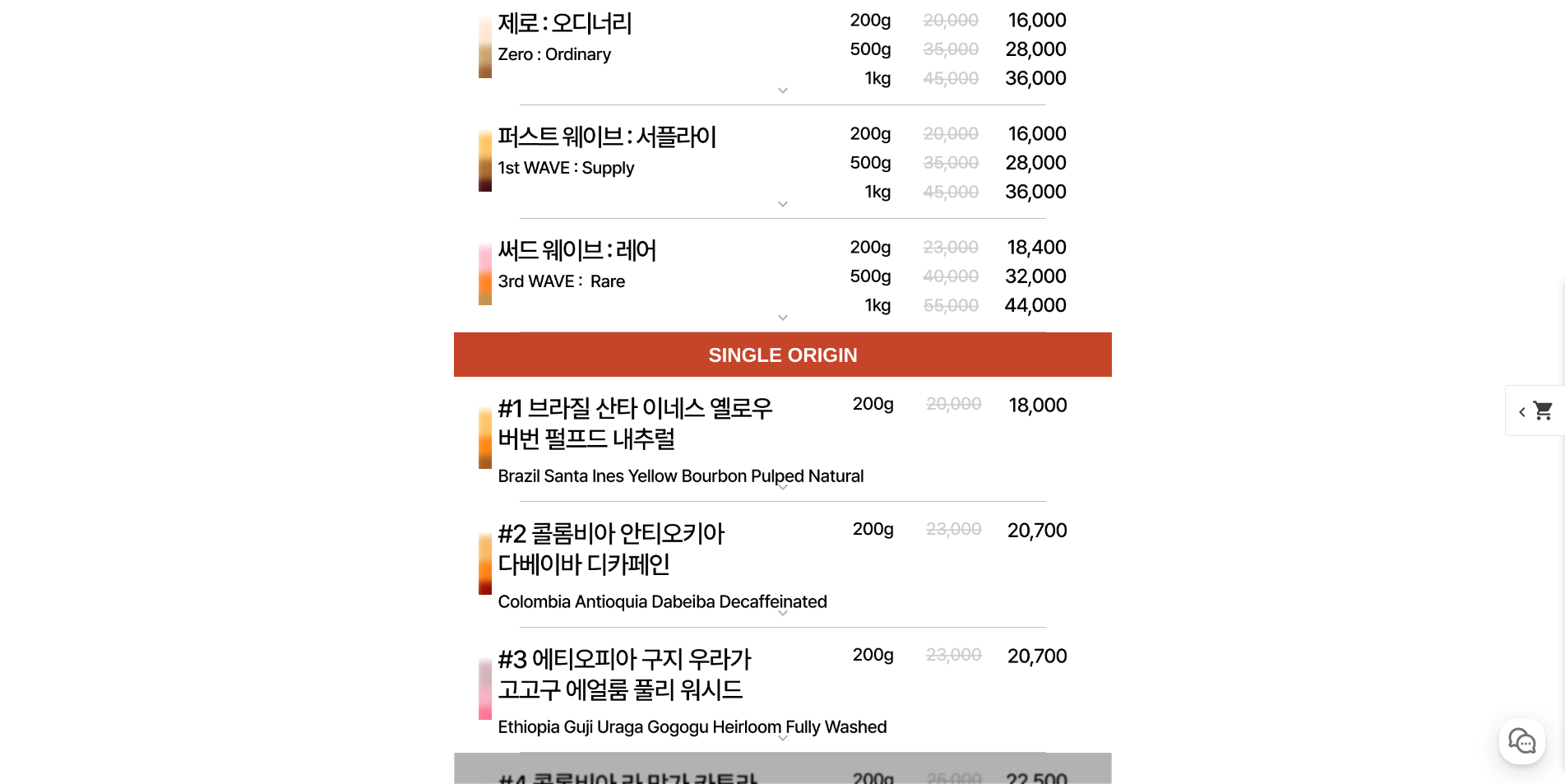
click at [636, 157] on img at bounding box center [782, 162] width 658 height 114
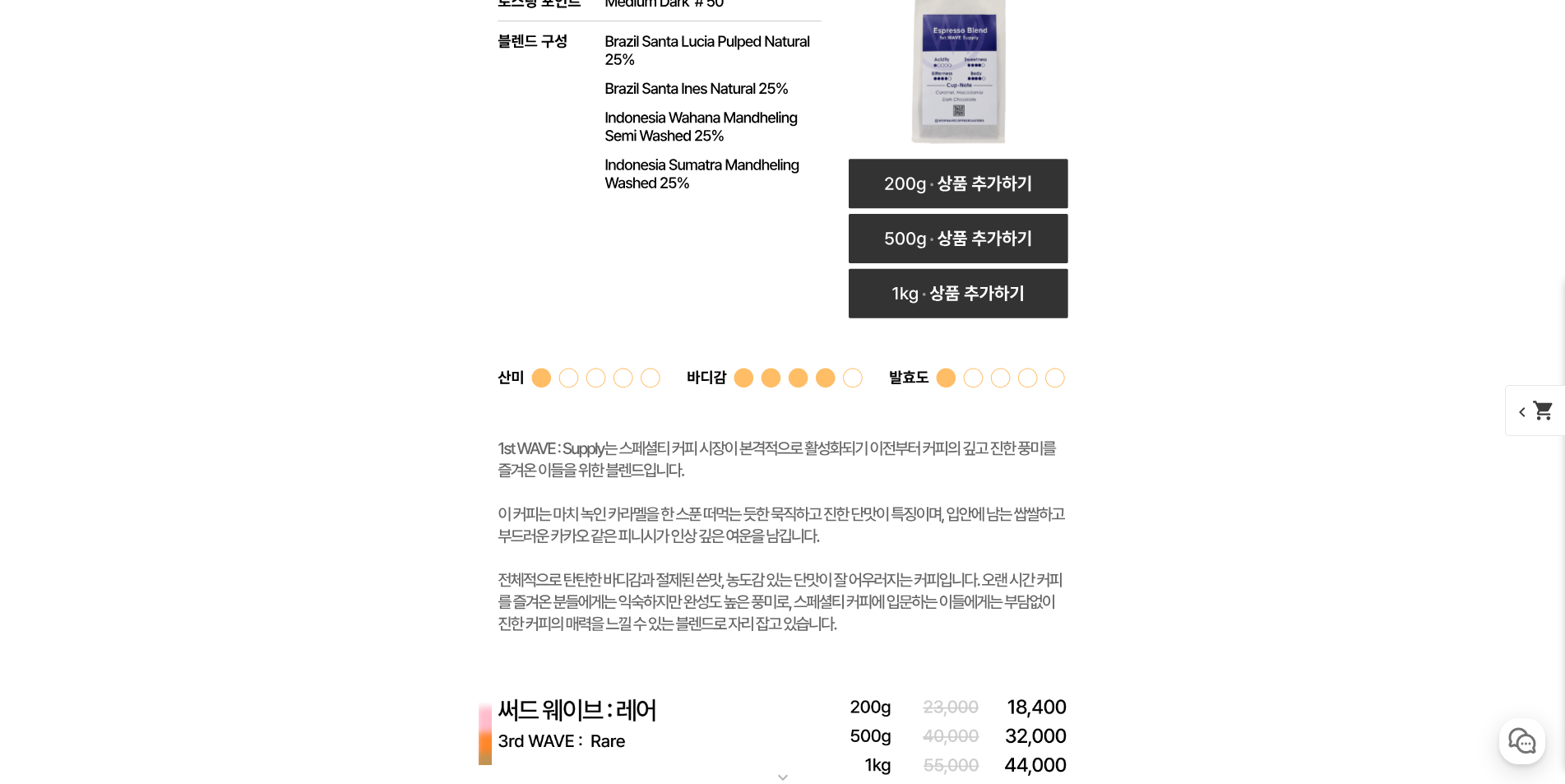
scroll to position [5098, 0]
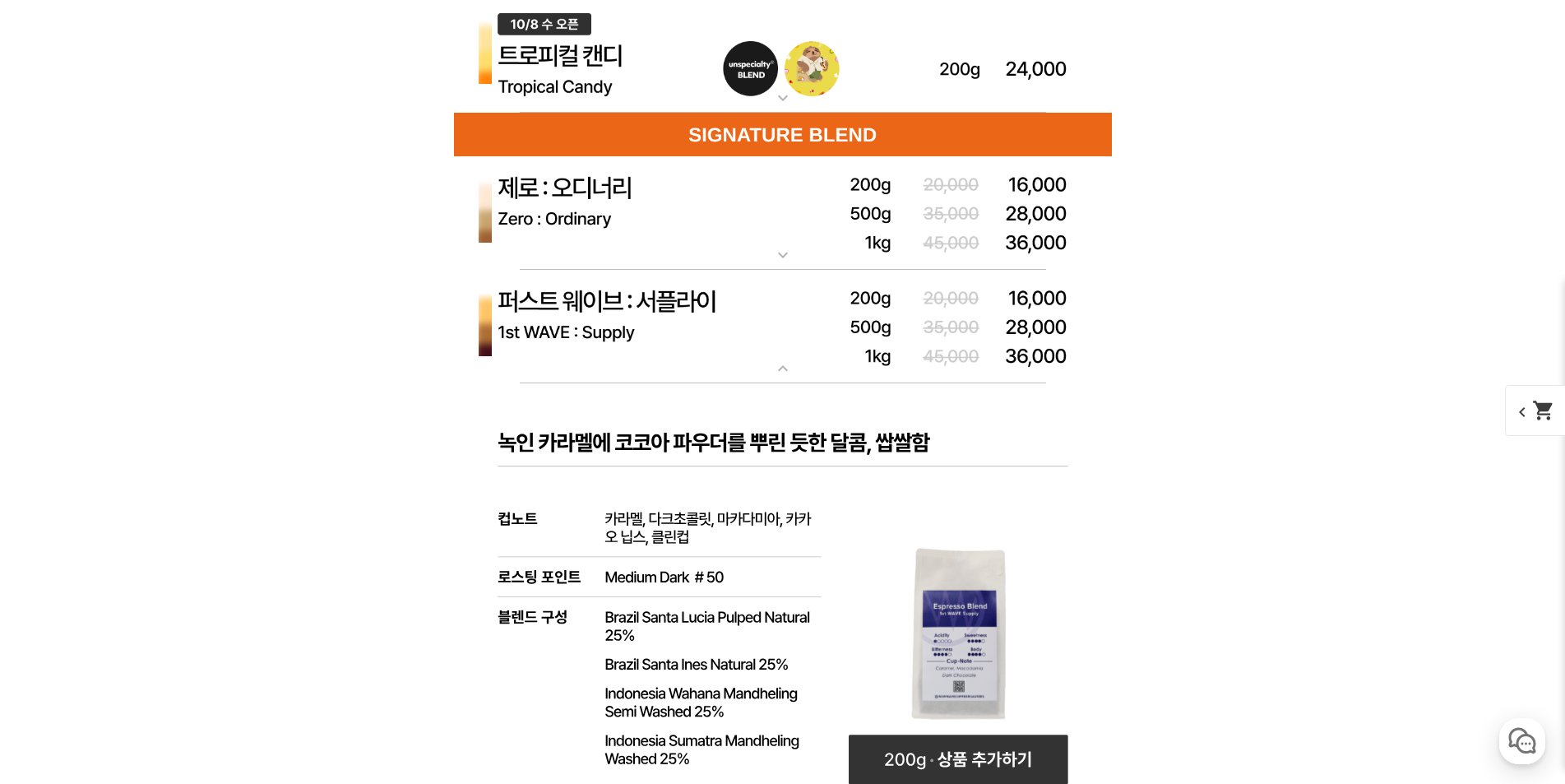
click at [680, 311] on img at bounding box center [782, 327] width 658 height 114
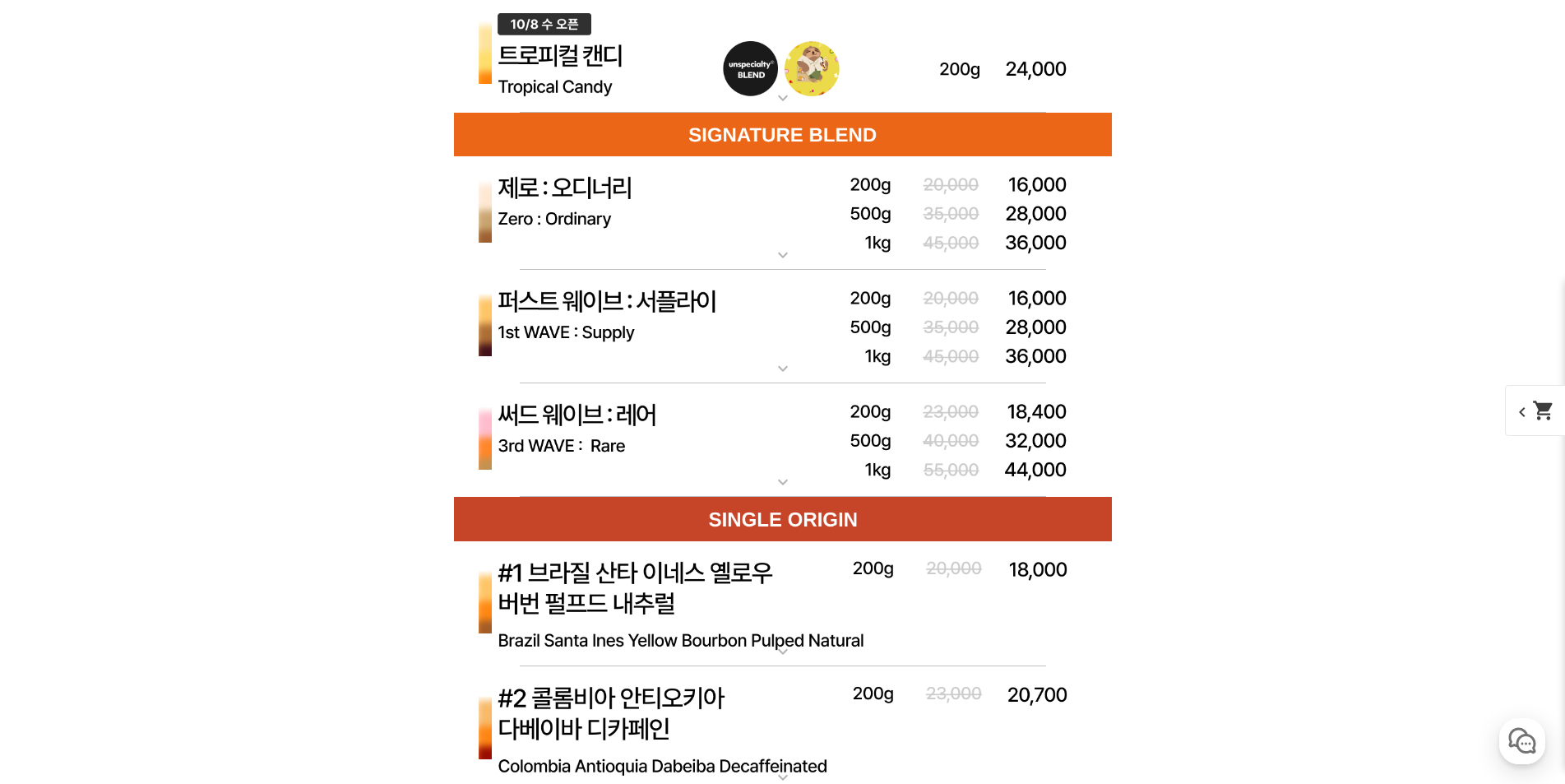
click at [639, 205] on img at bounding box center [782, 213] width 658 height 114
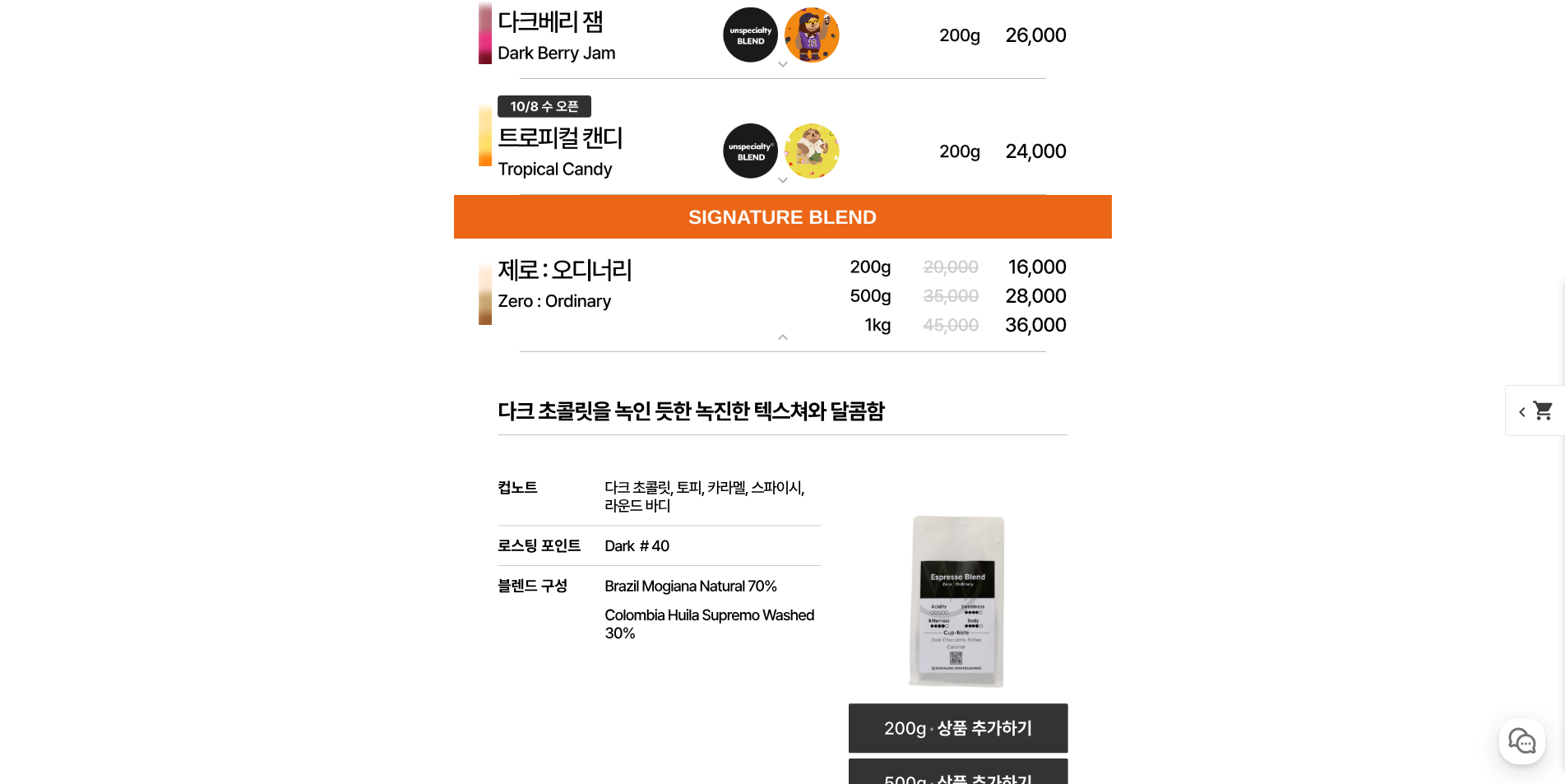
click at [661, 318] on img at bounding box center [782, 295] width 658 height 114
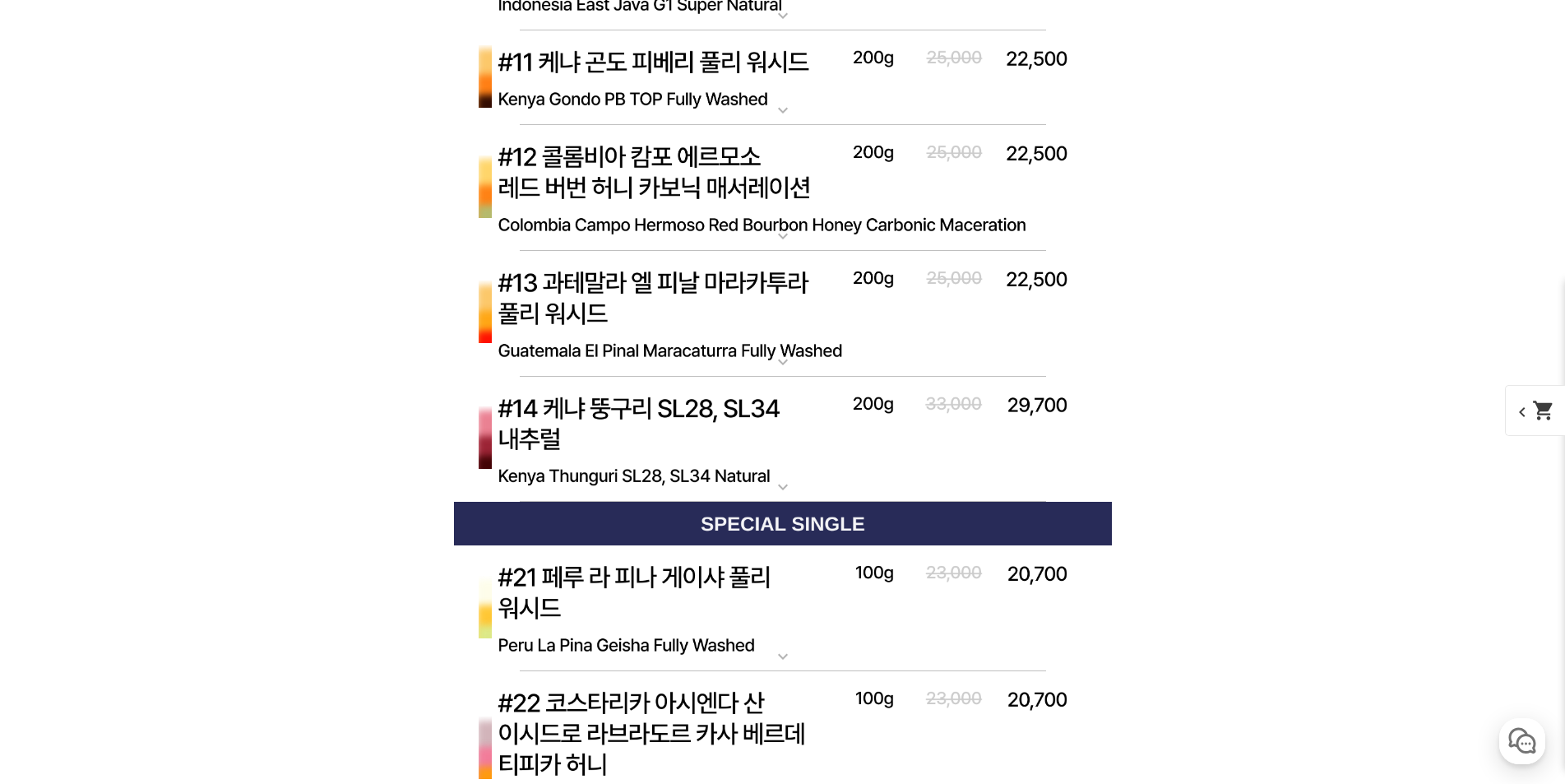
scroll to position [6337, 0]
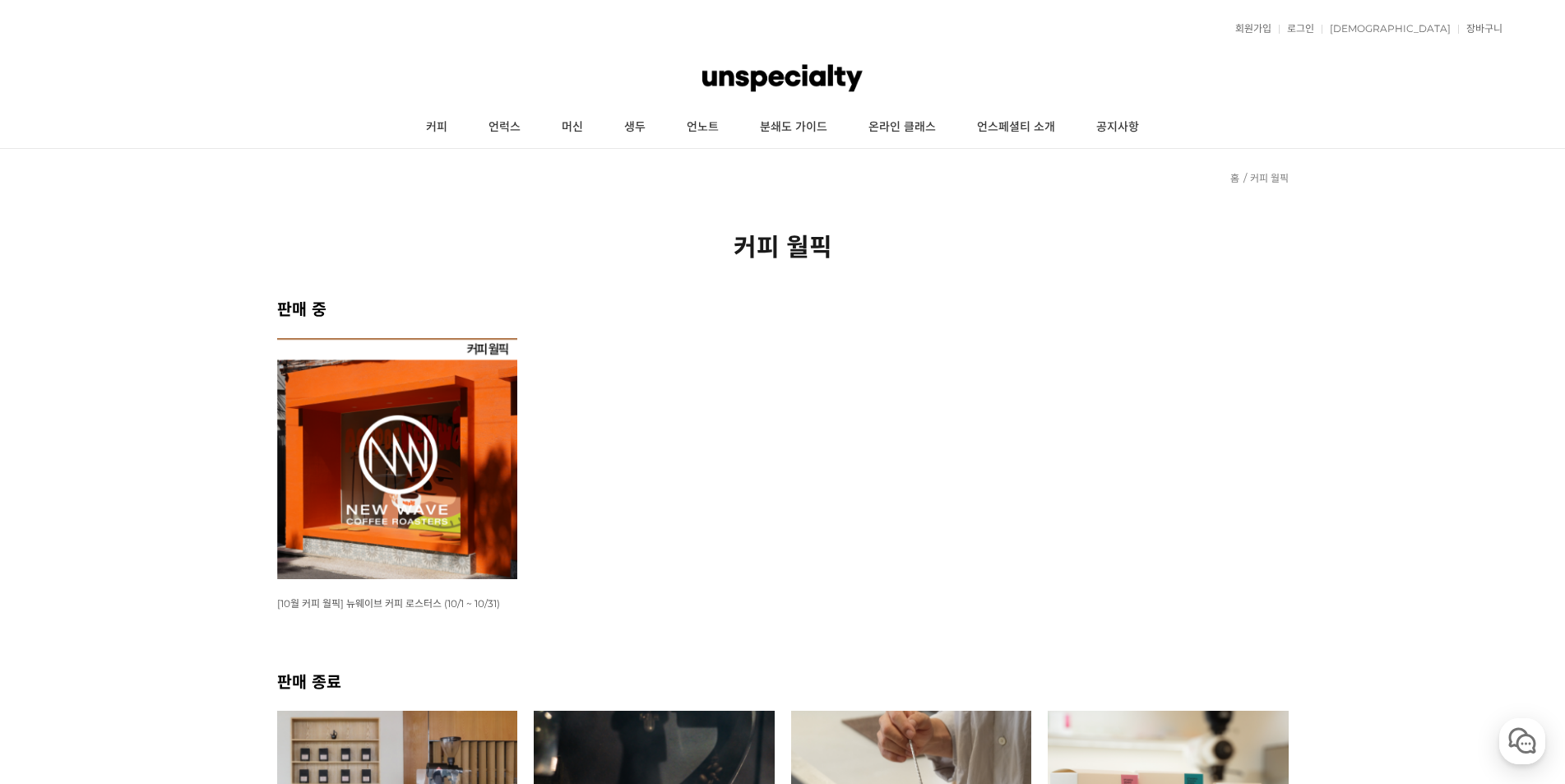
drag, startPoint x: 778, startPoint y: 293, endPoint x: 744, endPoint y: 282, distance: 35.7
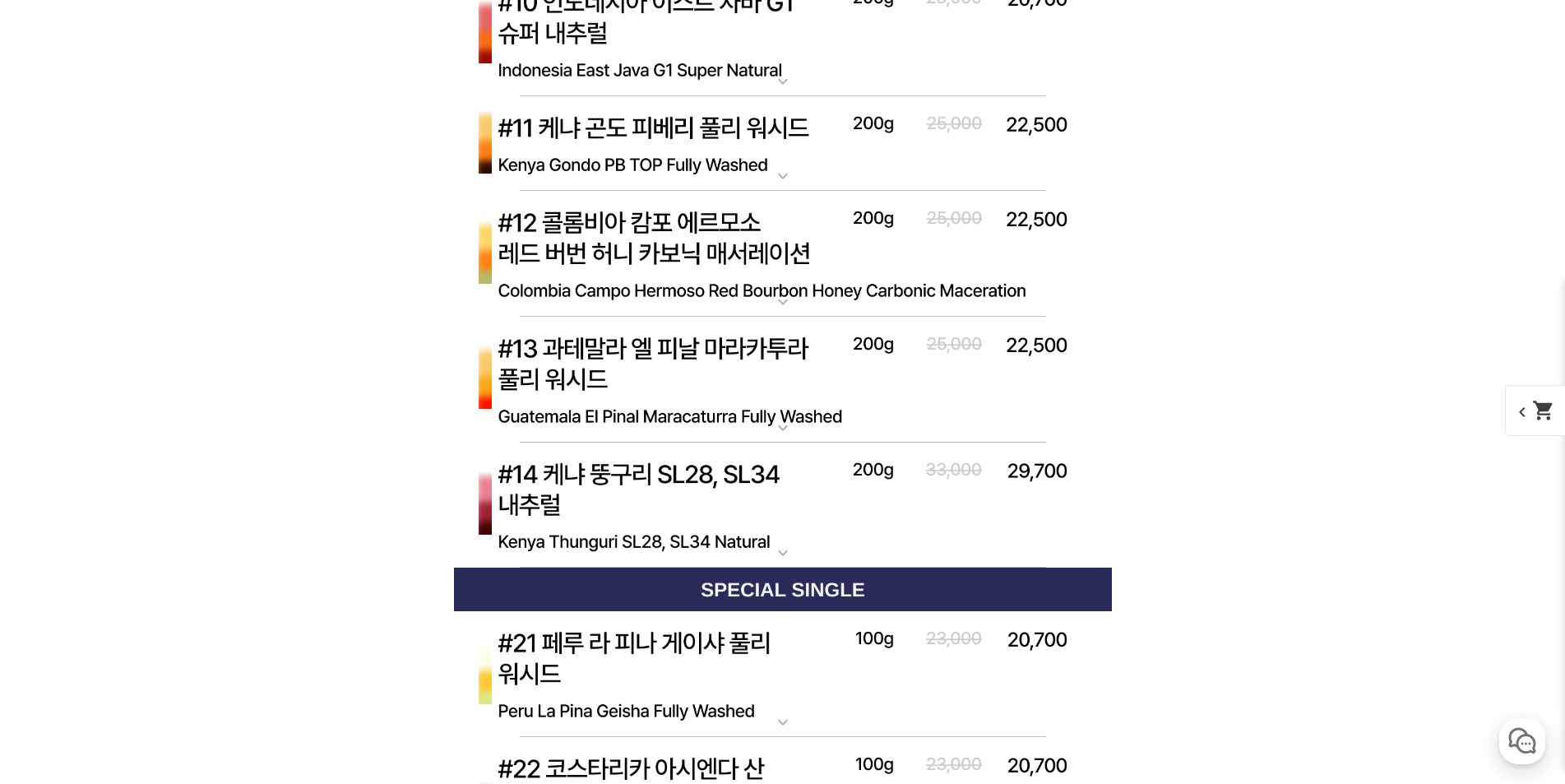
scroll to position [6825, 0]
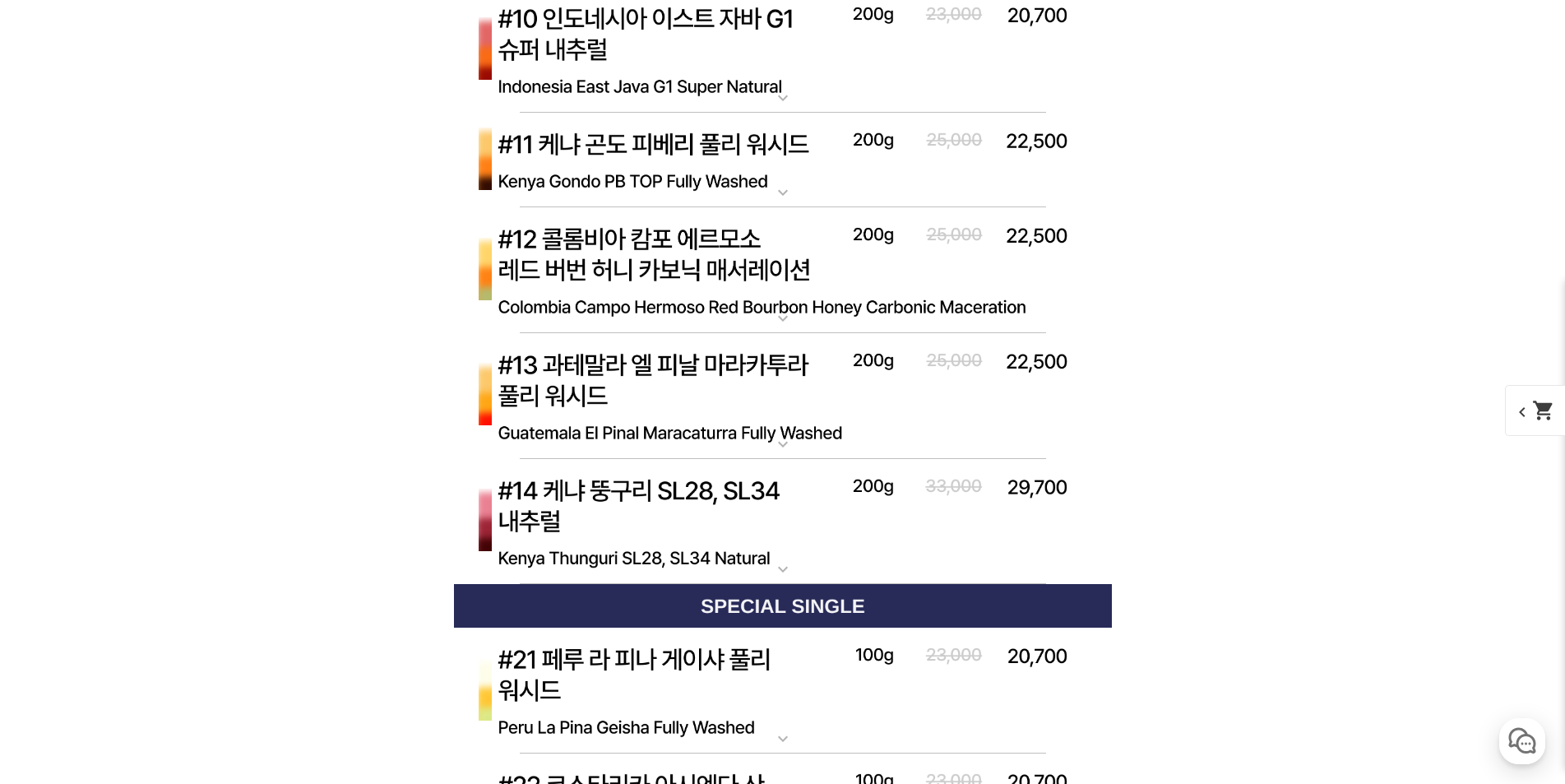
click at [663, 534] on img at bounding box center [782, 522] width 658 height 127
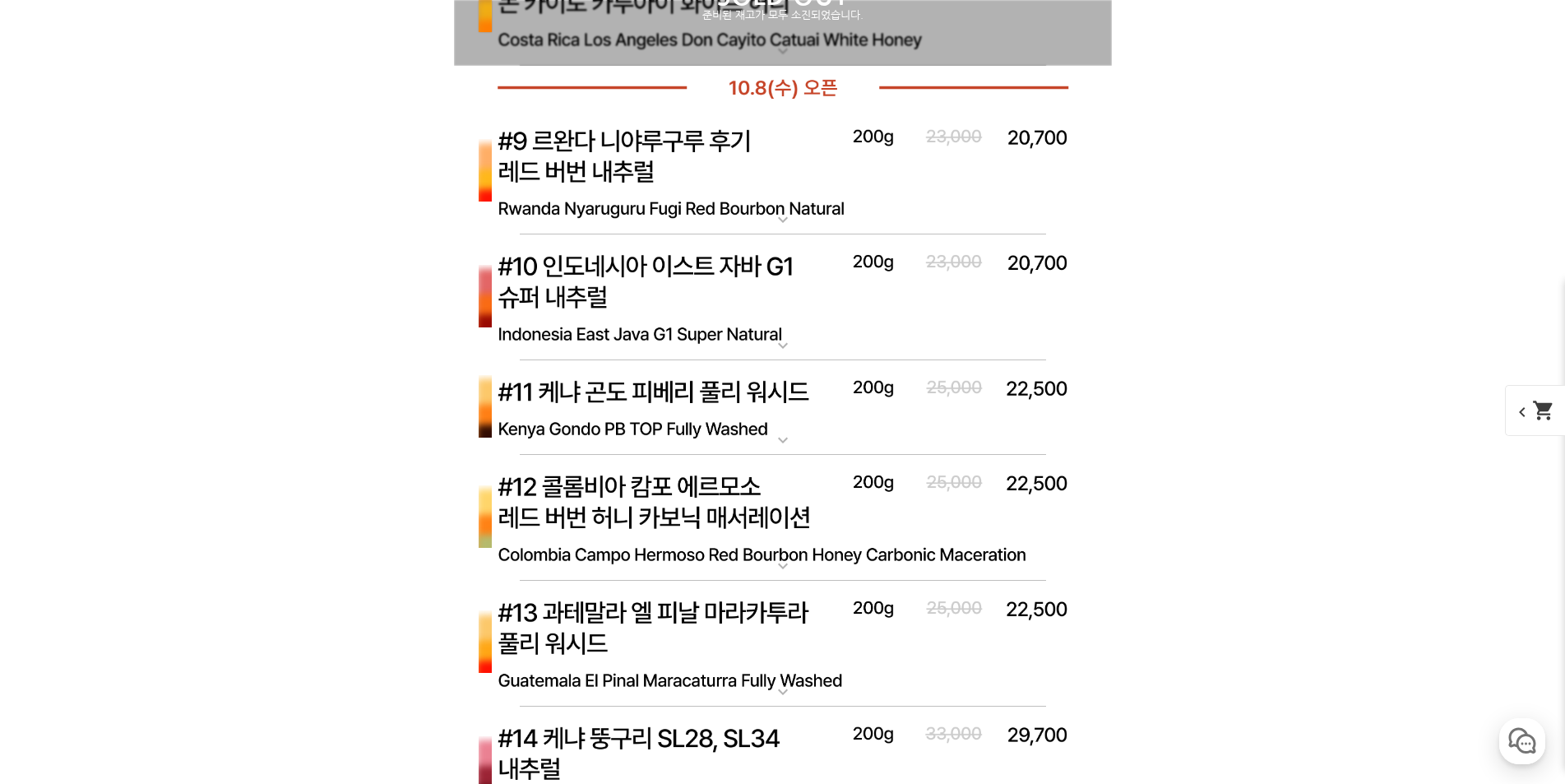
scroll to position [6496, 0]
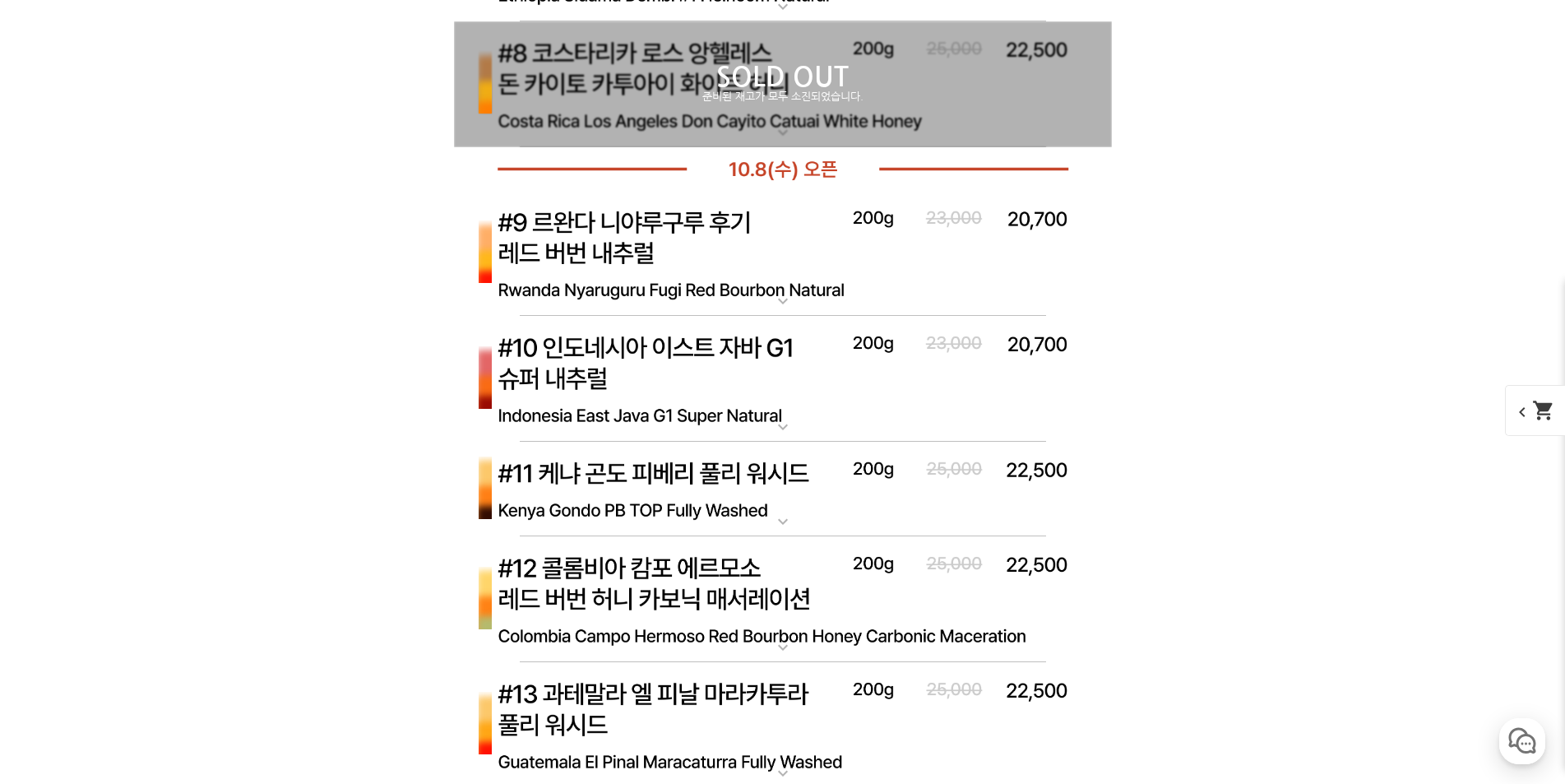
click at [642, 275] on img at bounding box center [782, 254] width 658 height 127
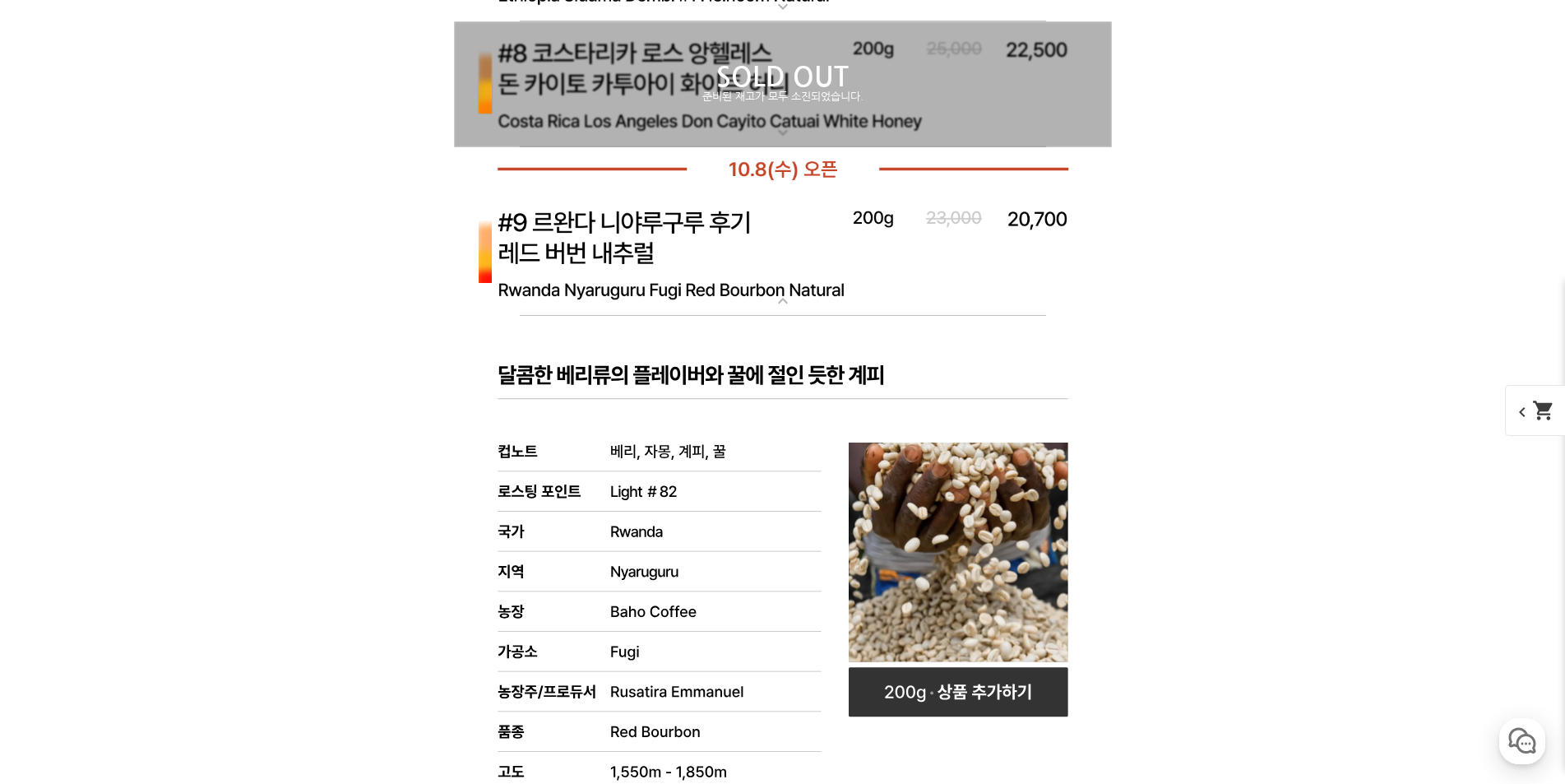
click at [607, 263] on img at bounding box center [782, 254] width 658 height 127
